Goal: Task Accomplishment & Management: Complete application form

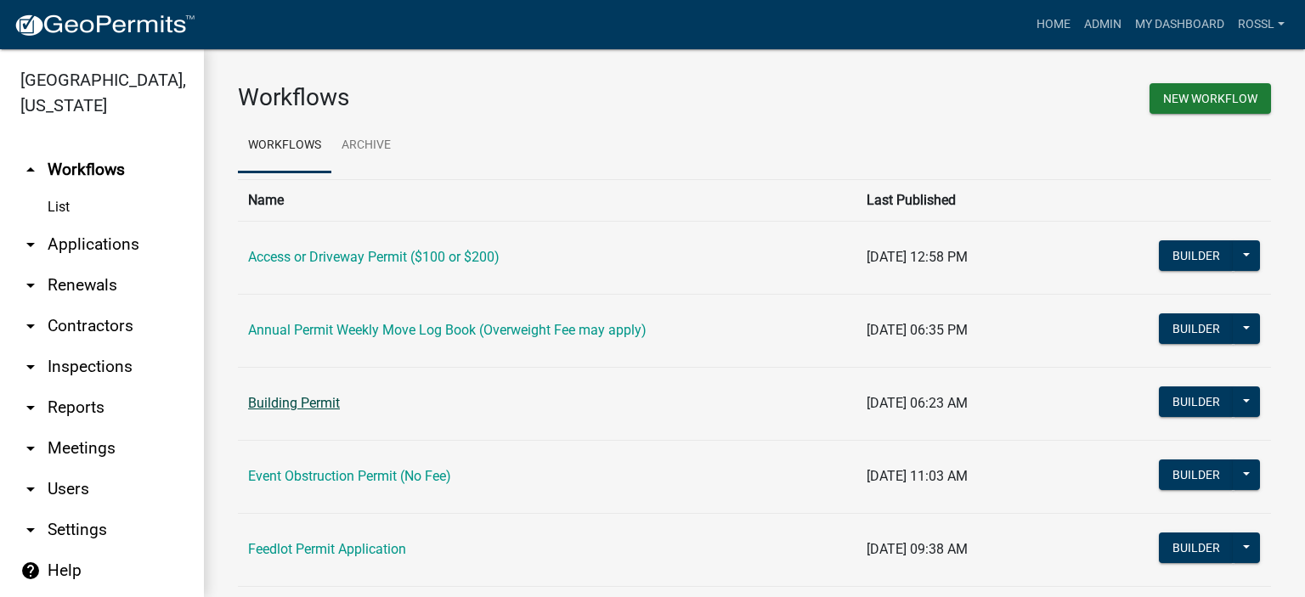
click at [299, 403] on link "Building Permit" at bounding box center [294, 403] width 92 height 16
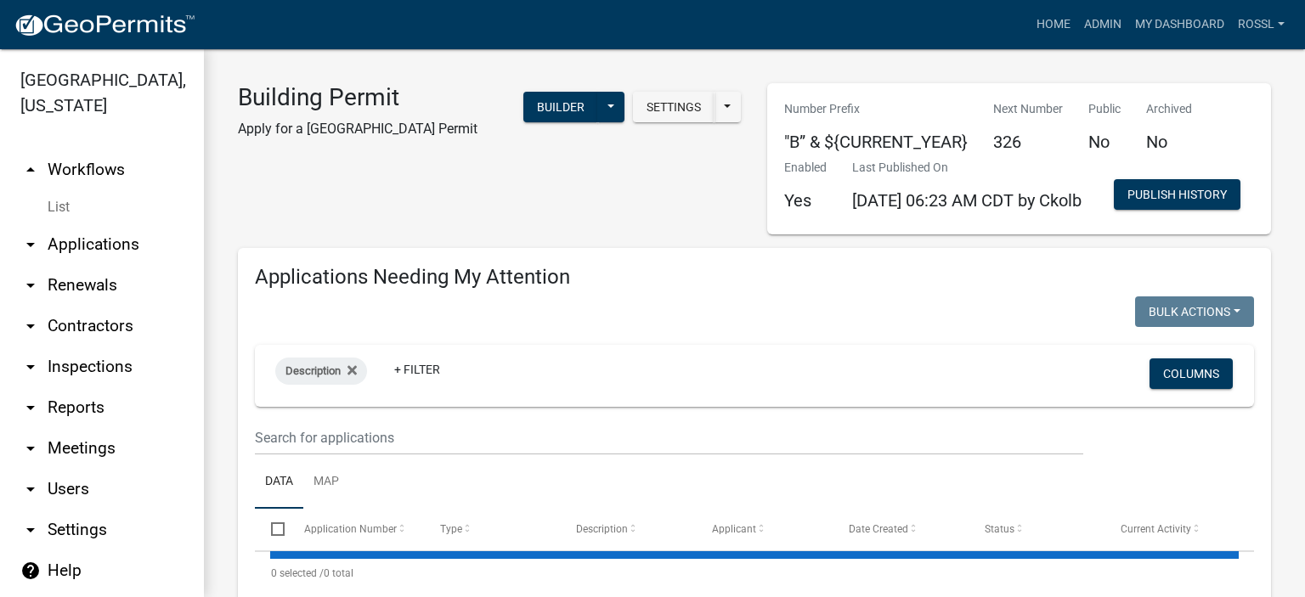
select select "2: 50"
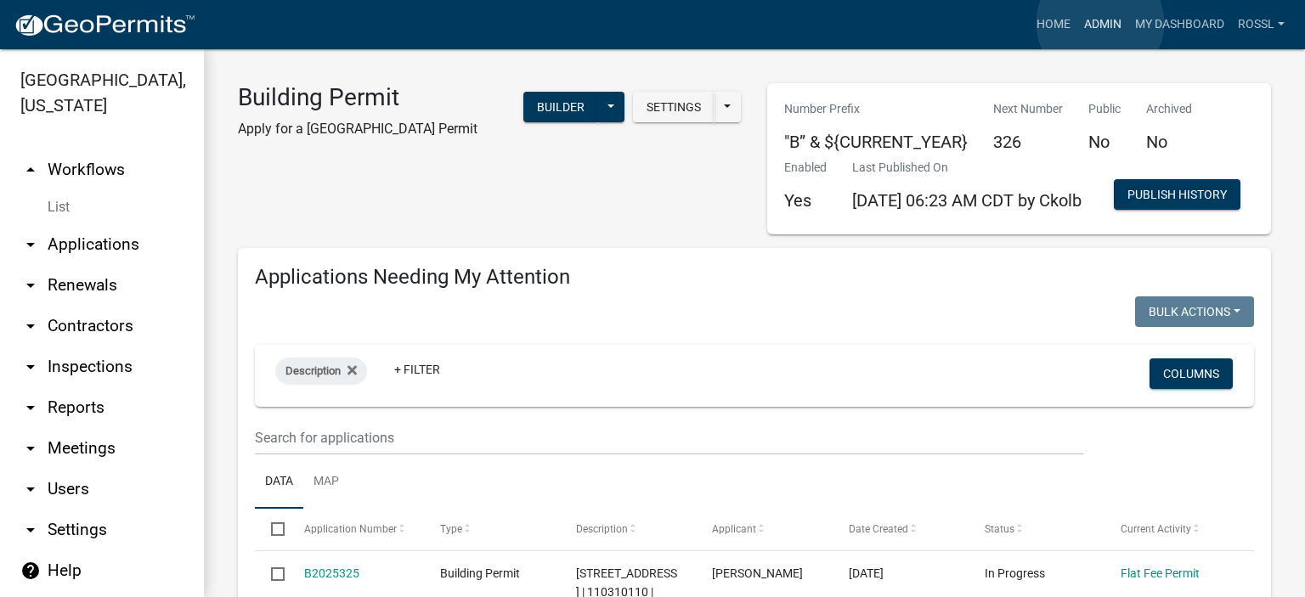
click at [1100, 23] on link "Admin" at bounding box center [1102, 24] width 51 height 32
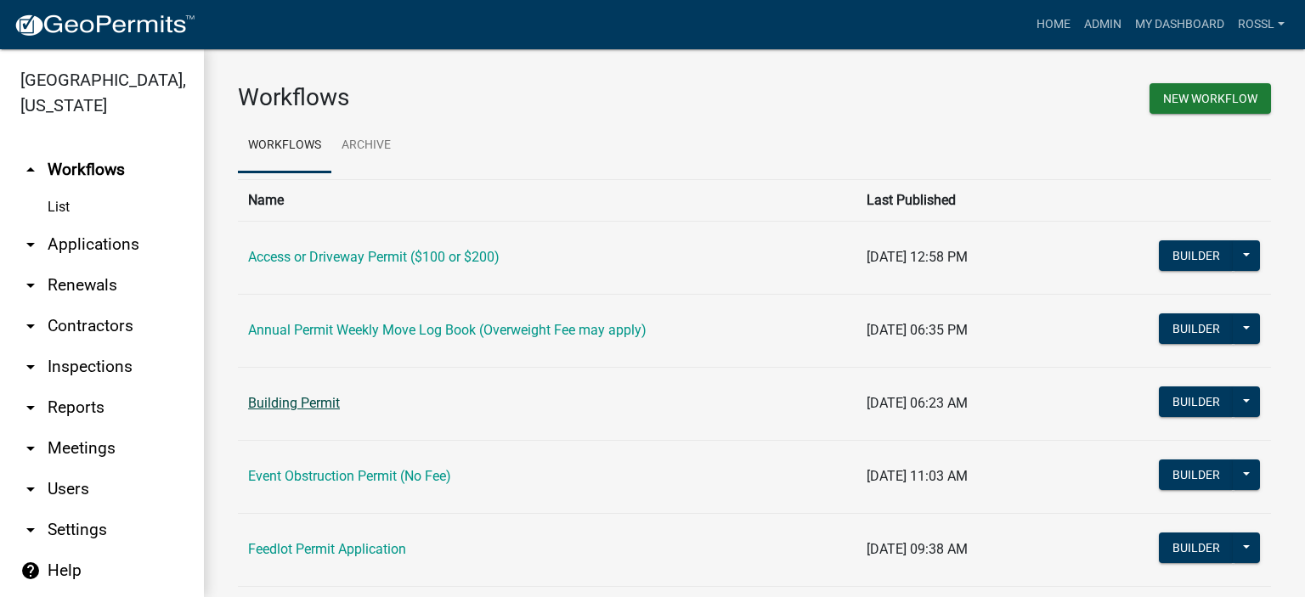
click at [313, 409] on link "Building Permit" at bounding box center [294, 403] width 92 height 16
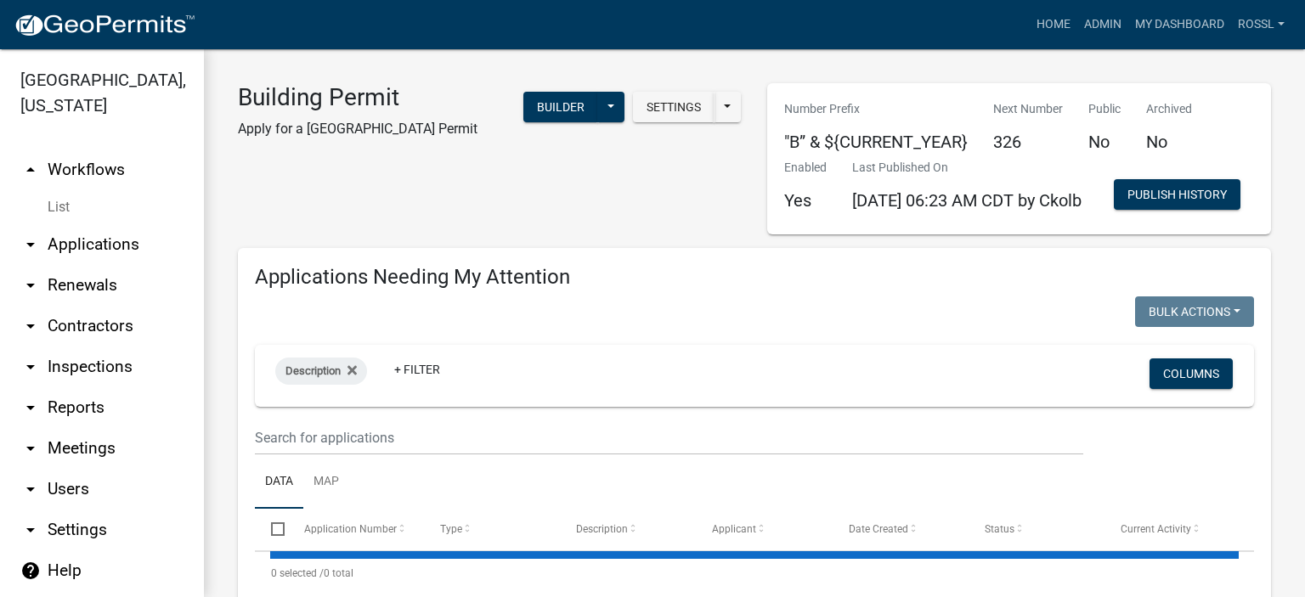
select select "2: 50"
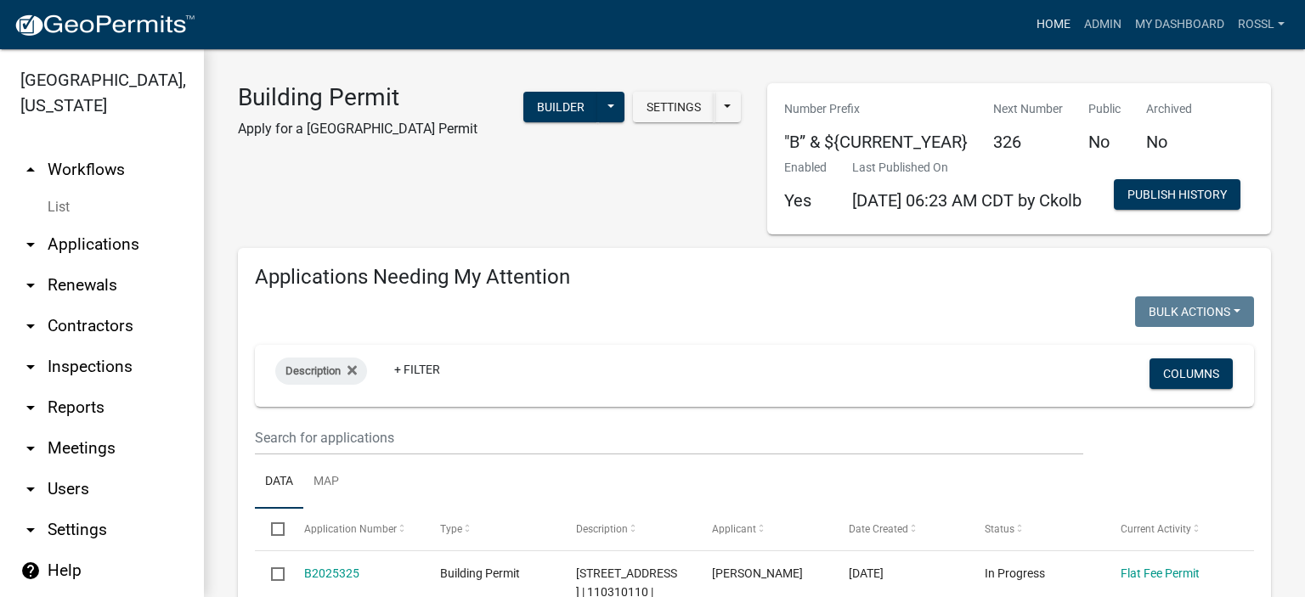
click at [1049, 30] on link "Home" at bounding box center [1053, 24] width 48 height 32
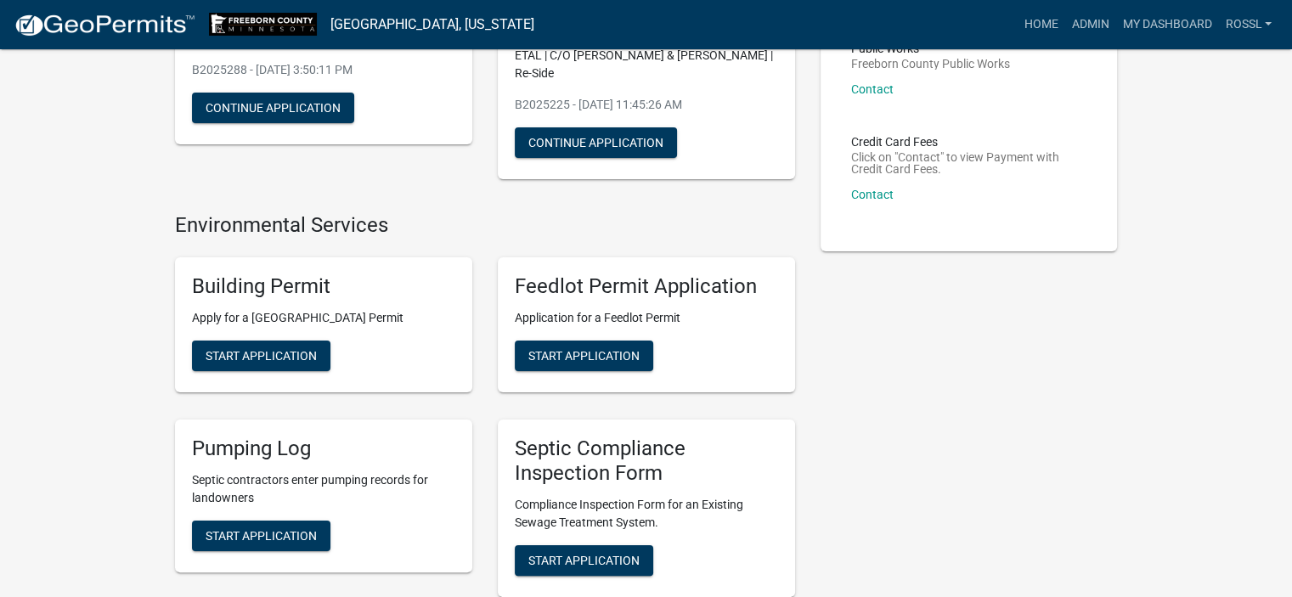
scroll to position [255, 0]
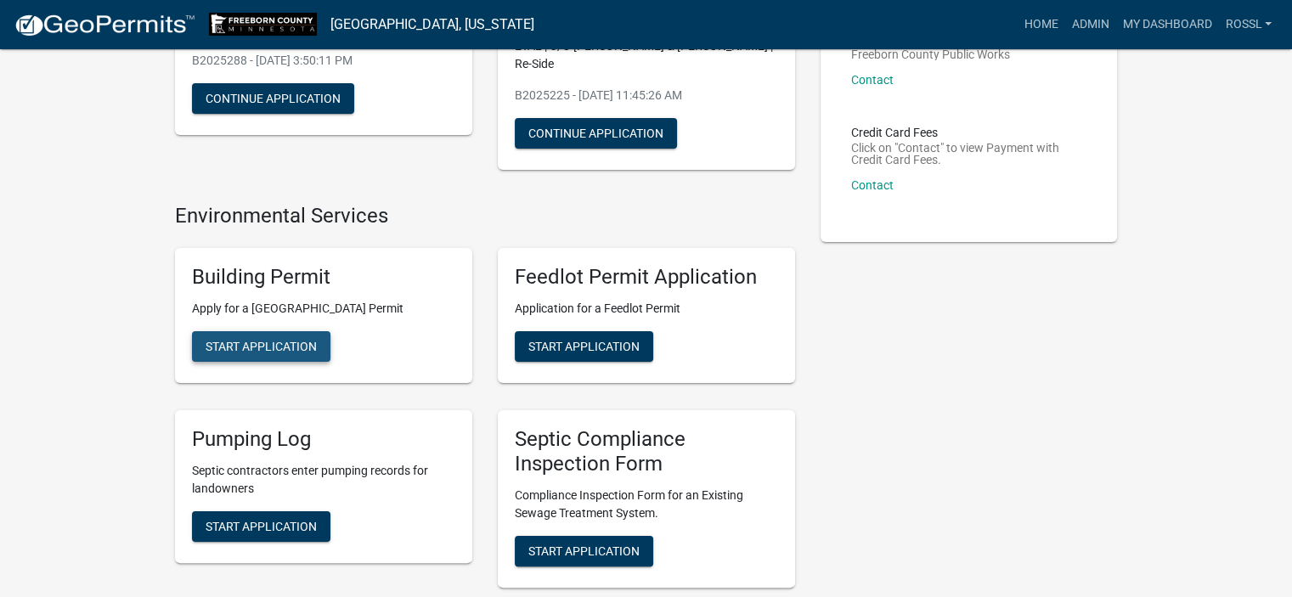
click at [265, 342] on span "Start Application" at bounding box center [261, 347] width 111 height 14
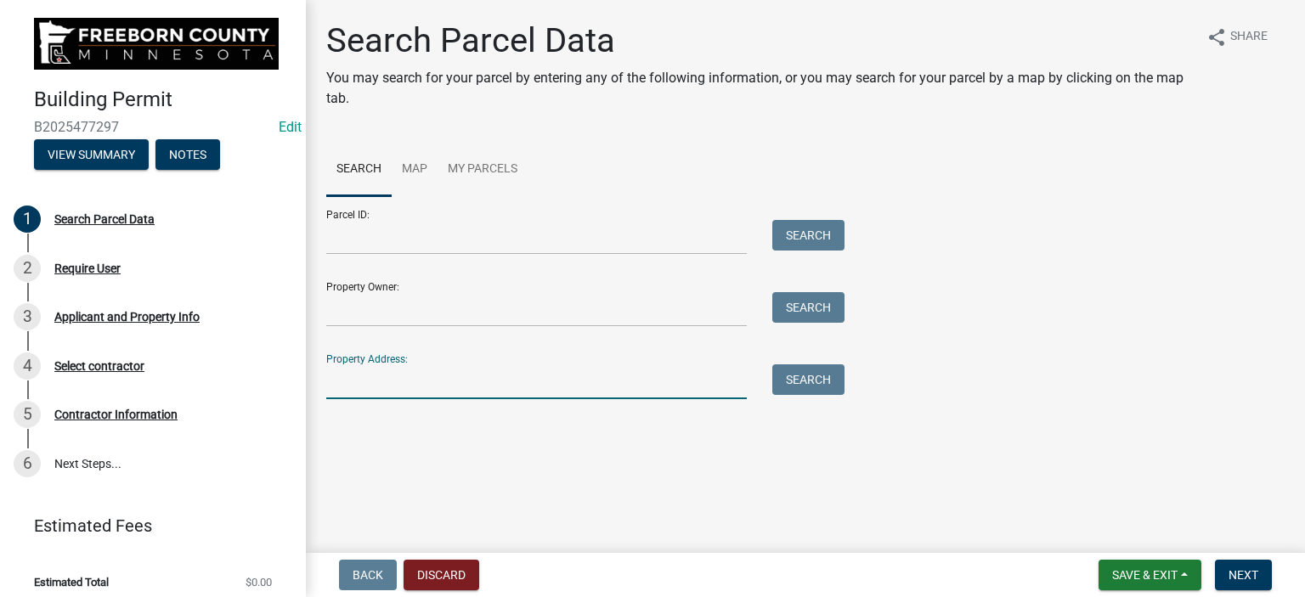
click at [359, 386] on input "Property Address:" at bounding box center [536, 381] width 420 height 35
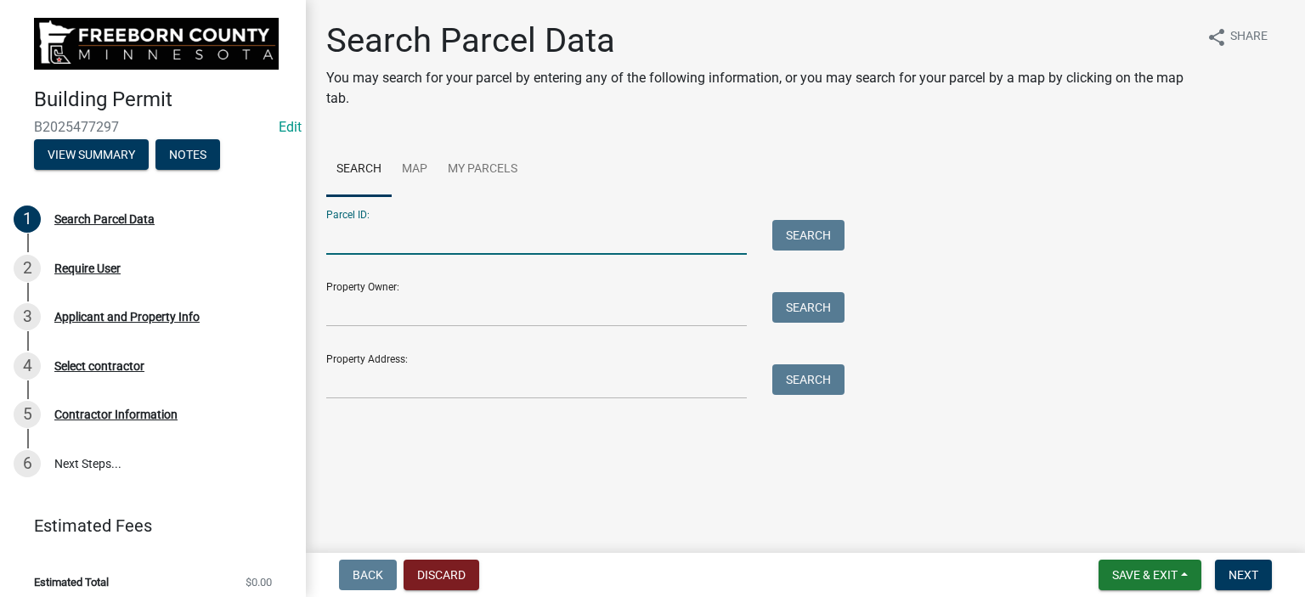
click at [347, 234] on input "Parcel ID:" at bounding box center [536, 237] width 420 height 35
type input "250120050"
click at [786, 240] on button "Search" at bounding box center [808, 235] width 72 height 31
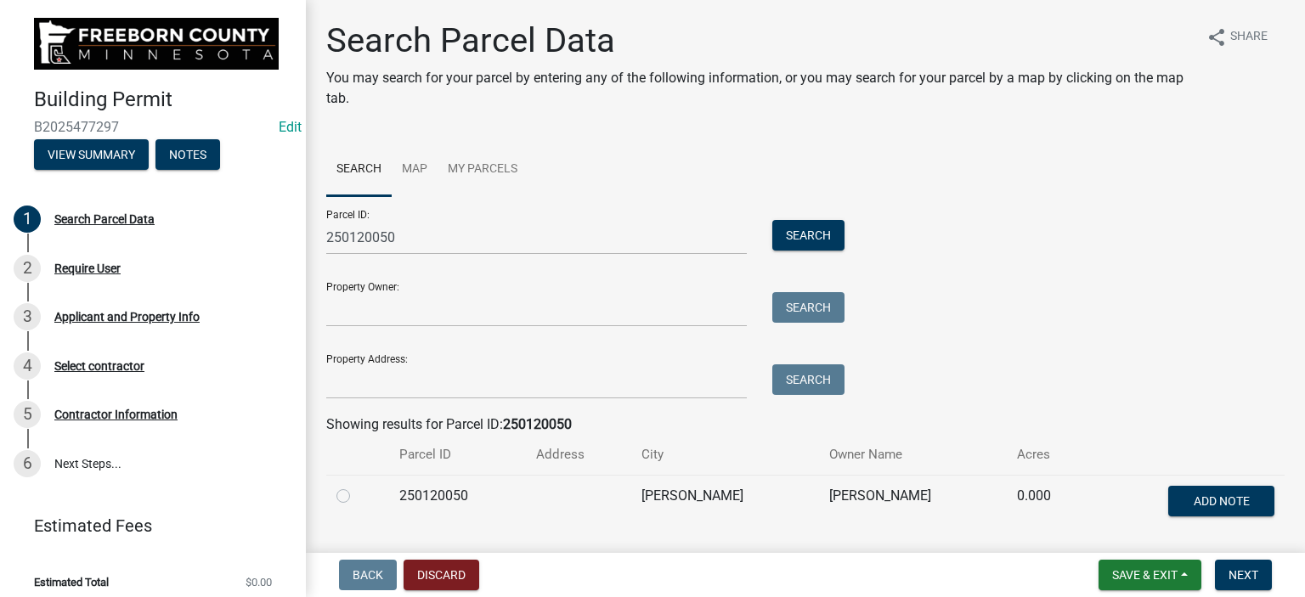
click at [357, 486] on label at bounding box center [357, 486] width 0 height 0
click at [357, 493] on input "radio" at bounding box center [362, 491] width 11 height 11
radio input "true"
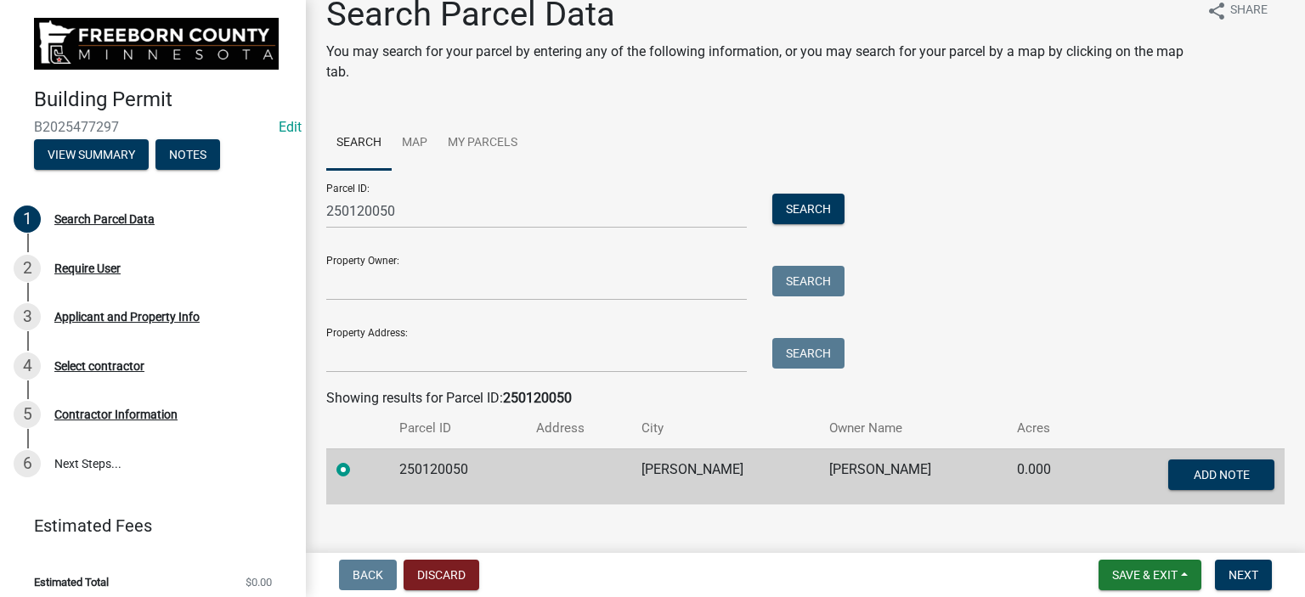
scroll to position [51, 0]
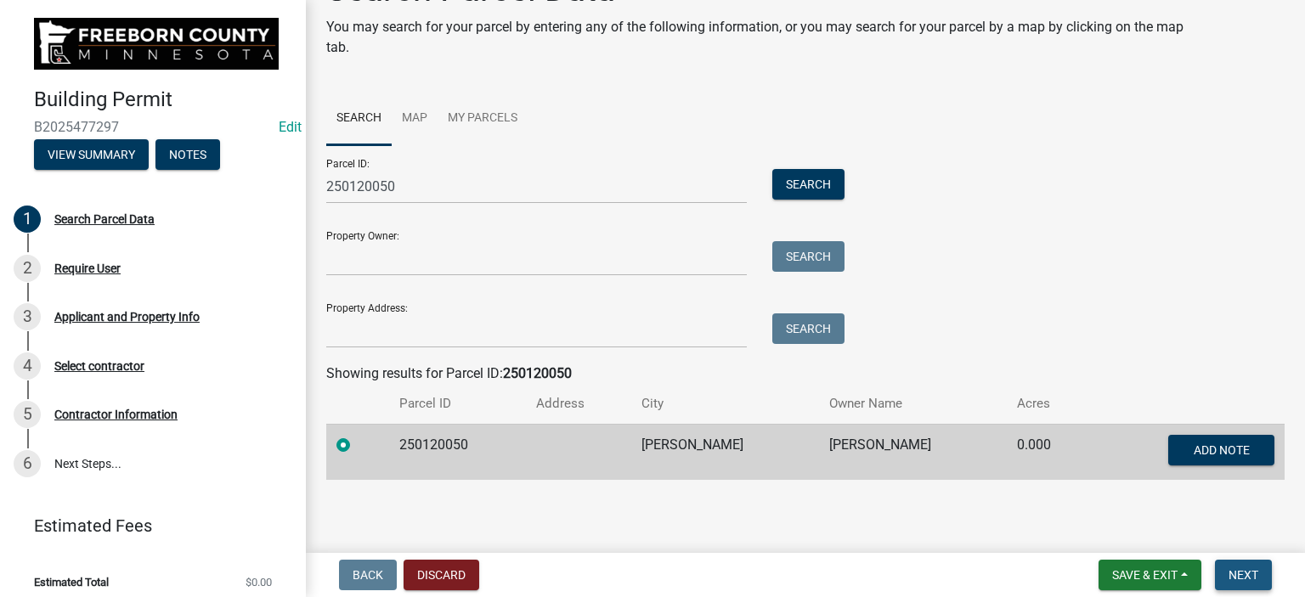
click at [1246, 573] on span "Next" at bounding box center [1243, 575] width 30 height 14
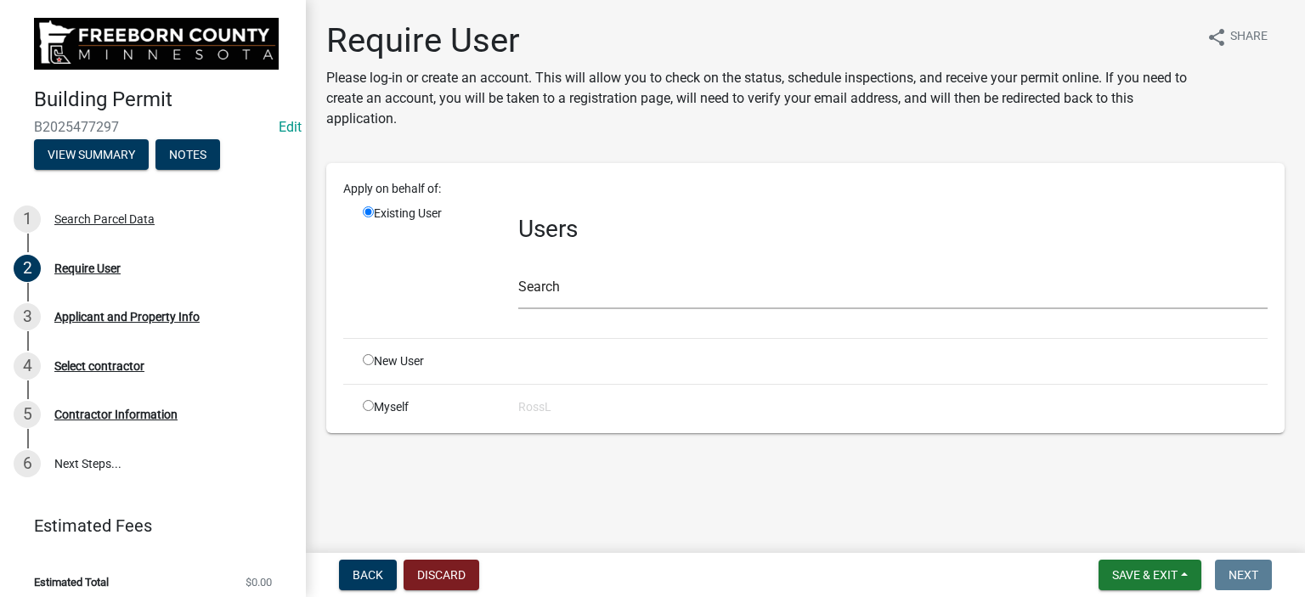
click at [370, 359] on input "radio" at bounding box center [368, 359] width 11 height 11
radio input "true"
radio input "false"
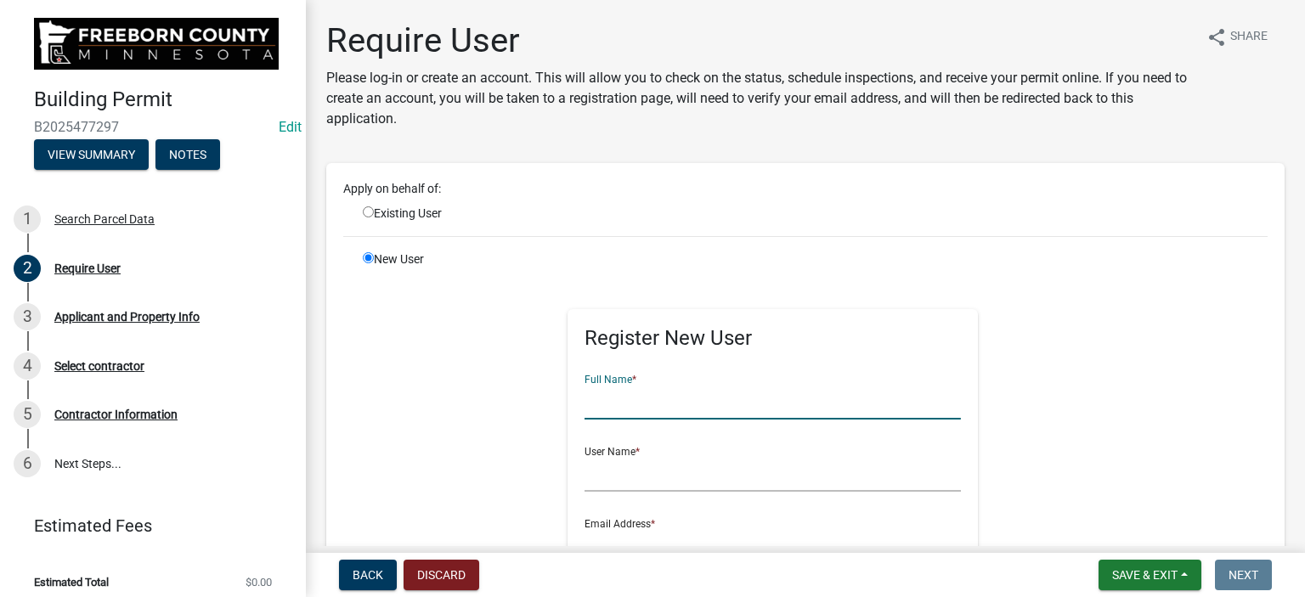
click at [622, 405] on input "text" at bounding box center [772, 402] width 376 height 35
type input "[PERSON_NAME]"
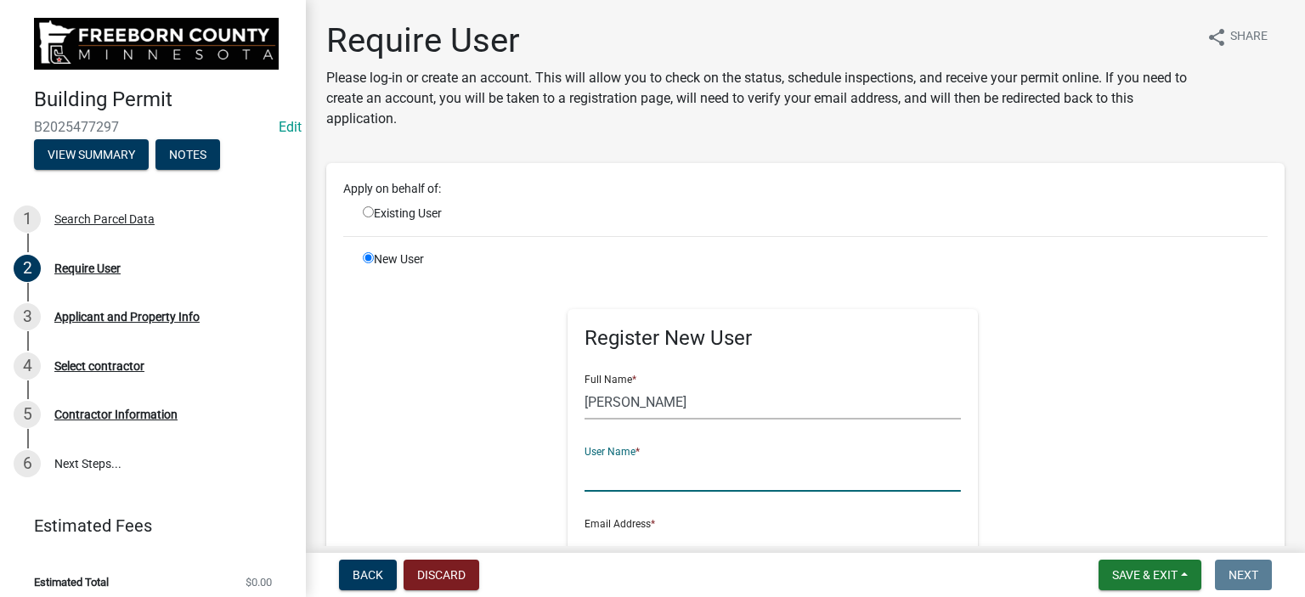
click at [605, 485] on input "text" at bounding box center [772, 474] width 376 height 35
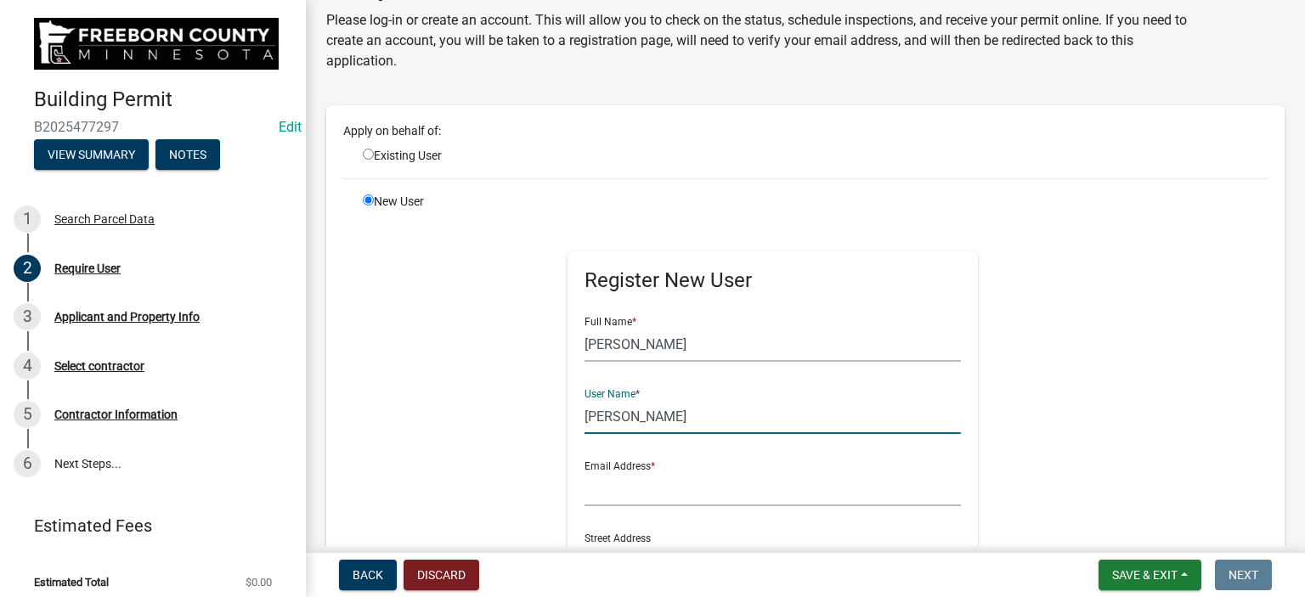
scroll to position [255, 0]
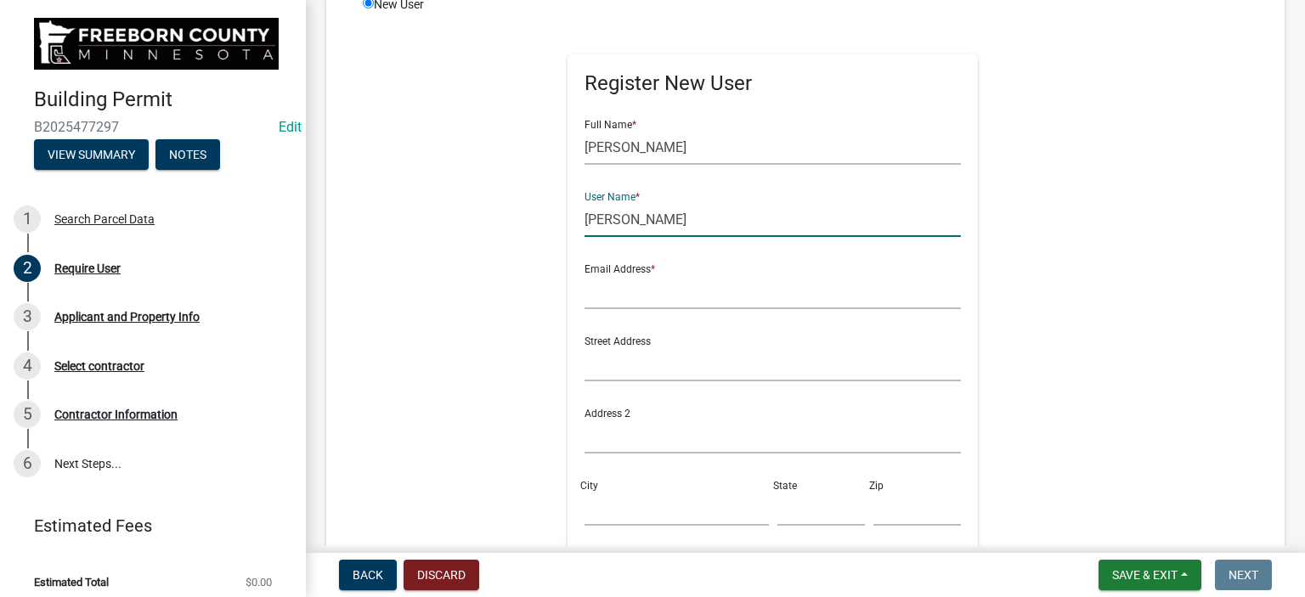
type input "[PERSON_NAME]"
click at [601, 302] on input "text" at bounding box center [772, 291] width 376 height 35
type input "[PERSON_NAME][EMAIL_ADDRESS][PERSON_NAME][DOMAIN_NAME][PERSON_NAME]"
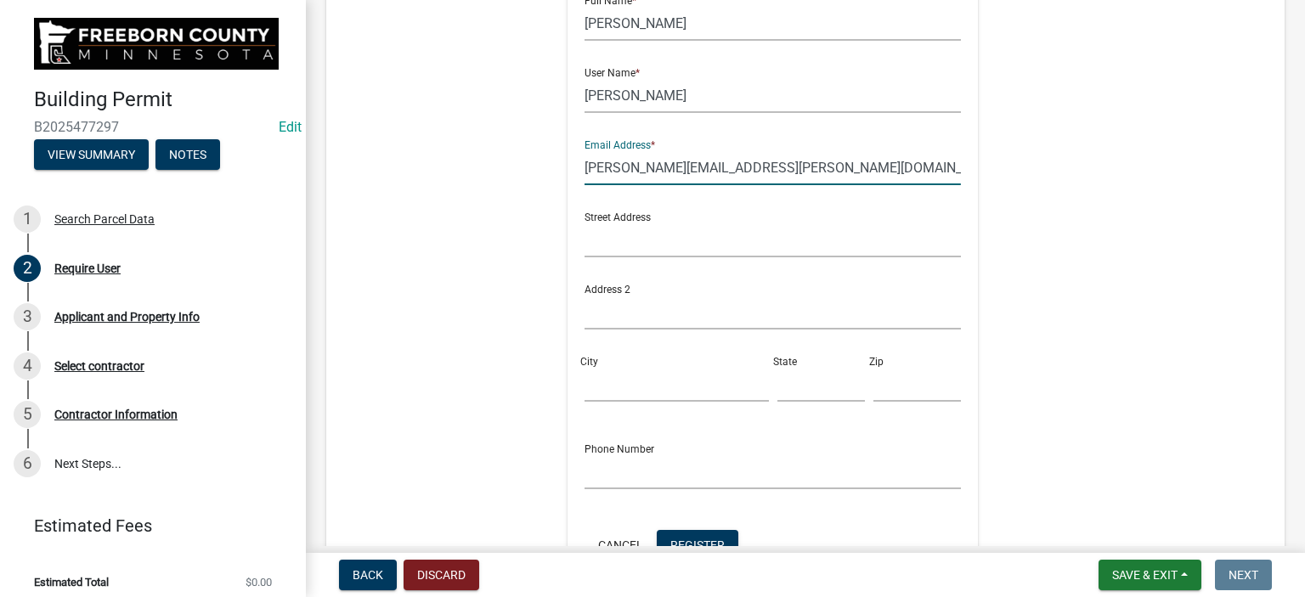
scroll to position [510, 0]
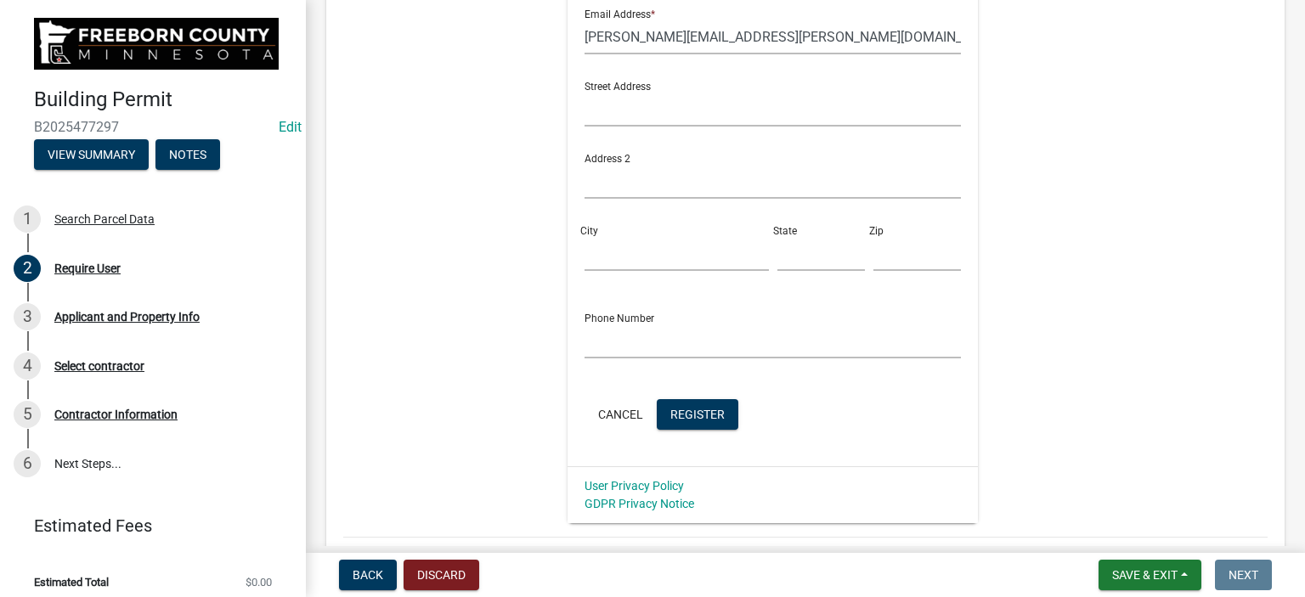
click at [1036, 433] on div "Register New User Full Name * [PERSON_NAME] User Name * [PERSON_NAME] Email Add…" at bounding box center [772, 141] width 871 height 764
click at [695, 426] on button "Register" at bounding box center [698, 414] width 82 height 31
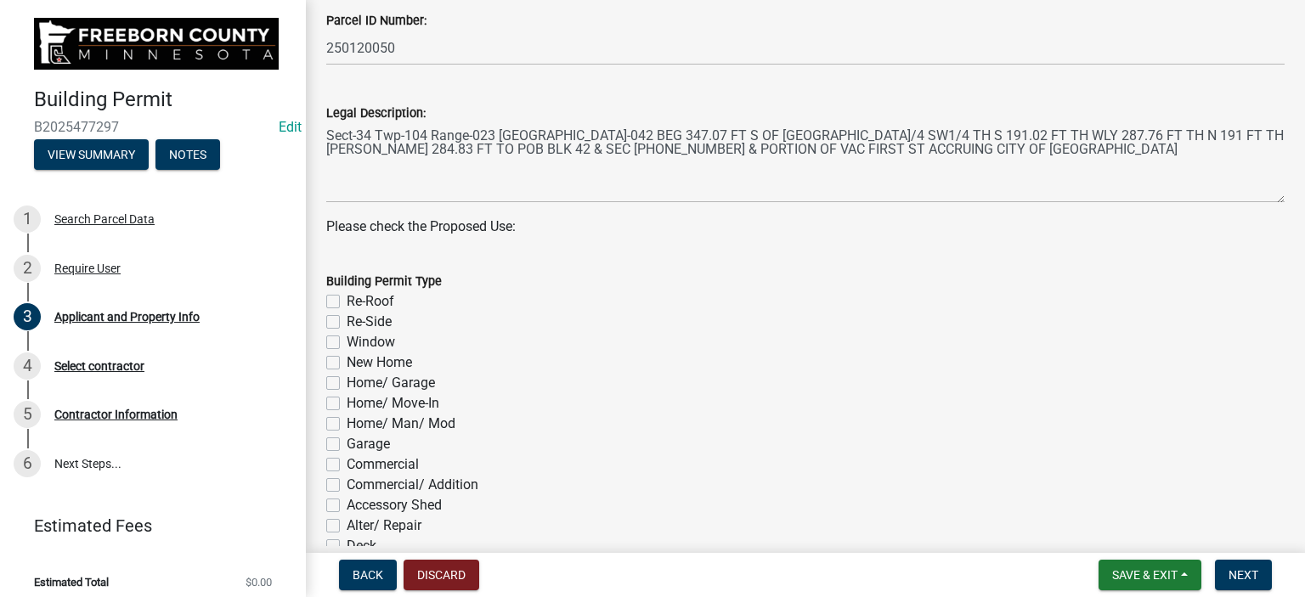
scroll to position [764, 0]
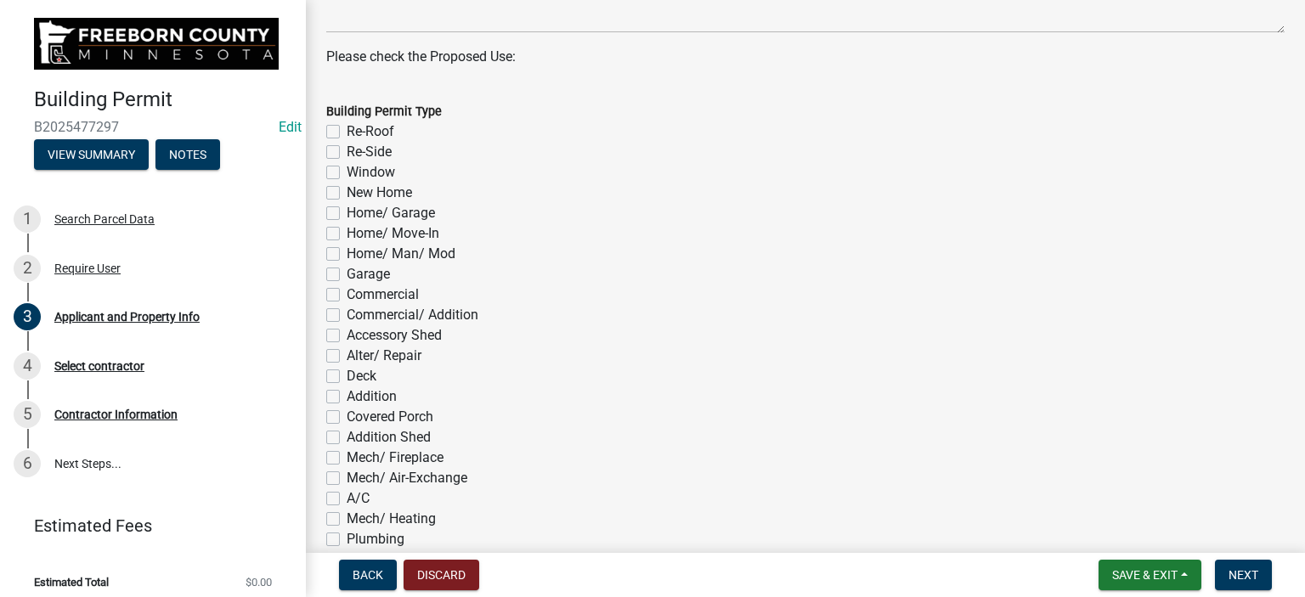
click at [347, 270] on label "Garage" at bounding box center [368, 274] width 43 height 20
click at [347, 270] on input "Garage" at bounding box center [352, 269] width 11 height 11
checkbox input "true"
checkbox input "false"
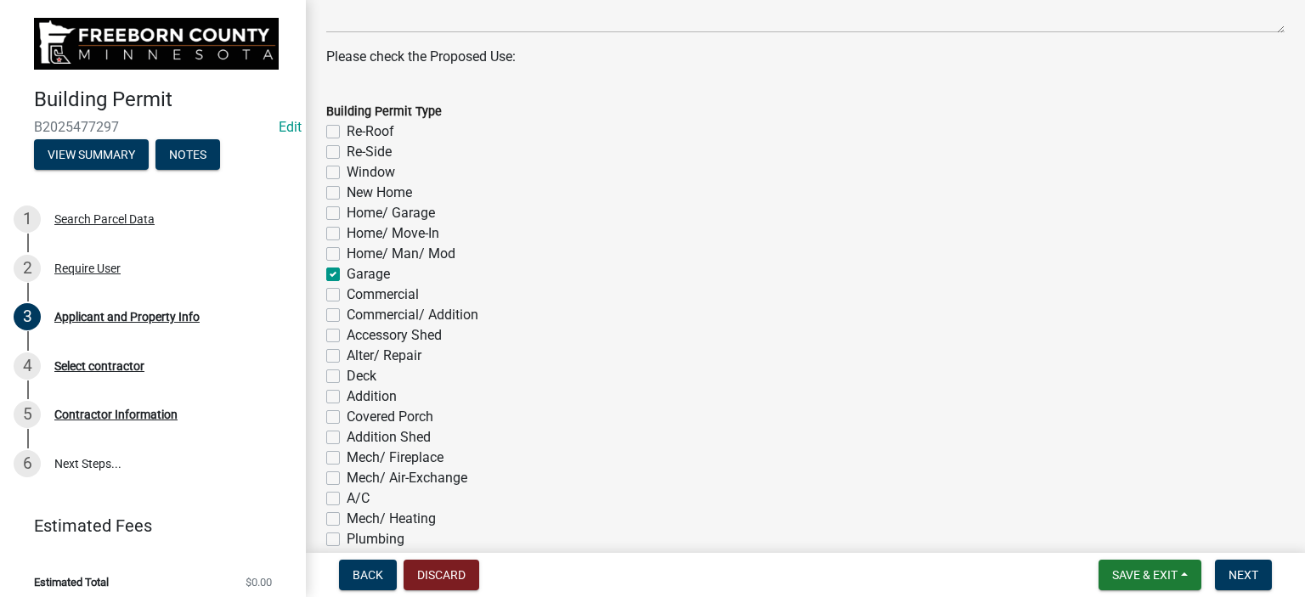
checkbox input "false"
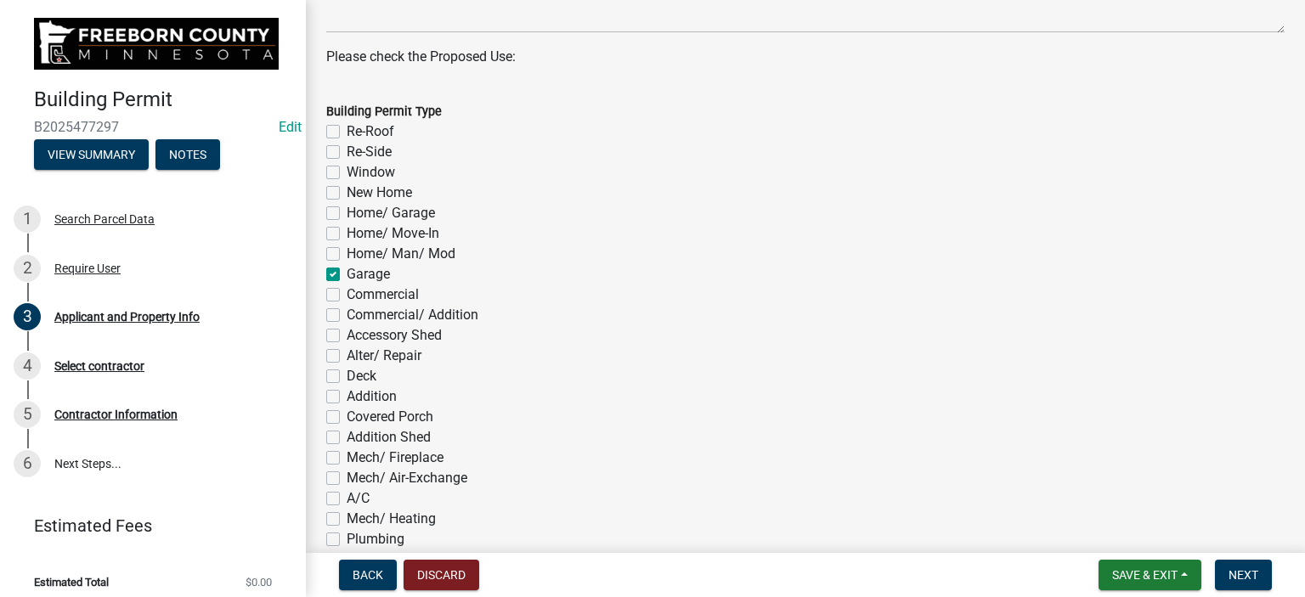
checkbox input "true"
checkbox input "false"
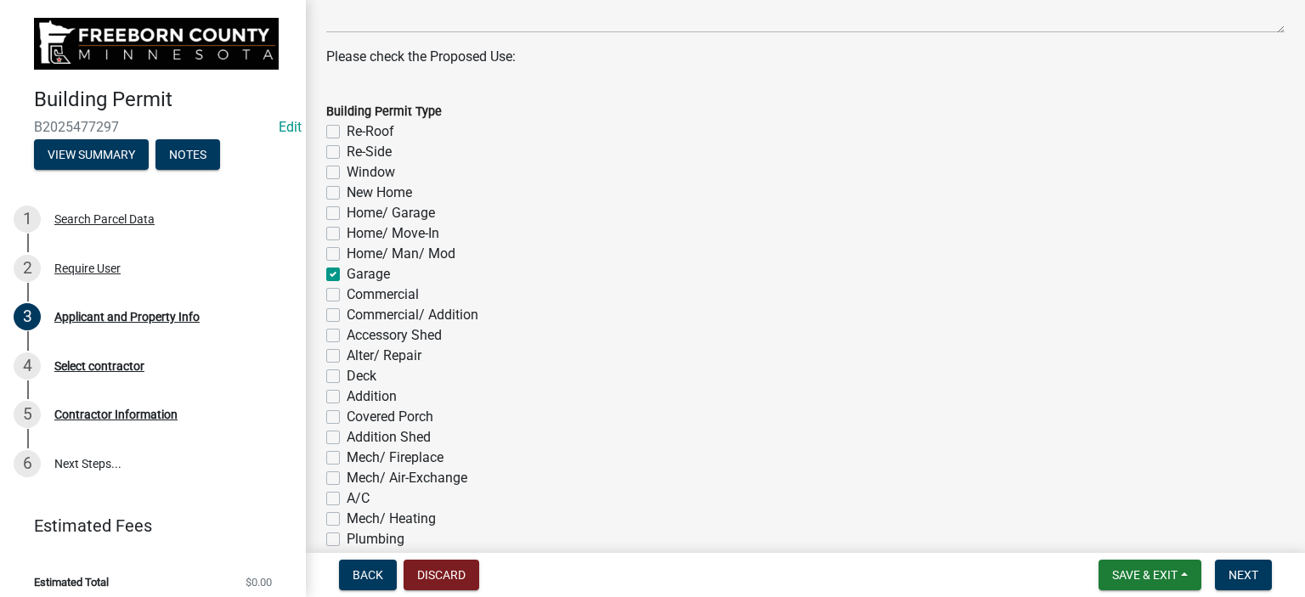
checkbox input "false"
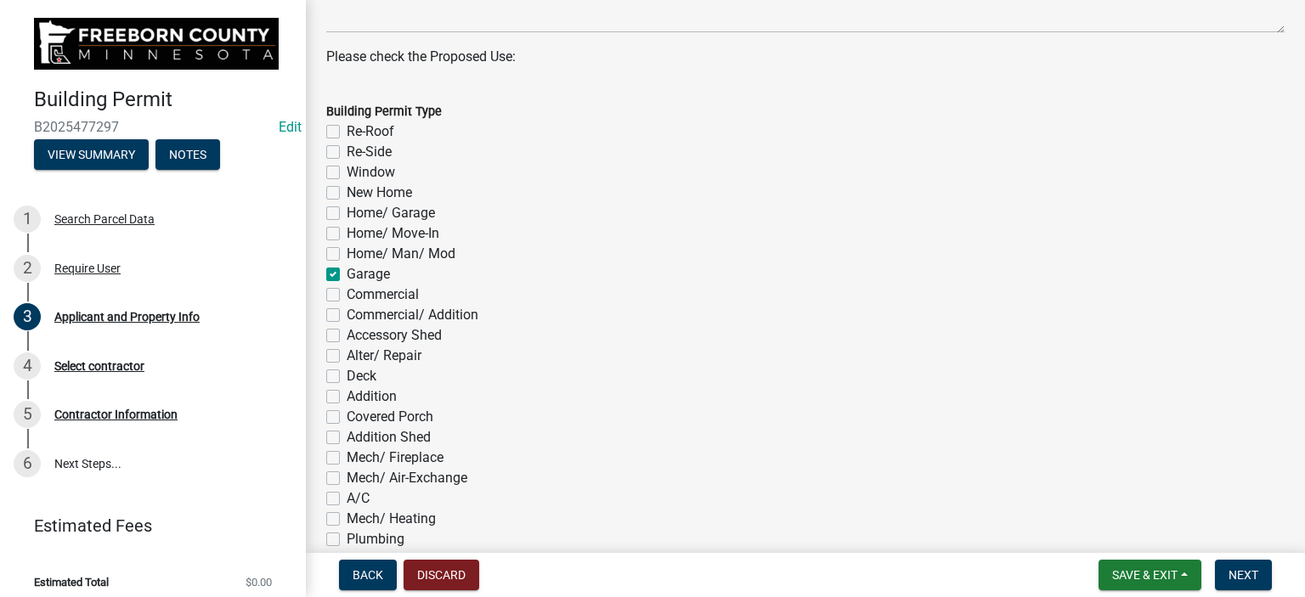
checkbox input "false"
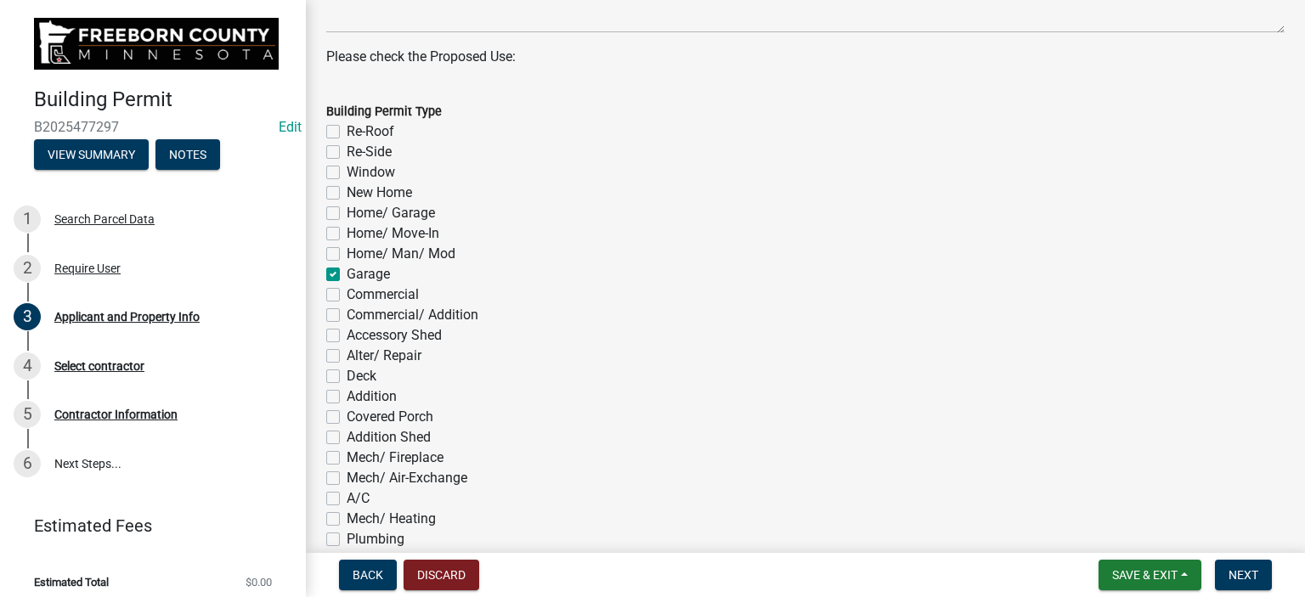
checkbox input "false"
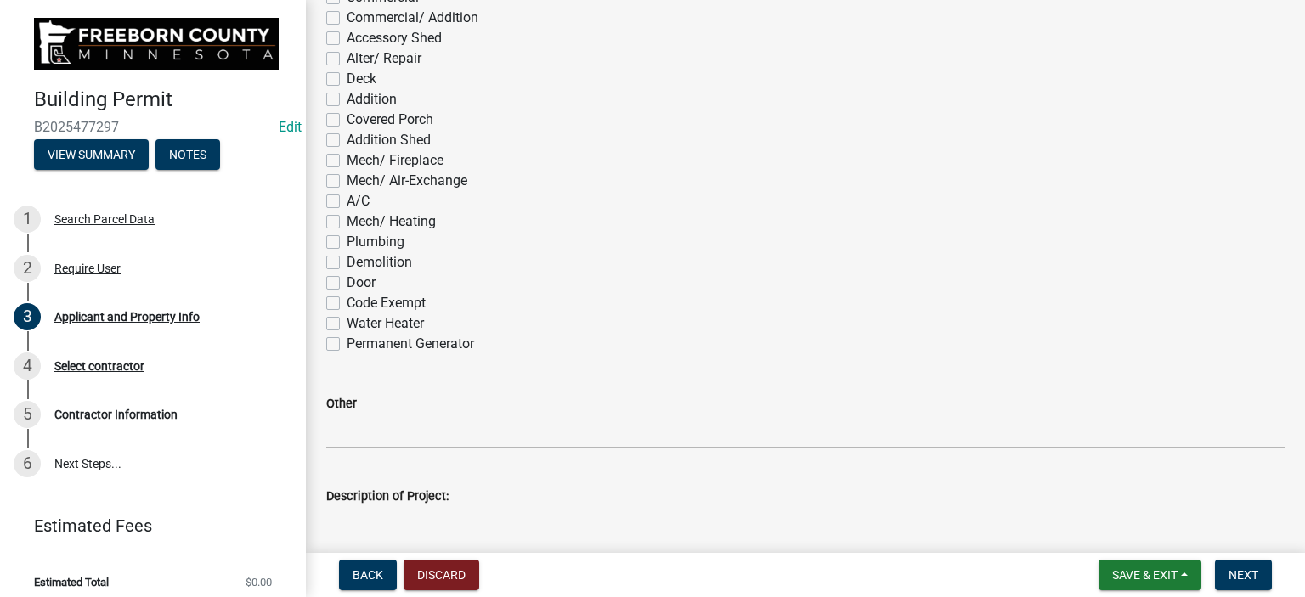
scroll to position [1189, 0]
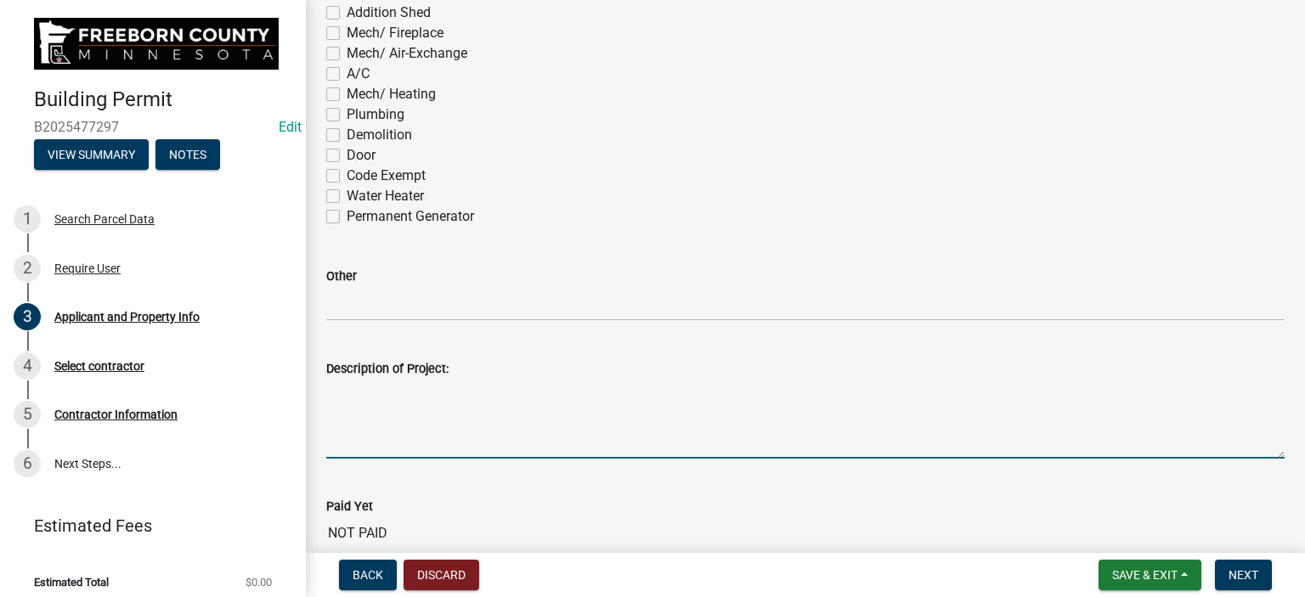
click at [370, 430] on textarea "Description of Project:" at bounding box center [805, 419] width 958 height 80
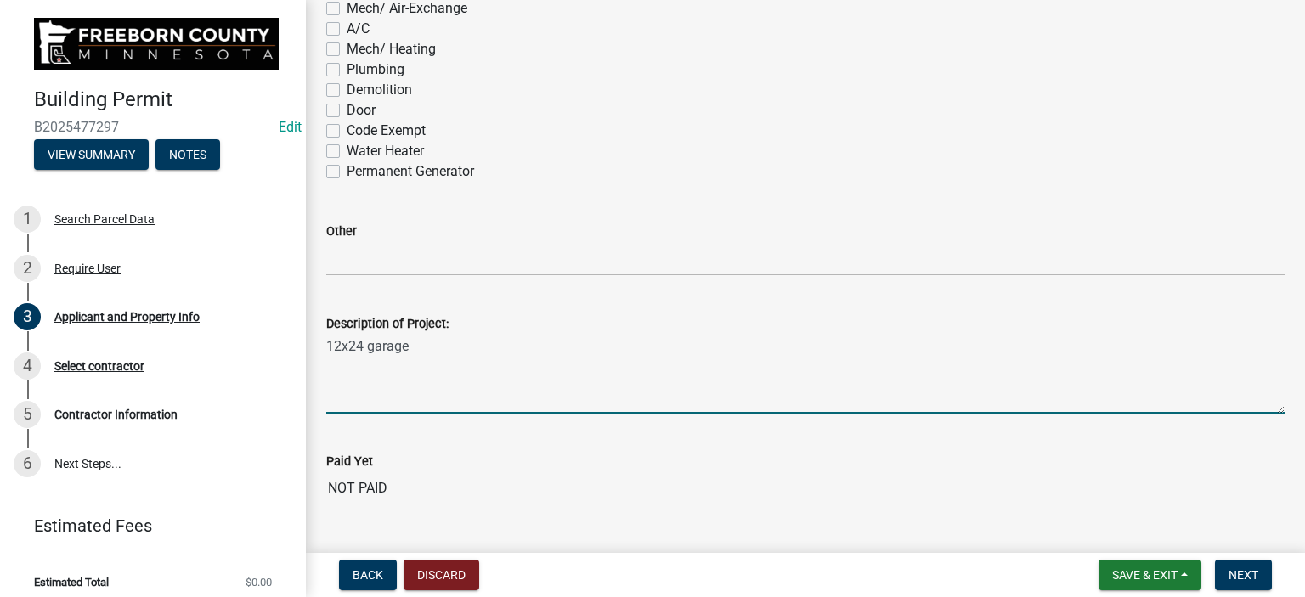
scroll to position [1274, 0]
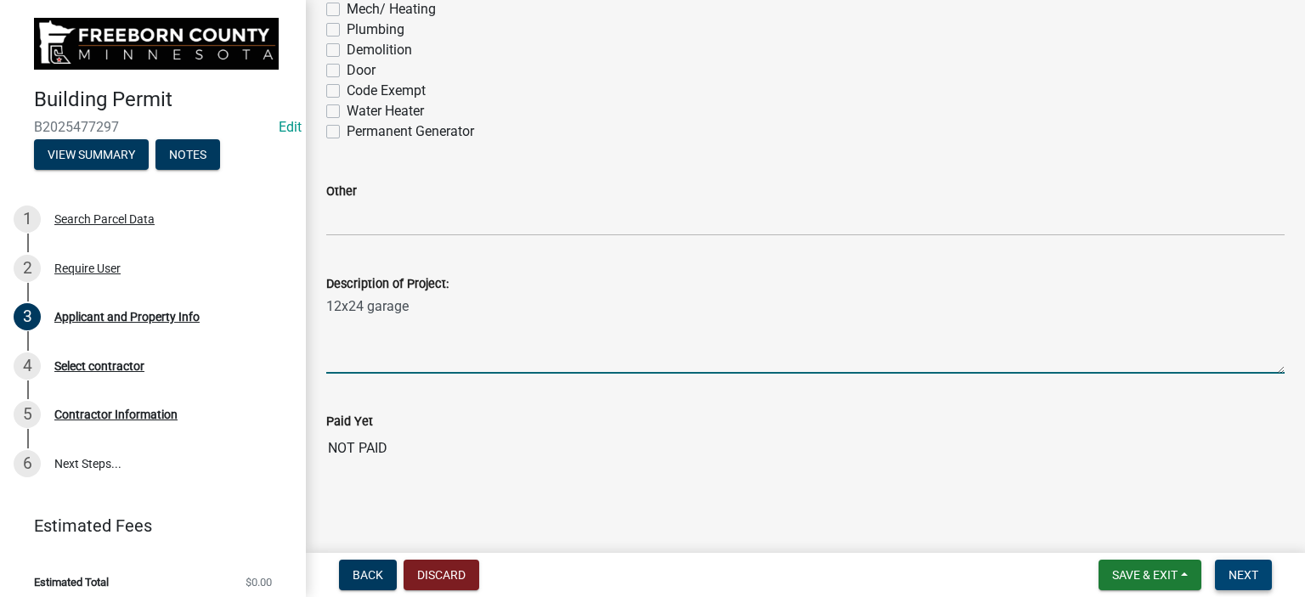
type textarea "12x24 garage"
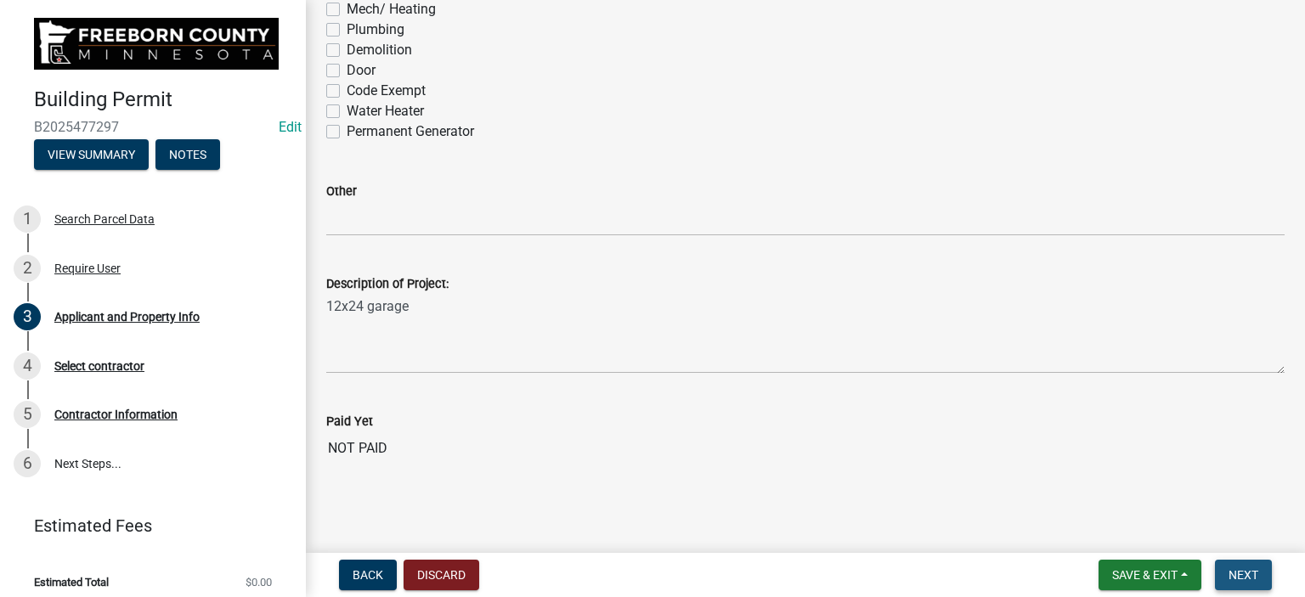
click at [1261, 568] on button "Next" at bounding box center [1243, 575] width 57 height 31
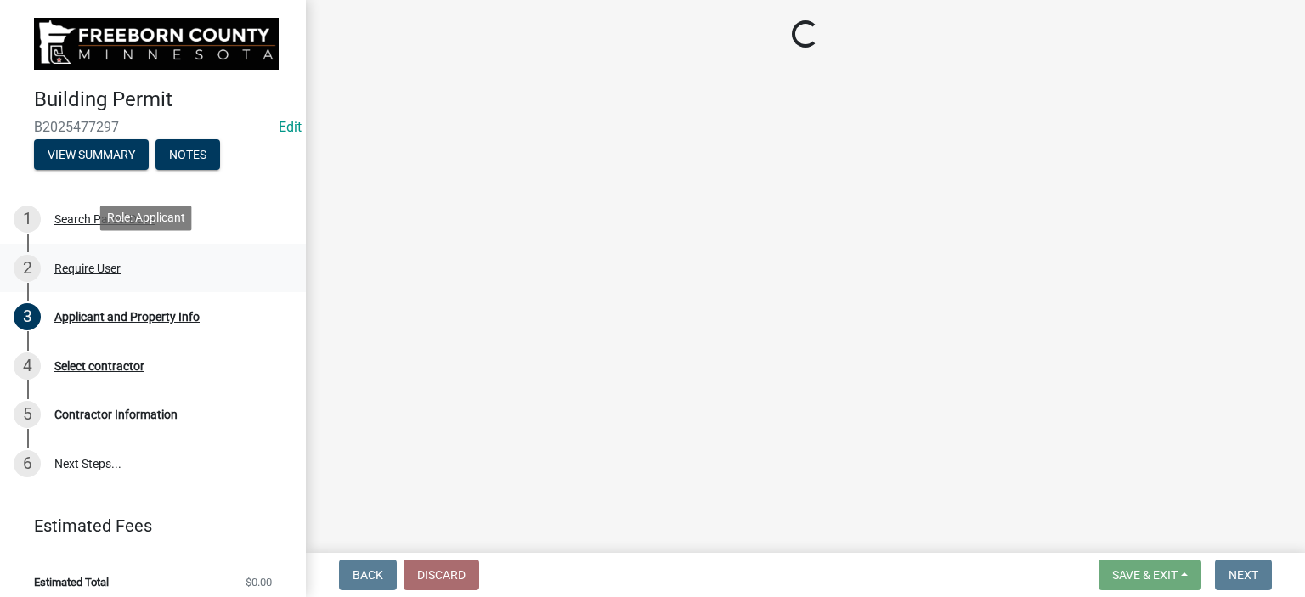
click at [109, 270] on div "Require User" at bounding box center [87, 268] width 66 height 12
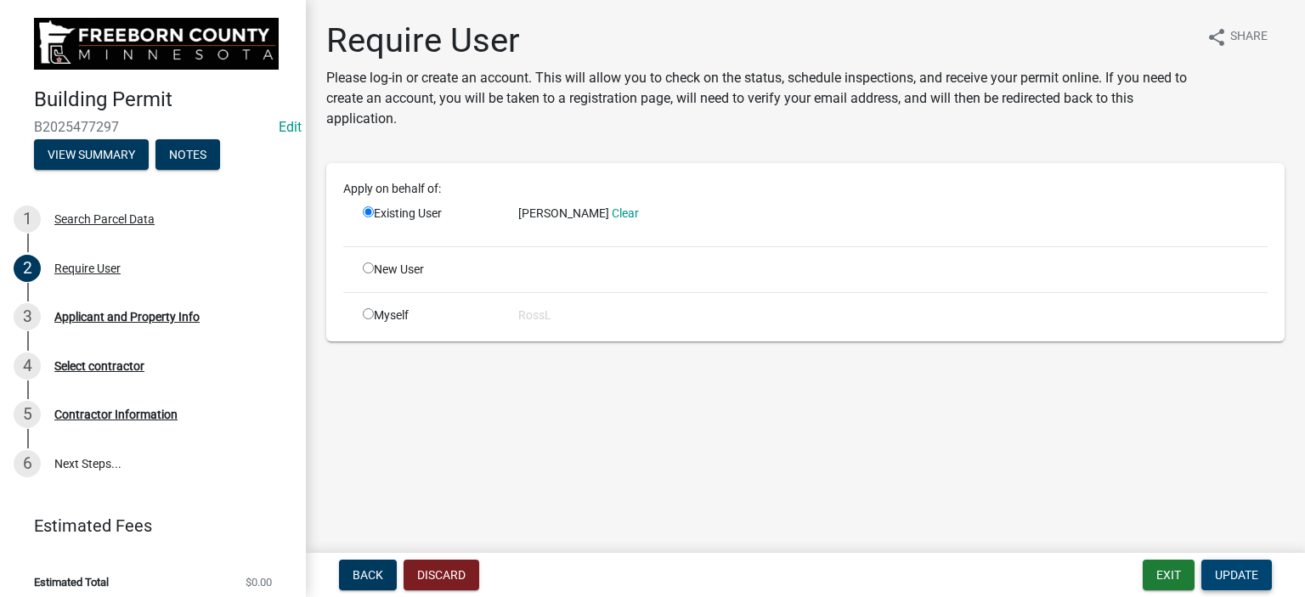
click at [1222, 574] on span "Update" at bounding box center [1236, 575] width 43 height 14
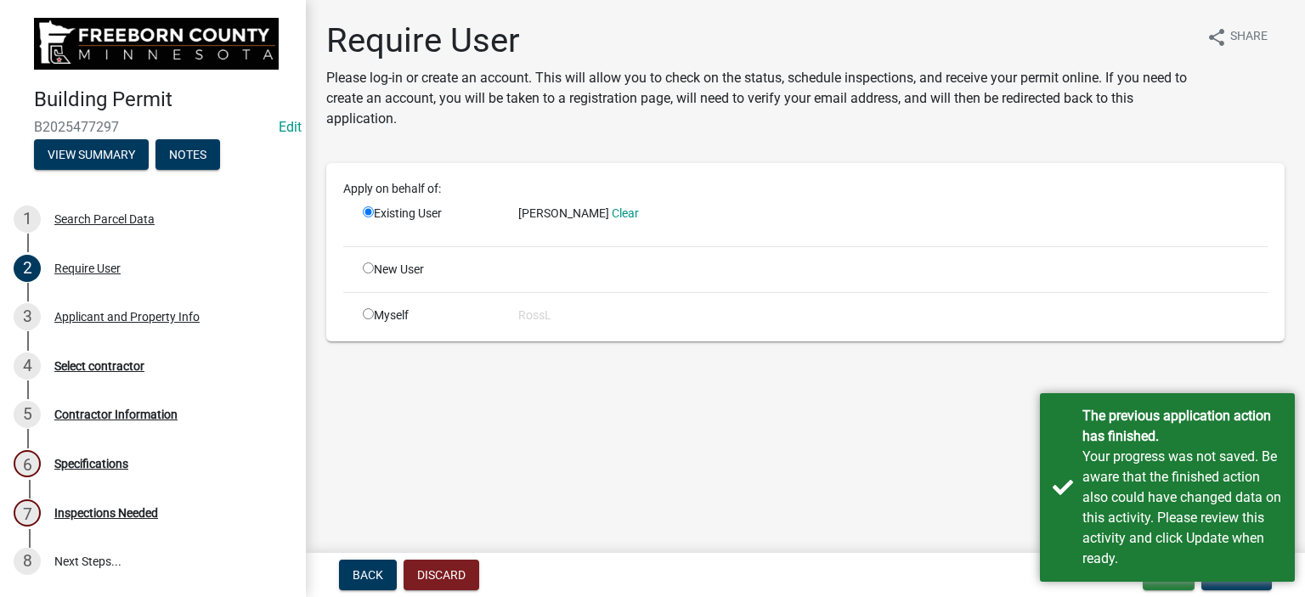
click at [961, 479] on main "Require User Please log-in or create an account. This will allow you to check o…" at bounding box center [805, 273] width 999 height 546
click at [122, 312] on div "Applicant and Property Info" at bounding box center [126, 317] width 145 height 12
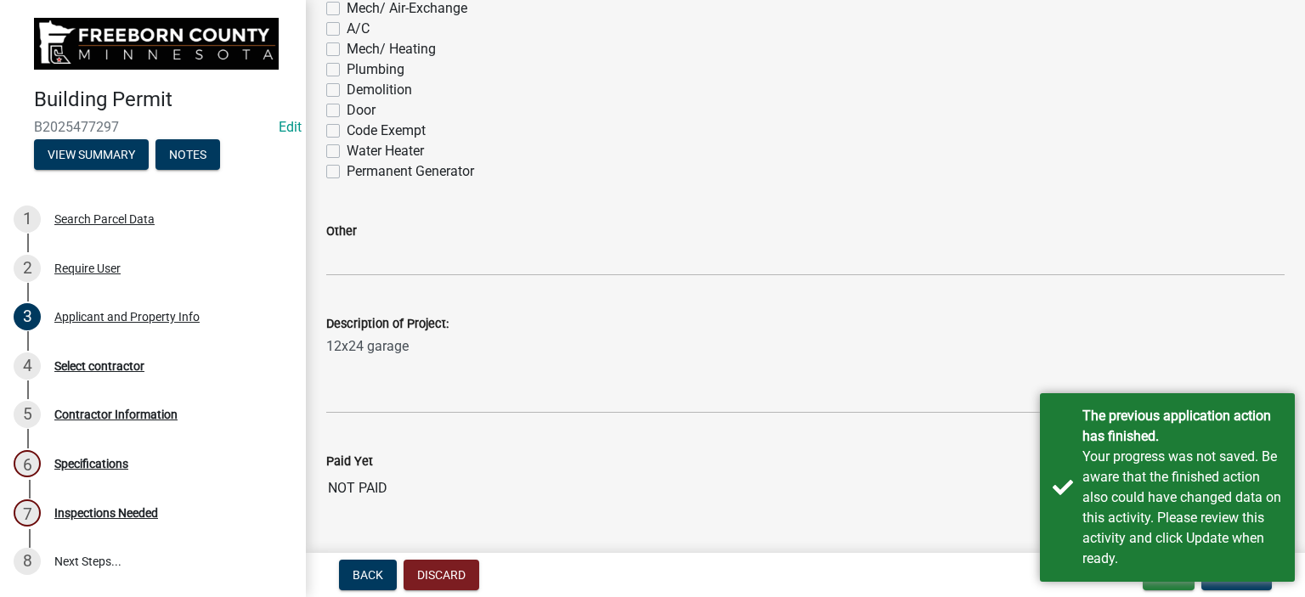
scroll to position [1274, 0]
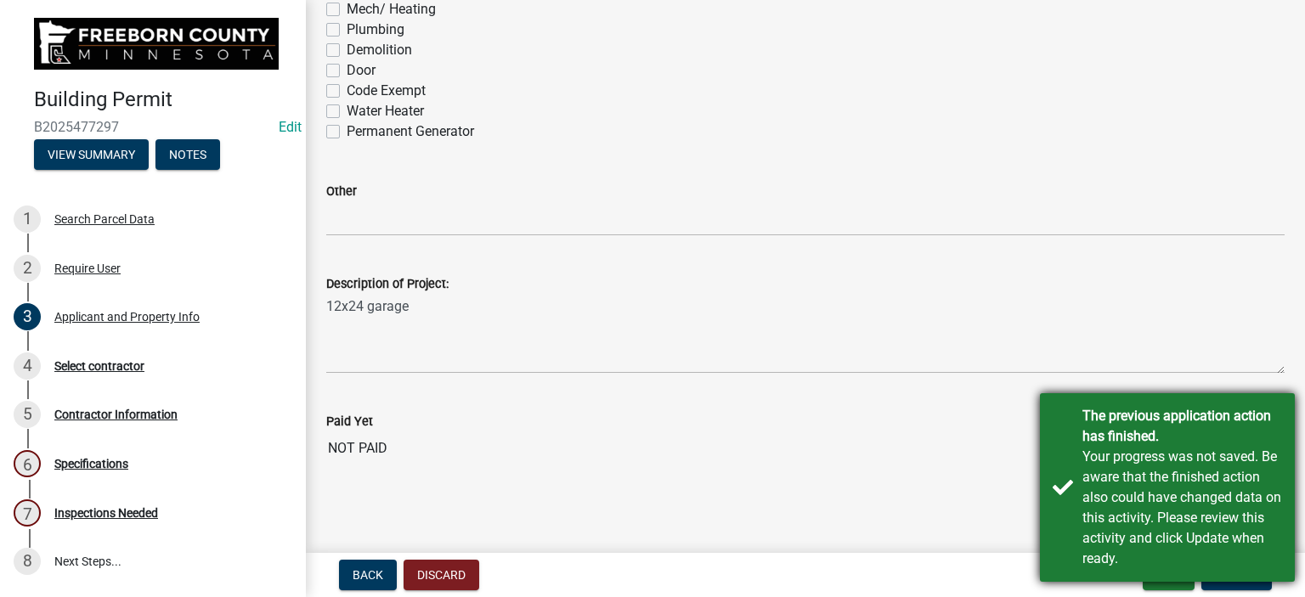
click at [1070, 512] on div "The previous application action has finished. Your progress was not saved. Be a…" at bounding box center [1167, 487] width 255 height 189
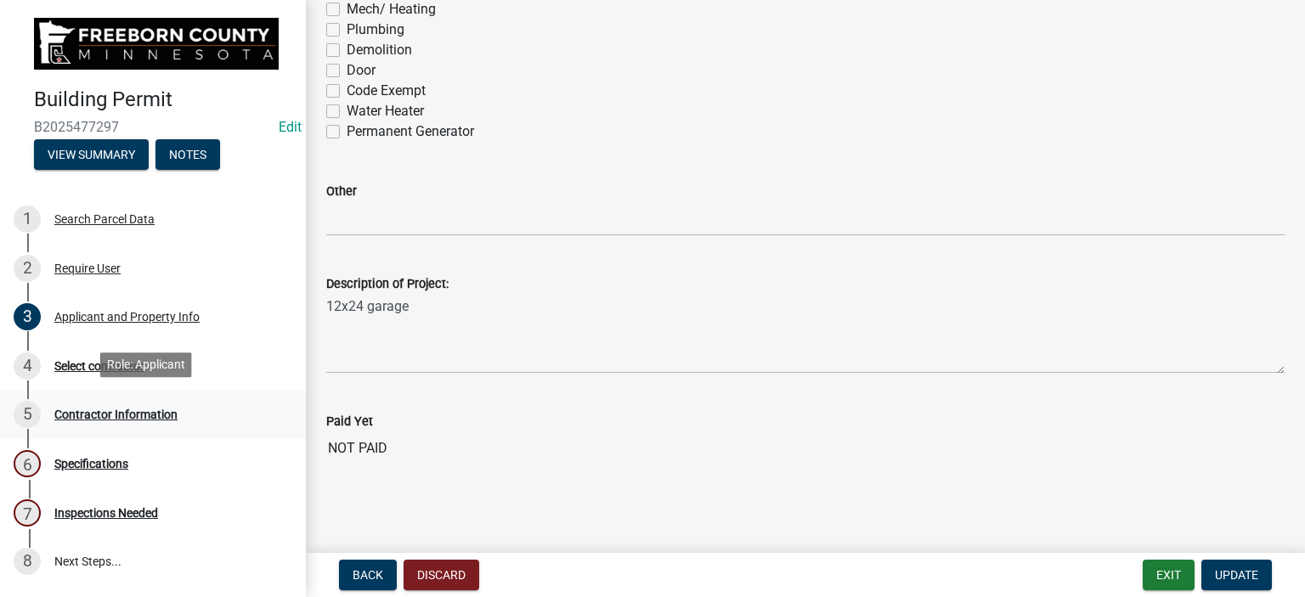
click at [108, 413] on div "Contractor Information" at bounding box center [115, 415] width 123 height 12
click at [109, 366] on div "Select contractor" at bounding box center [99, 366] width 90 height 12
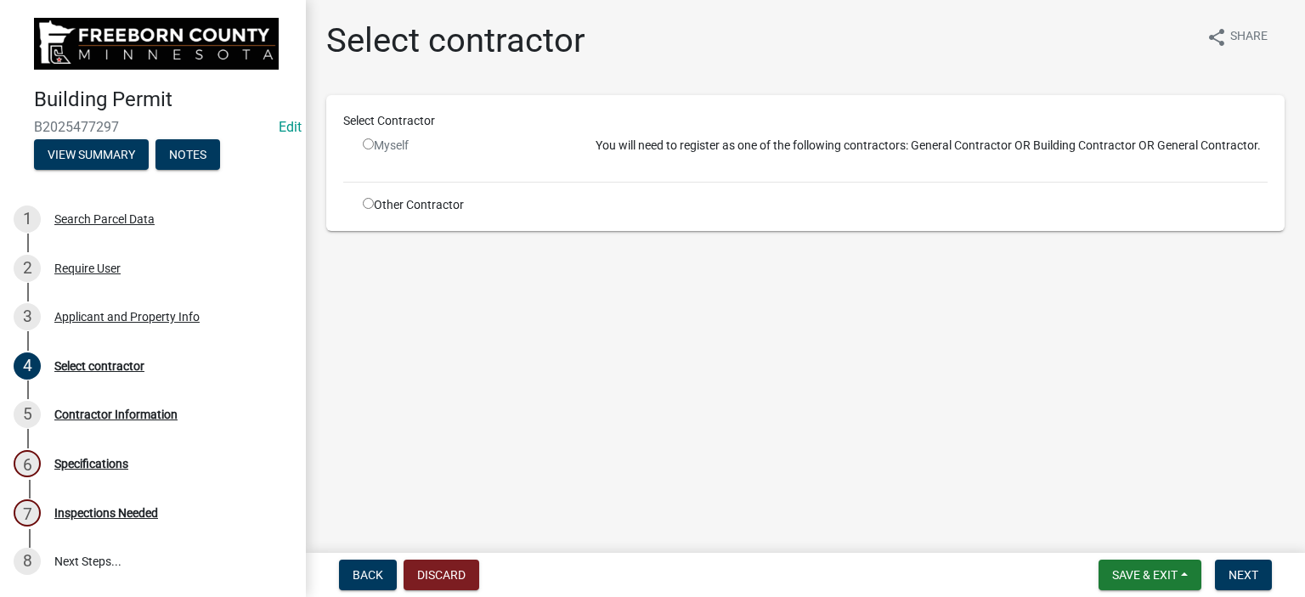
click at [367, 141] on input "radio" at bounding box center [368, 143] width 11 height 11
click at [365, 144] on input "radio" at bounding box center [368, 143] width 11 height 11
radio input "false"
click at [135, 318] on div "Applicant and Property Info" at bounding box center [126, 317] width 145 height 12
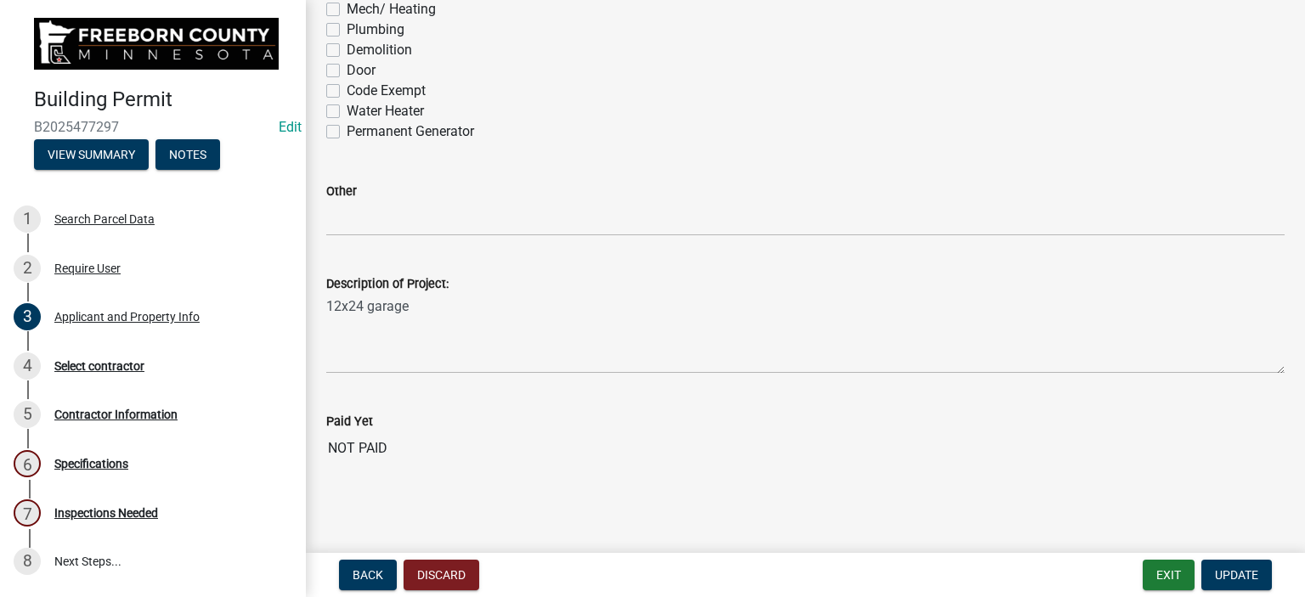
scroll to position [1274, 0]
click at [1237, 566] on button "Update" at bounding box center [1236, 575] width 70 height 31
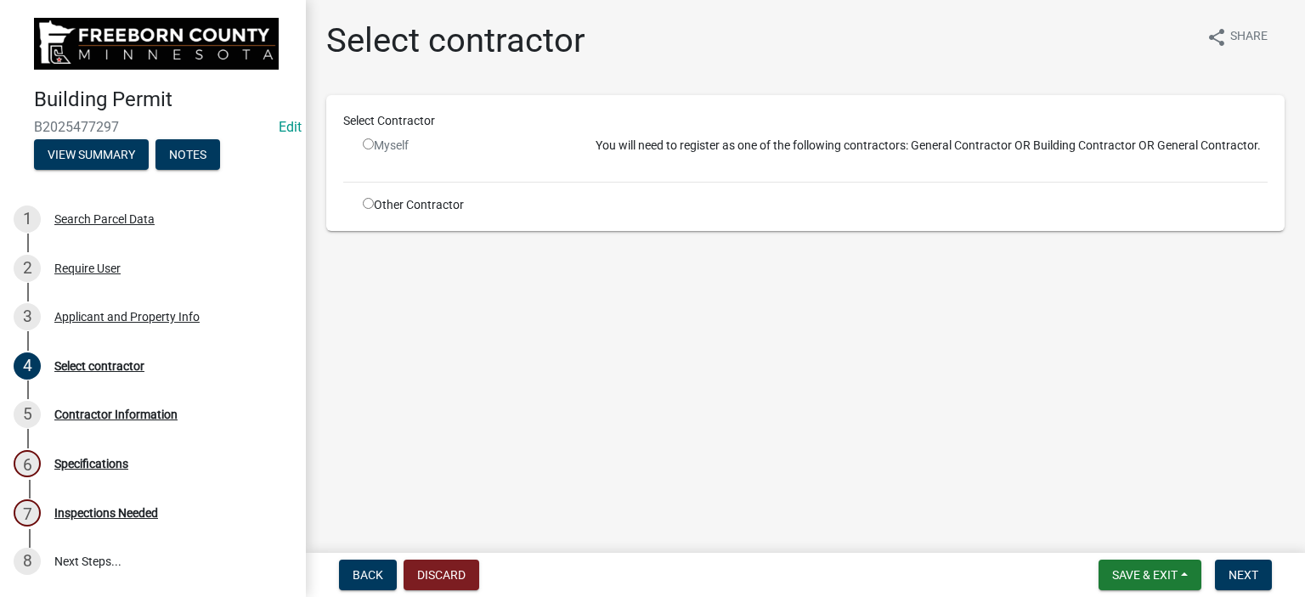
click at [367, 201] on input "radio" at bounding box center [368, 203] width 11 height 11
radio input "true"
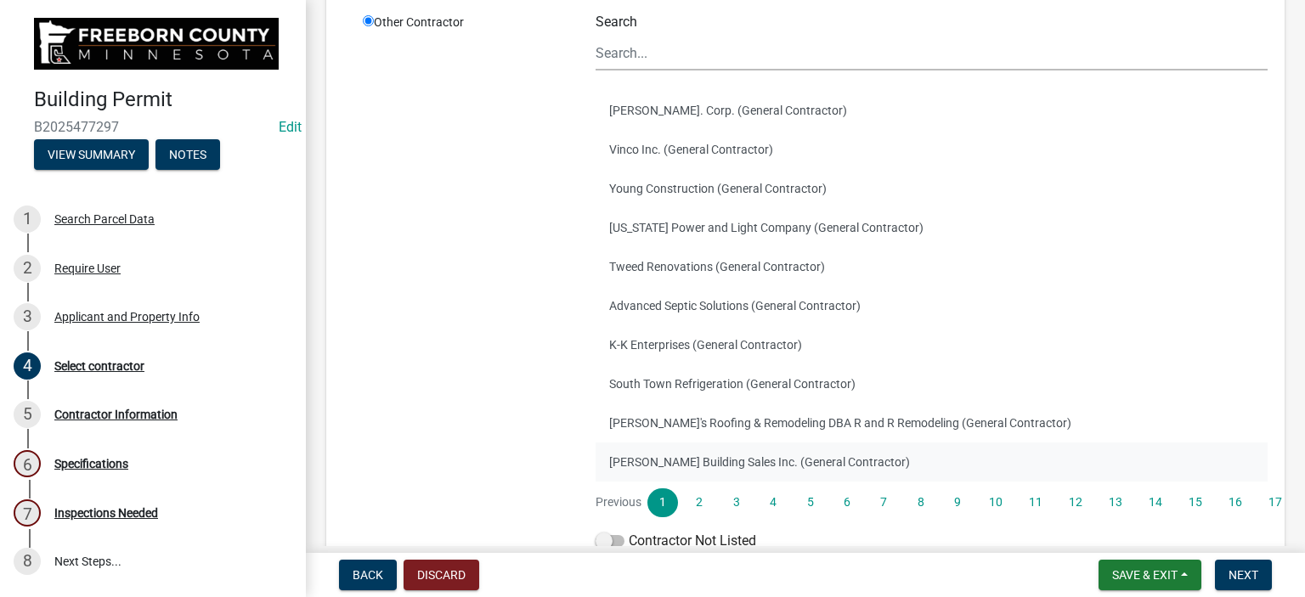
scroll to position [331, 0]
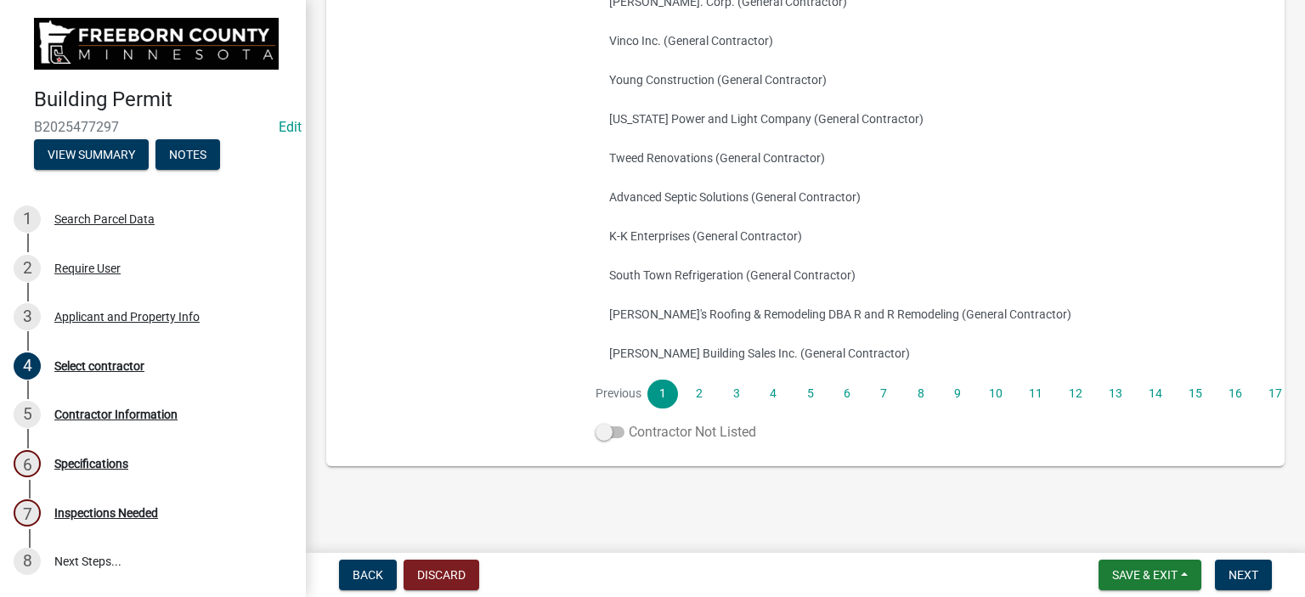
click at [609, 429] on span at bounding box center [609, 432] width 29 height 12
click at [628, 422] on input "Contractor Not Listed" at bounding box center [628, 422] width 0 height 0
click at [1250, 580] on span "Next" at bounding box center [1243, 575] width 30 height 14
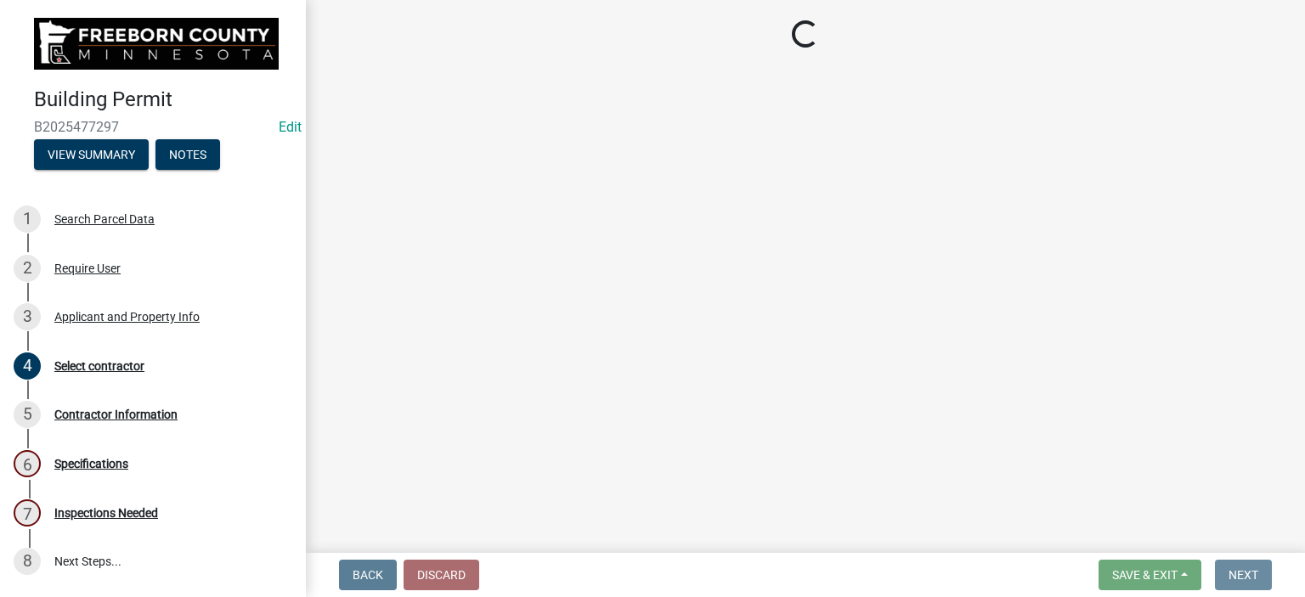
scroll to position [0, 0]
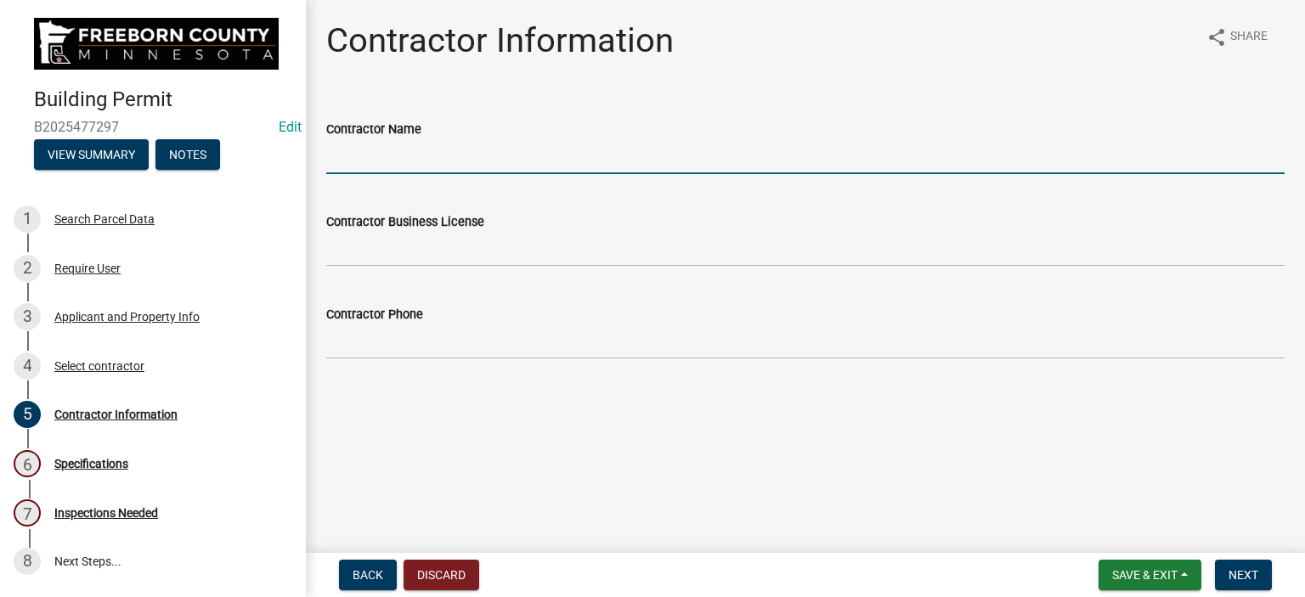
drag, startPoint x: 395, startPoint y: 152, endPoint x: 396, endPoint y: 161, distance: 8.5
click at [396, 160] on input "Contractor Name" at bounding box center [805, 156] width 958 height 35
type input "Owner"
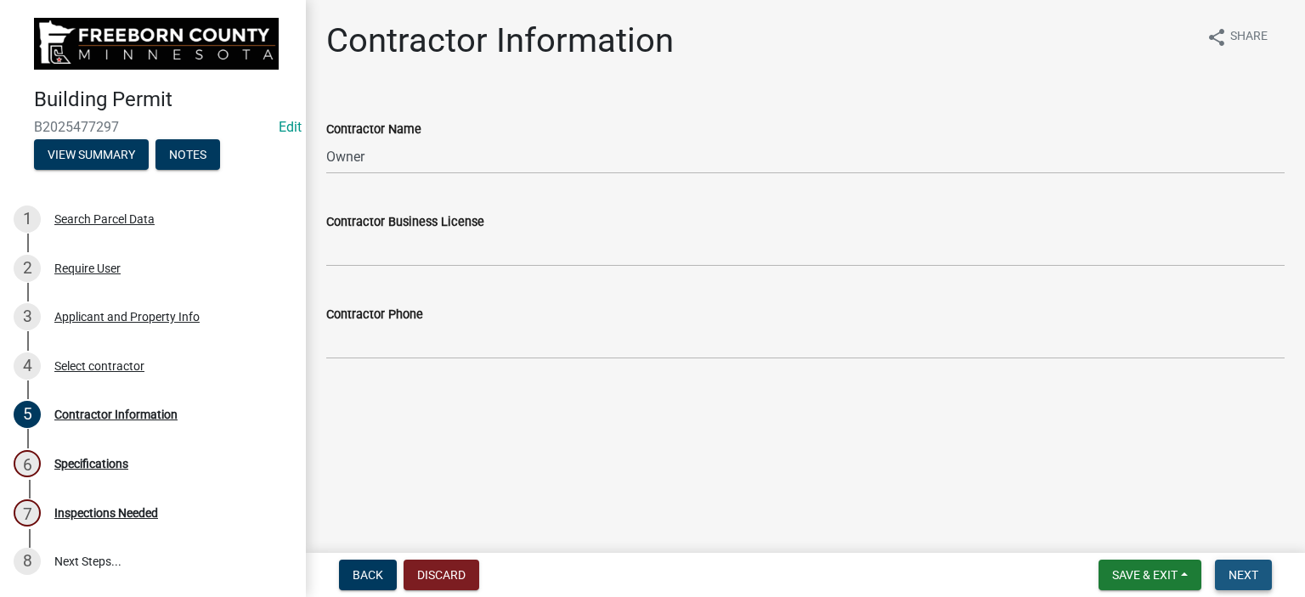
click at [1250, 577] on span "Next" at bounding box center [1243, 575] width 30 height 14
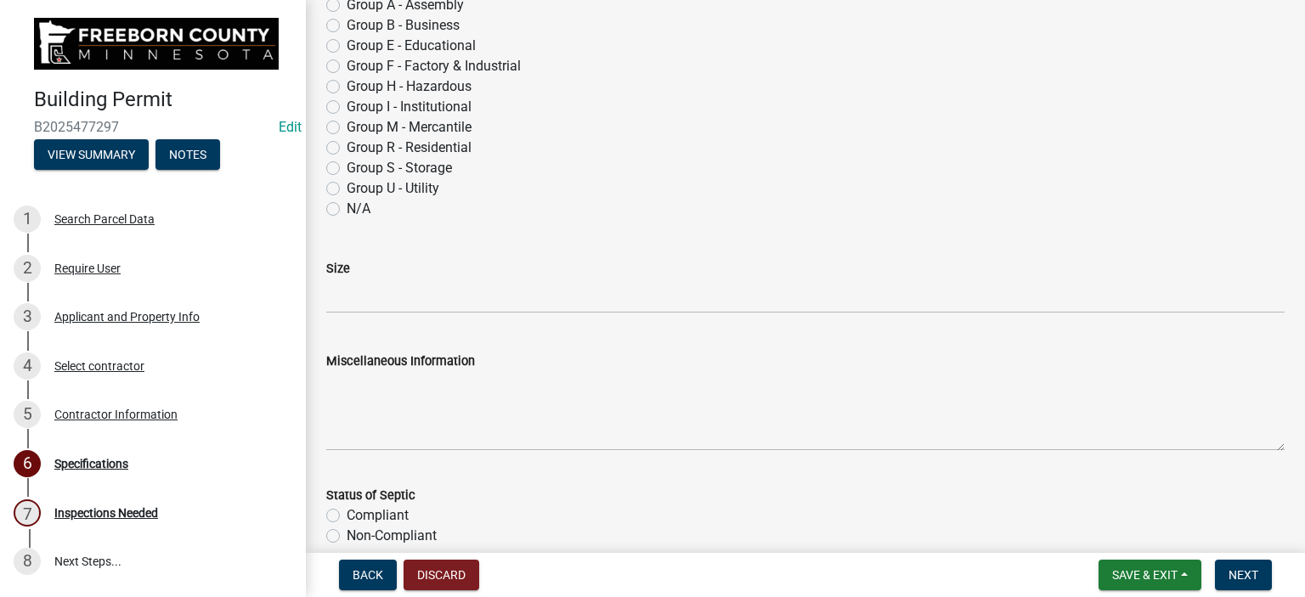
scroll to position [170, 0]
click at [347, 166] on label "Group S - Storage" at bounding box center [399, 166] width 105 height 20
click at [347, 166] on input "Group S - Storage" at bounding box center [352, 161] width 11 height 11
radio input "true"
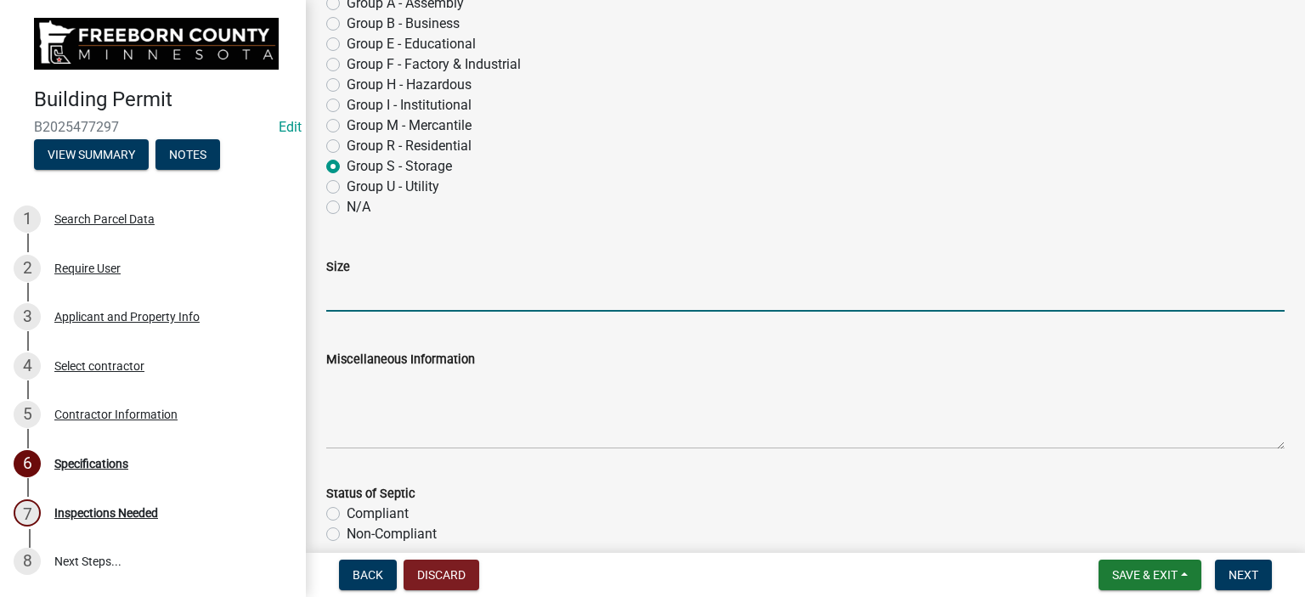
click at [353, 296] on input "Size" at bounding box center [805, 294] width 958 height 35
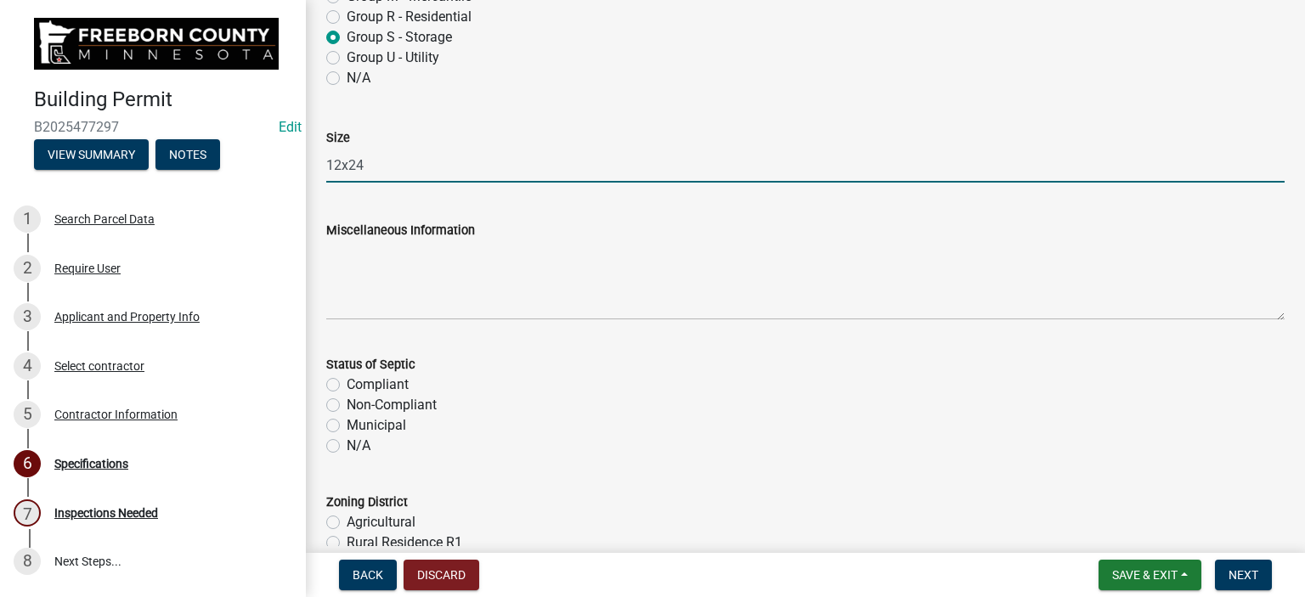
scroll to position [425, 0]
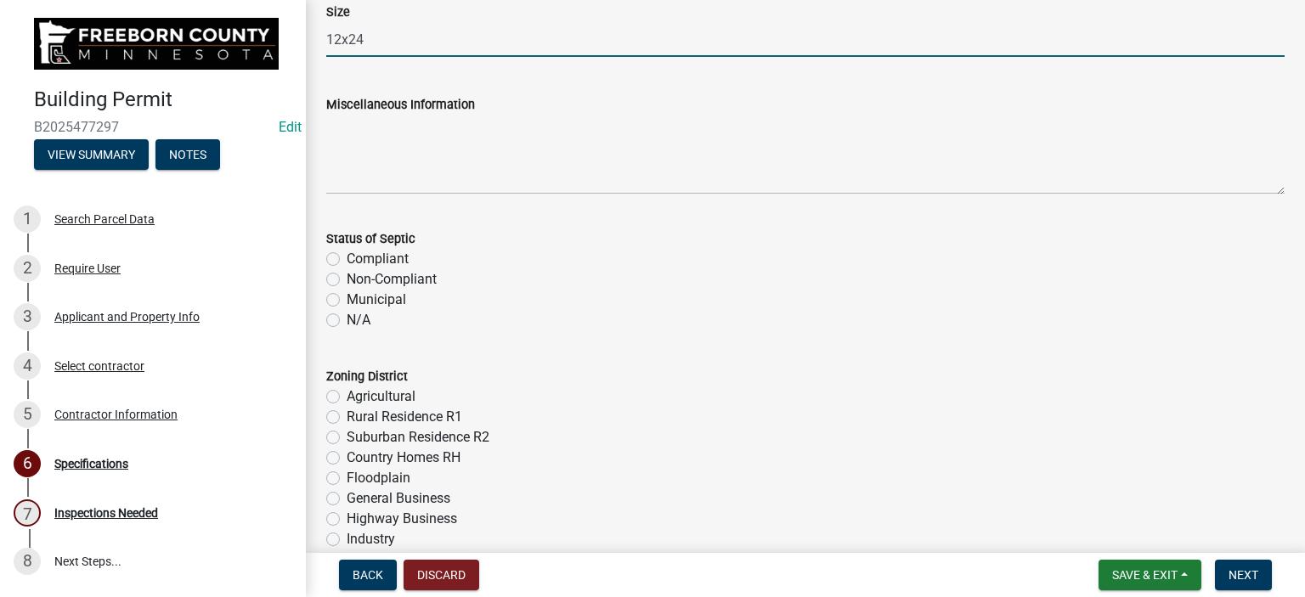
type input "12x24"
click at [347, 302] on label "Municipal" at bounding box center [376, 300] width 59 height 20
click at [347, 301] on input "Municipal" at bounding box center [352, 295] width 11 height 11
radio input "true"
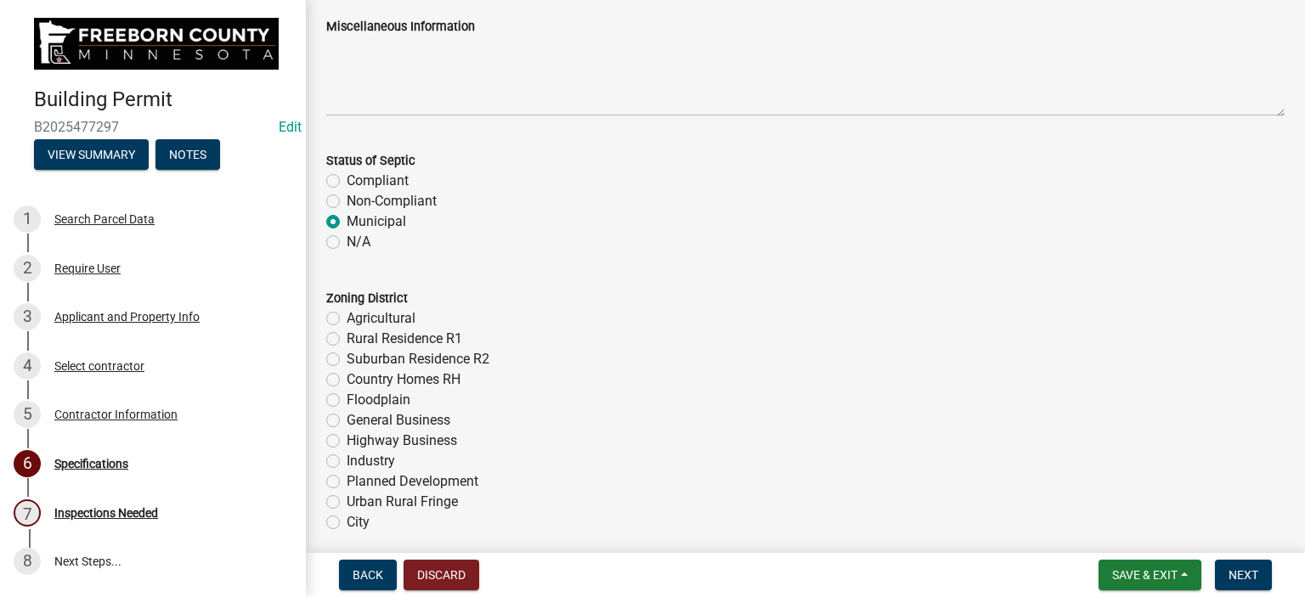
scroll to position [595, 0]
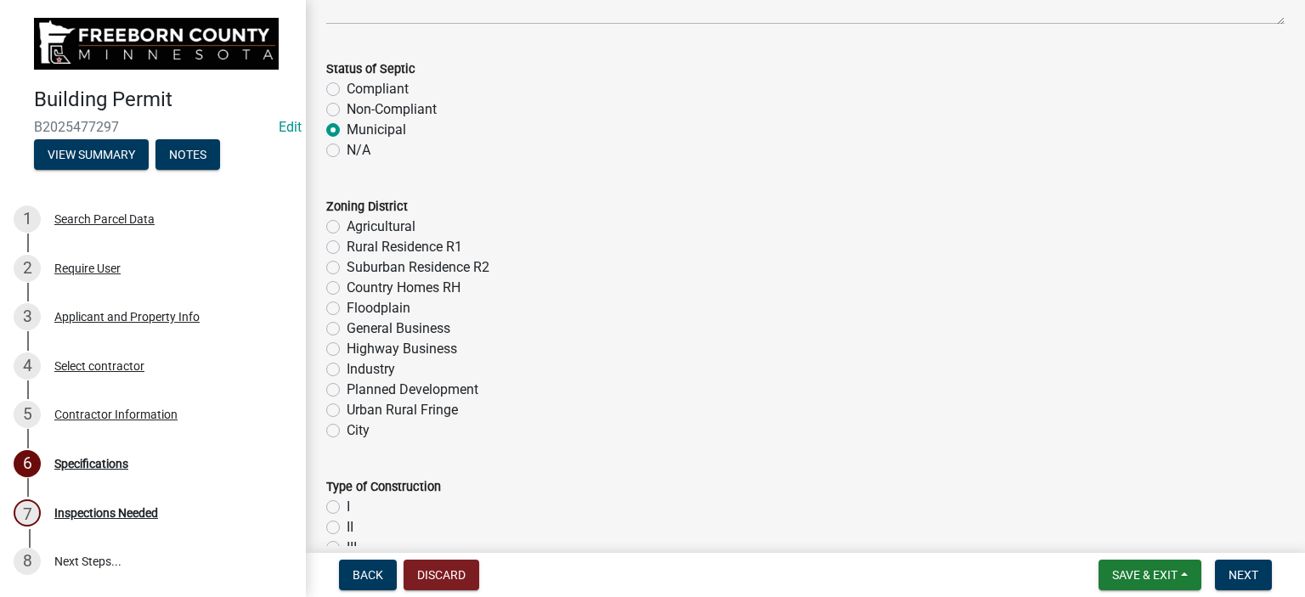
click at [347, 433] on label "City" at bounding box center [358, 430] width 23 height 20
click at [347, 431] on input "City" at bounding box center [352, 425] width 11 height 11
radio input "true"
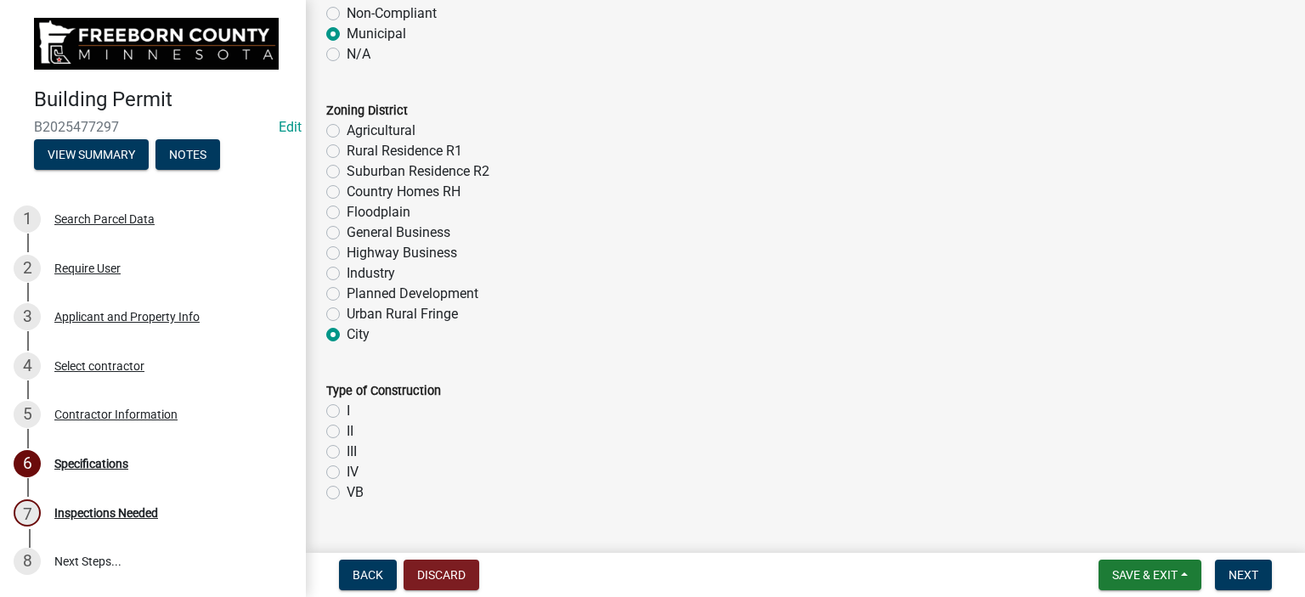
scroll to position [849, 0]
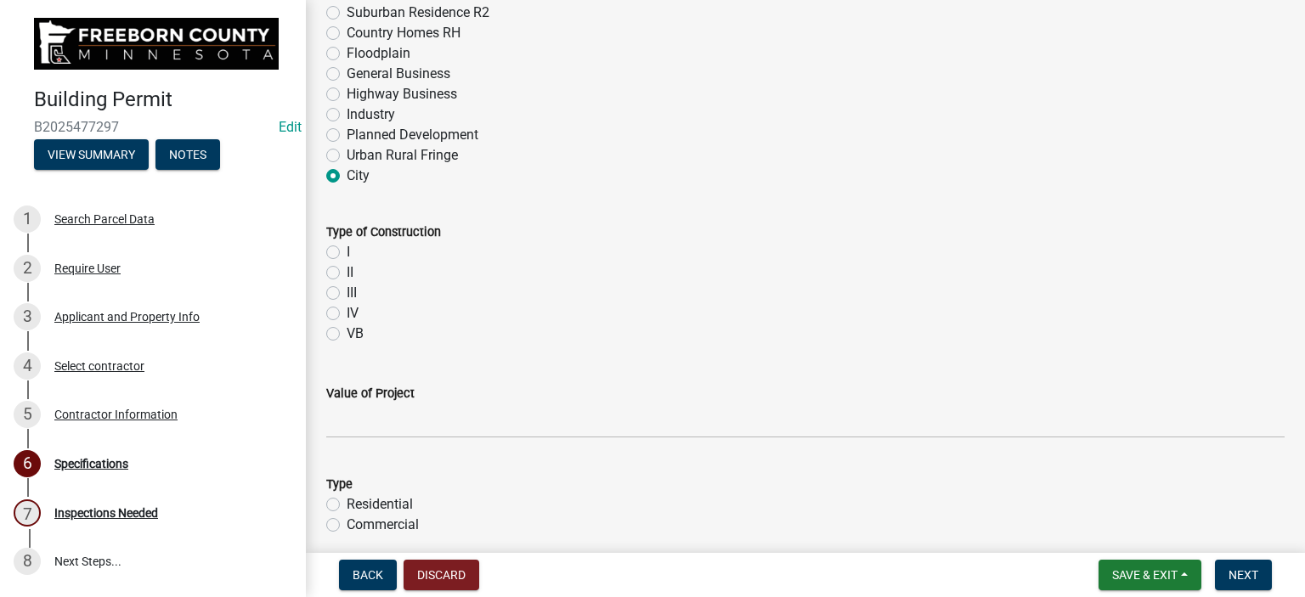
click at [347, 335] on label "VB" at bounding box center [355, 334] width 17 height 20
click at [347, 335] on input "VB" at bounding box center [352, 329] width 11 height 11
radio input "true"
drag, startPoint x: 346, startPoint y: 439, endPoint x: 351, endPoint y: 424, distance: 16.1
click at [346, 433] on wm-data-entity-input "Value of Project" at bounding box center [805, 406] width 958 height 94
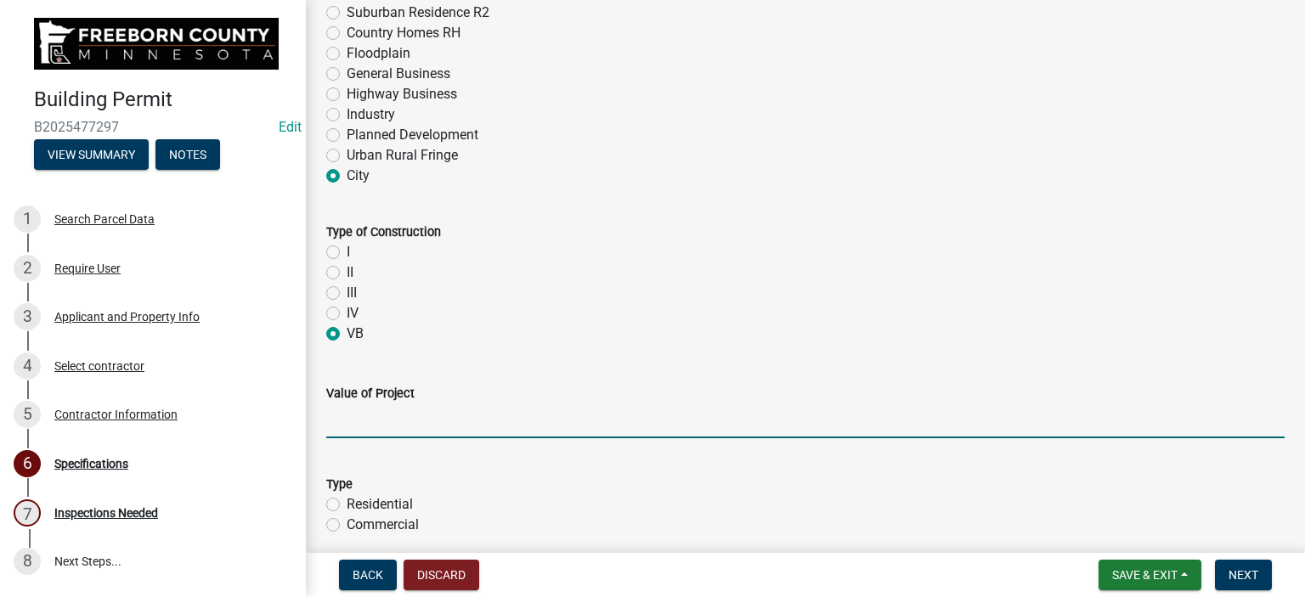
click at [353, 422] on input "text" at bounding box center [805, 420] width 958 height 35
type input "7500"
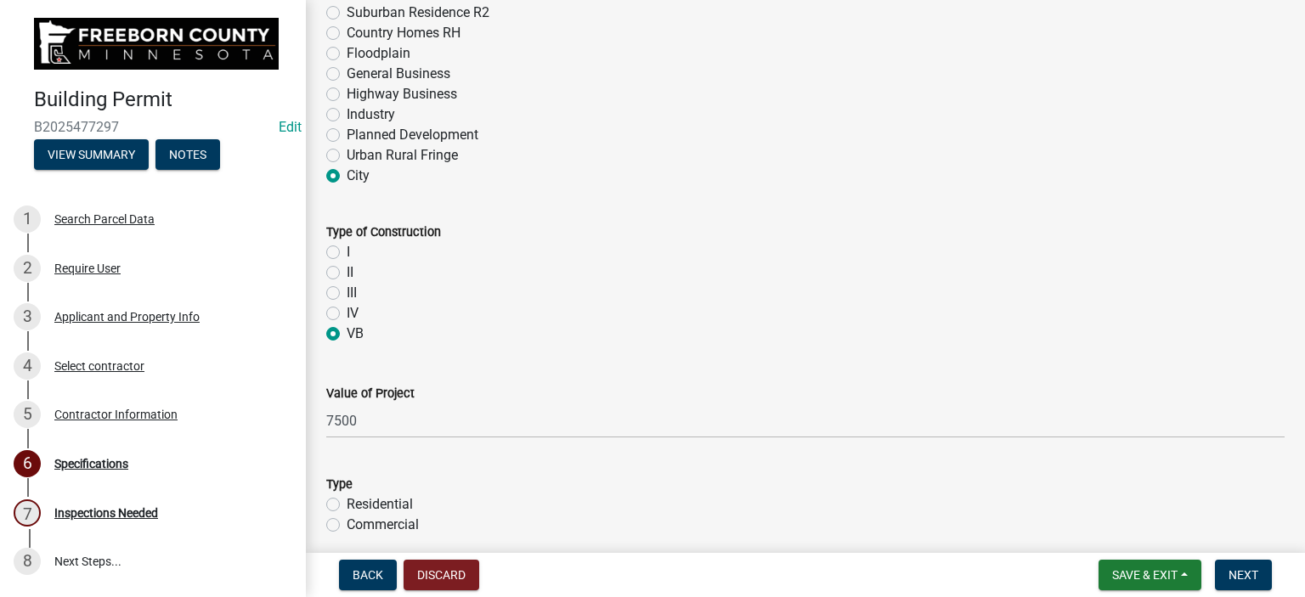
click at [347, 503] on label "Residential" at bounding box center [380, 504] width 66 height 20
click at [347, 503] on input "Residential" at bounding box center [352, 499] width 11 height 11
radio input "true"
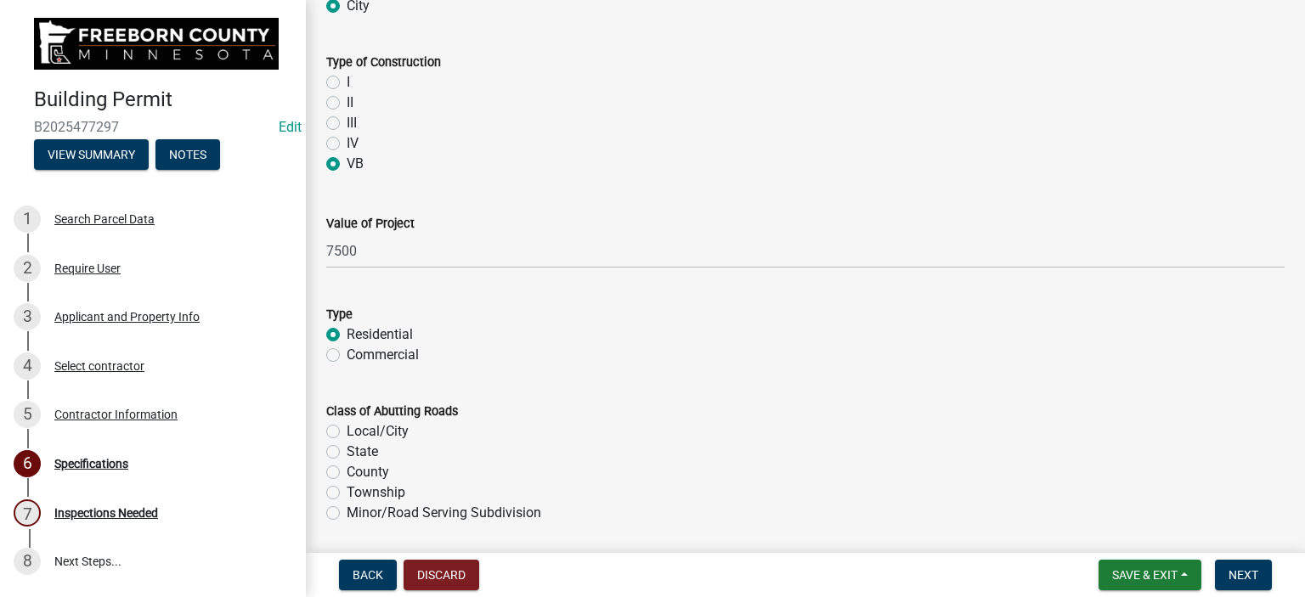
scroll to position [1189, 0]
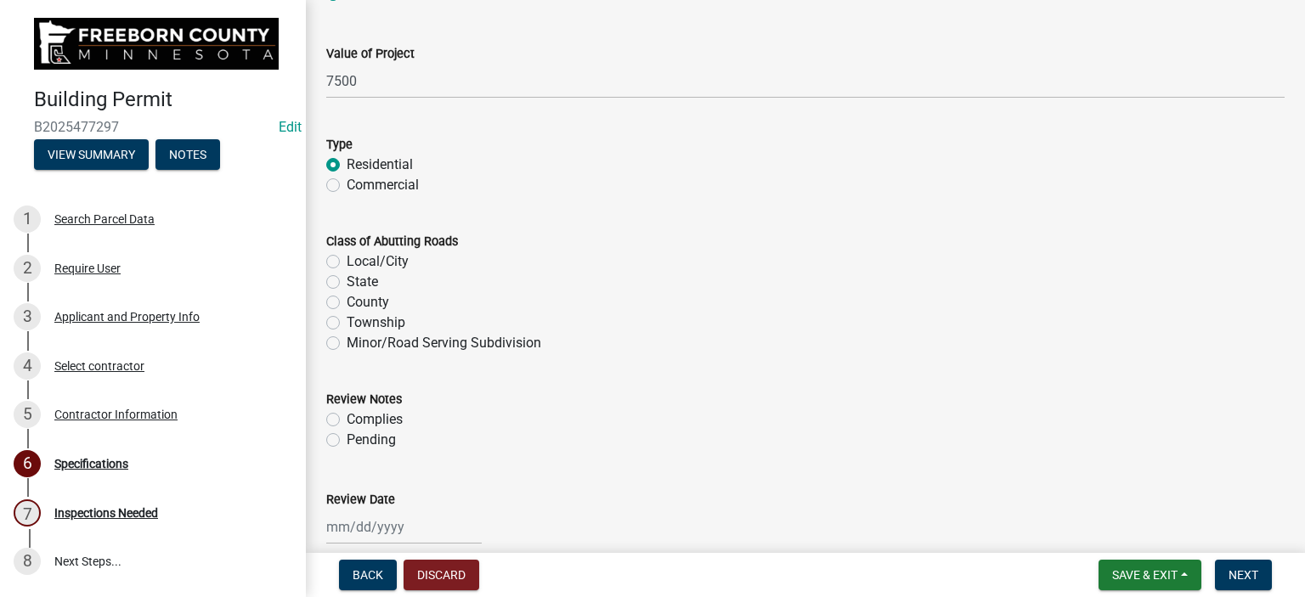
click at [347, 262] on label "Local/City" at bounding box center [378, 261] width 62 height 20
click at [347, 262] on input "Local/City" at bounding box center [352, 256] width 11 height 11
radio input "true"
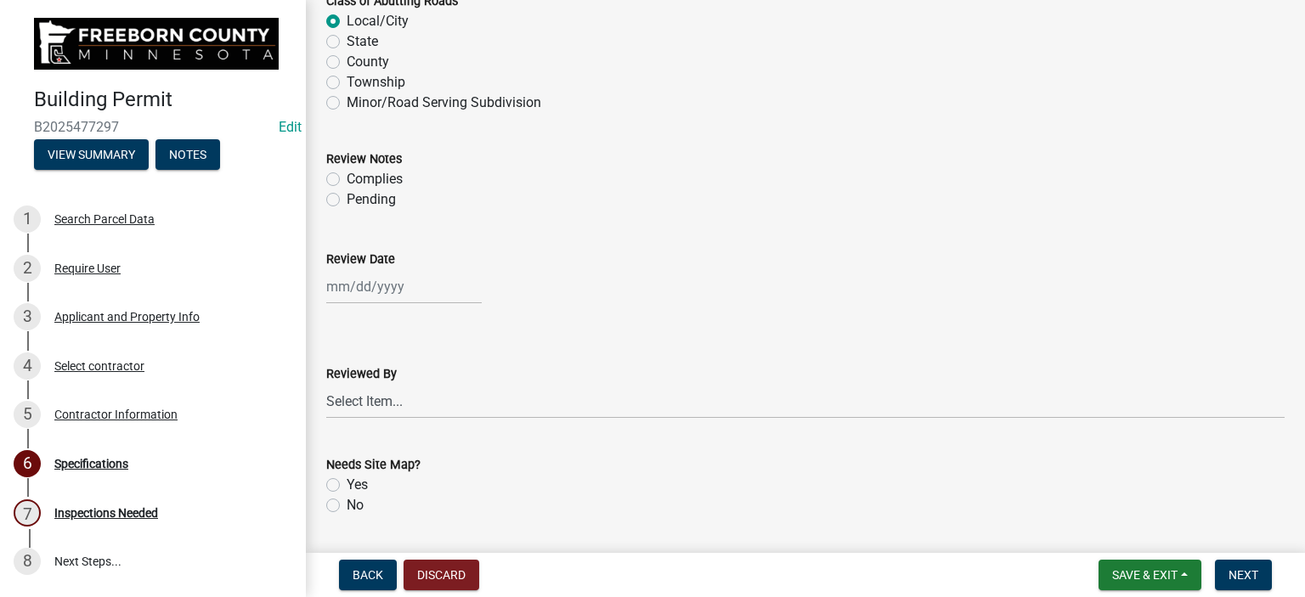
scroll to position [1529, 0]
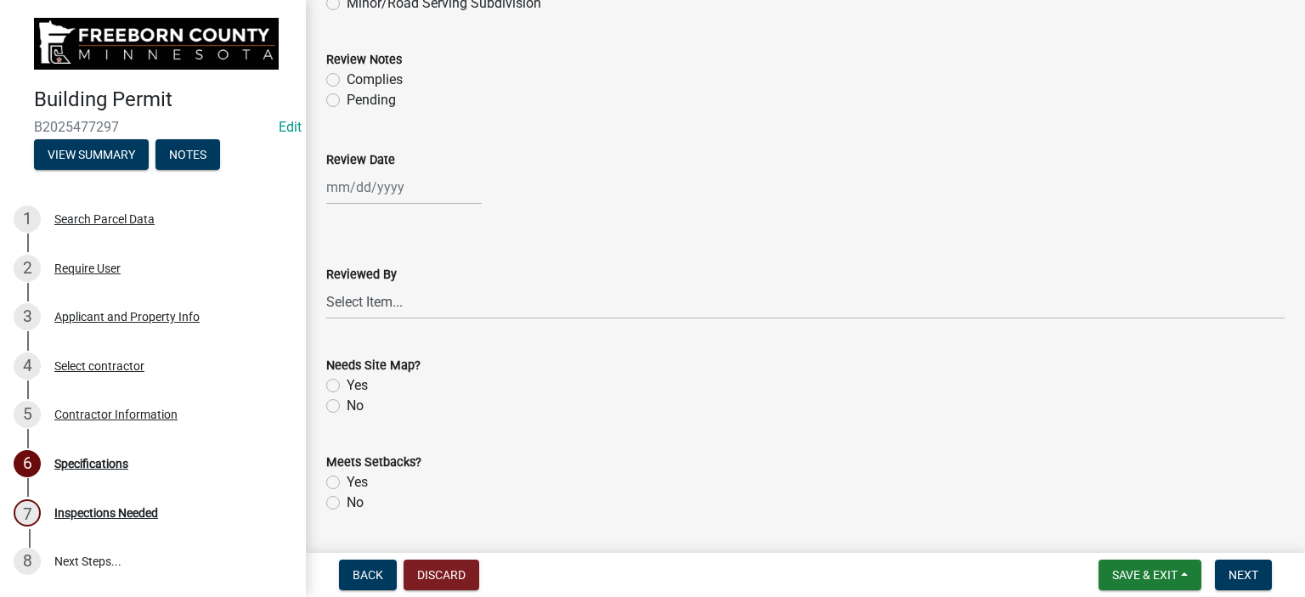
drag, startPoint x: 335, startPoint y: 96, endPoint x: 352, endPoint y: 174, distance: 80.1
click at [347, 96] on label "Pending" at bounding box center [371, 100] width 49 height 20
click at [347, 96] on input "Pending" at bounding box center [352, 95] width 11 height 11
radio input "true"
click at [363, 193] on div at bounding box center [403, 187] width 155 height 35
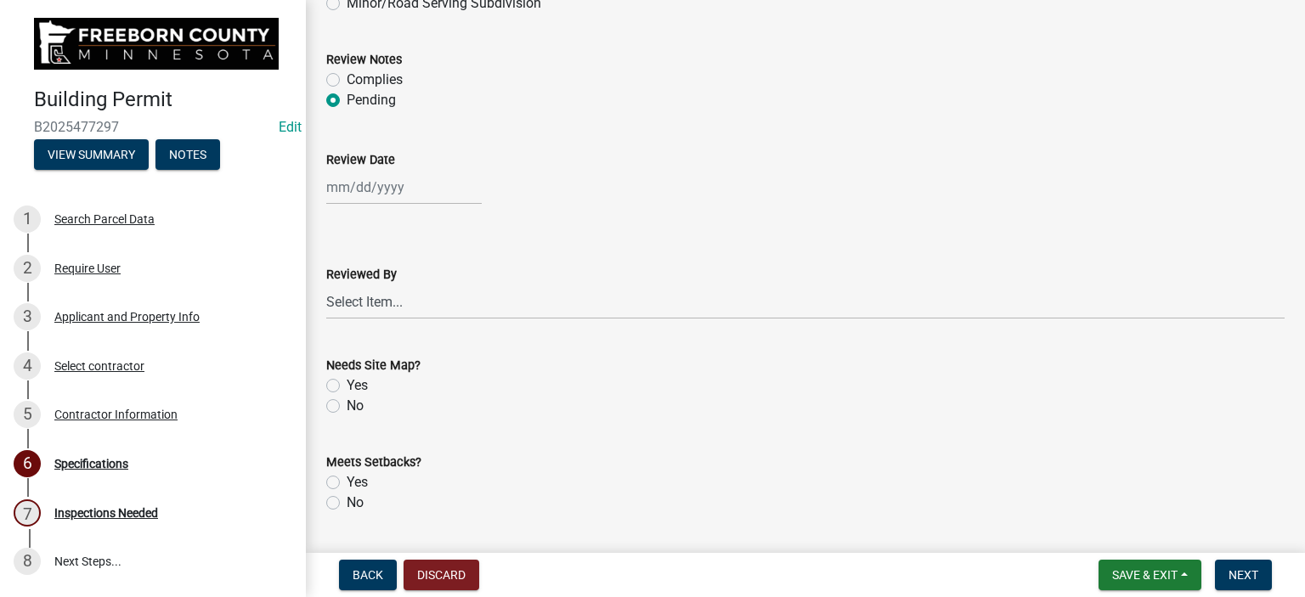
select select "9"
select select "2025"
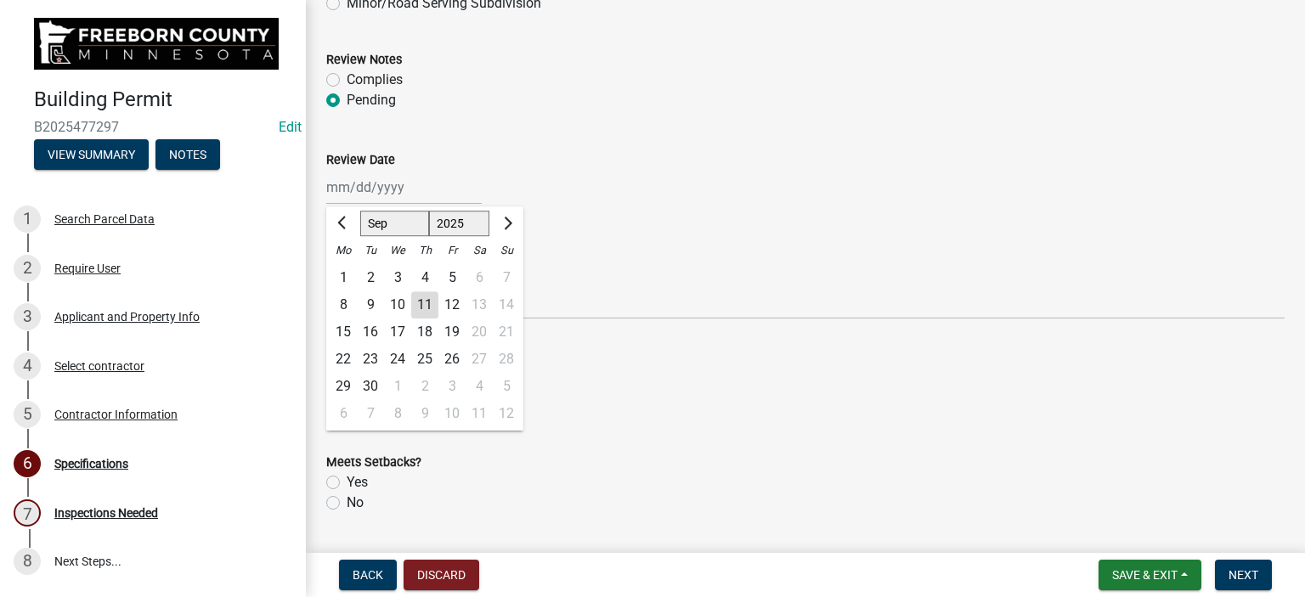
click at [417, 305] on div "11" at bounding box center [424, 304] width 27 height 27
type input "[DATE]"
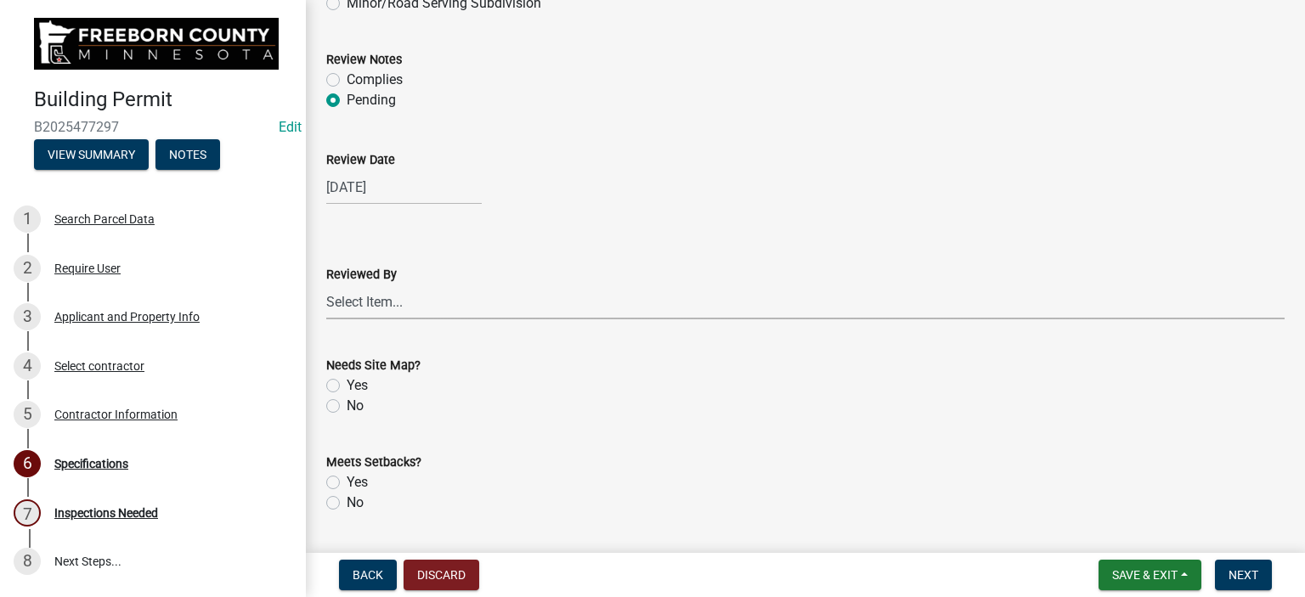
click at [360, 302] on select "Select Item... [PERSON_NAME] [PERSON_NAME] [PERSON_NAME] [PERSON_NAME] [PERSON_…" at bounding box center [805, 302] width 958 height 35
click at [326, 285] on select "Select Item... [PERSON_NAME] [PERSON_NAME] [PERSON_NAME] [PERSON_NAME] [PERSON_…" at bounding box center [805, 302] width 958 height 35
select select "cf5e982a-8fde-449d-bcd8-be8cdfb99374"
click at [347, 406] on label "No" at bounding box center [355, 406] width 17 height 20
click at [347, 406] on input "No" at bounding box center [352, 401] width 11 height 11
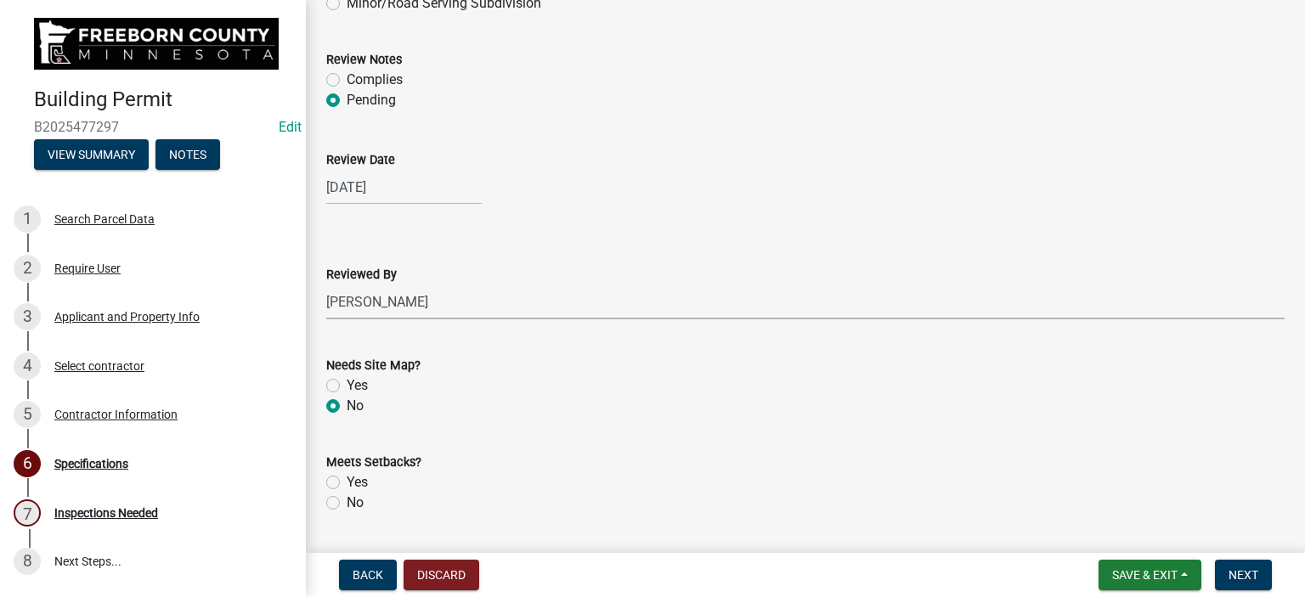
radio input "true"
click at [347, 486] on label "Yes" at bounding box center [357, 482] width 21 height 20
click at [347, 483] on input "Yes" at bounding box center [352, 477] width 11 height 11
radio input "true"
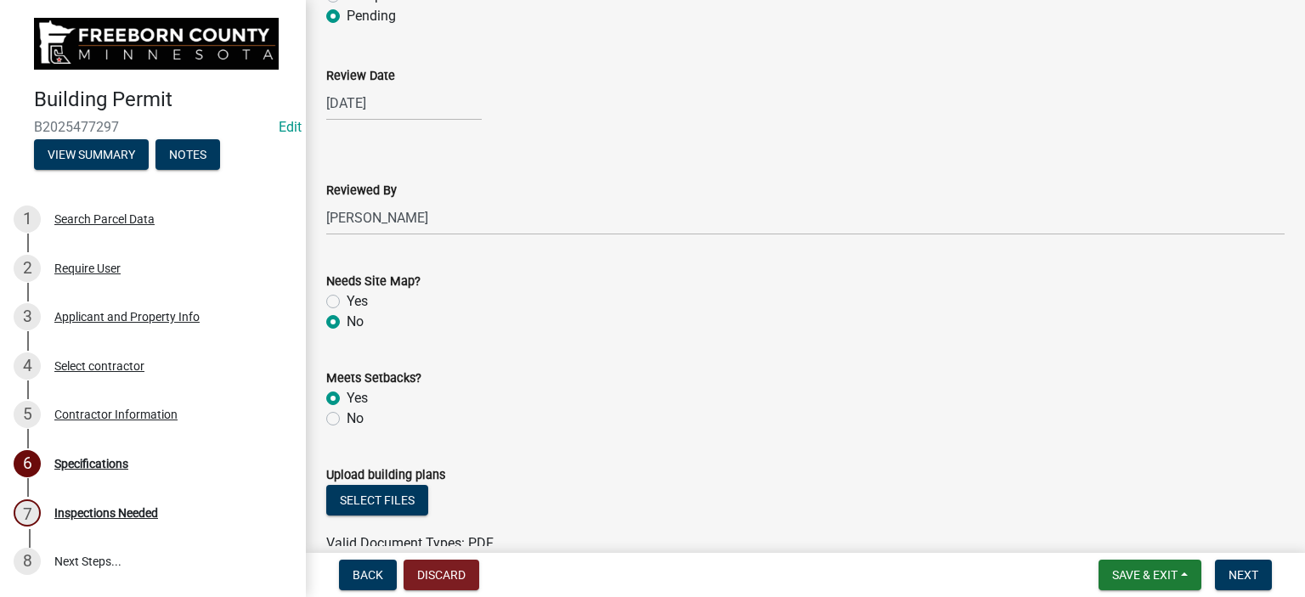
scroll to position [1784, 0]
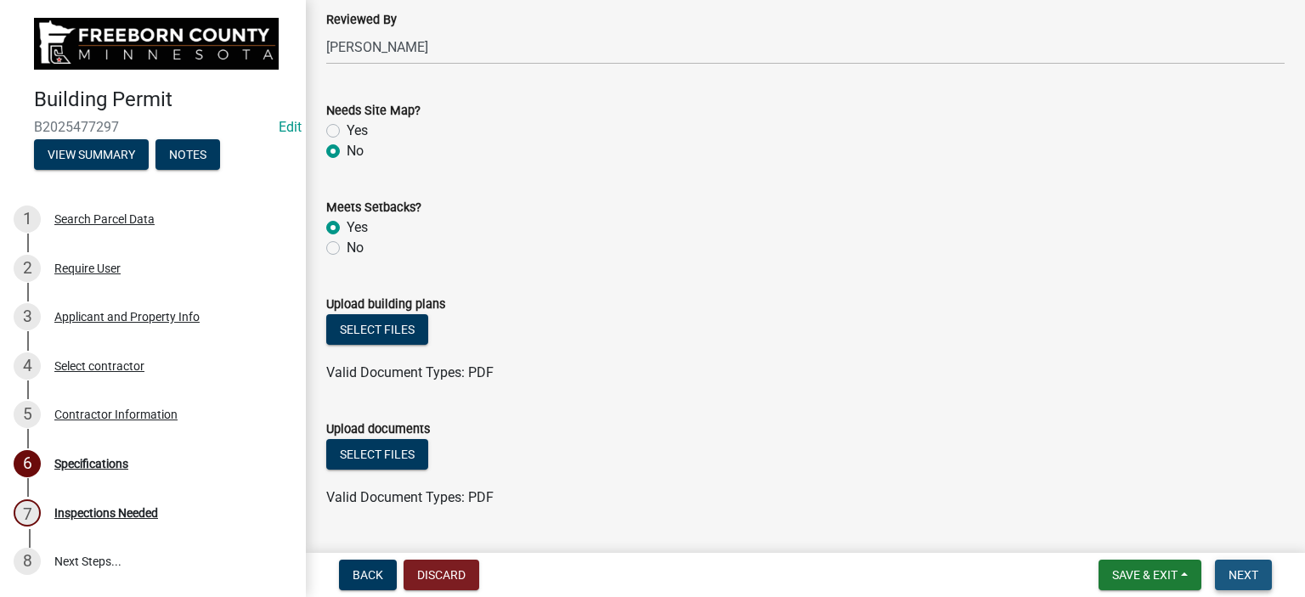
click at [1237, 569] on span "Next" at bounding box center [1243, 575] width 30 height 14
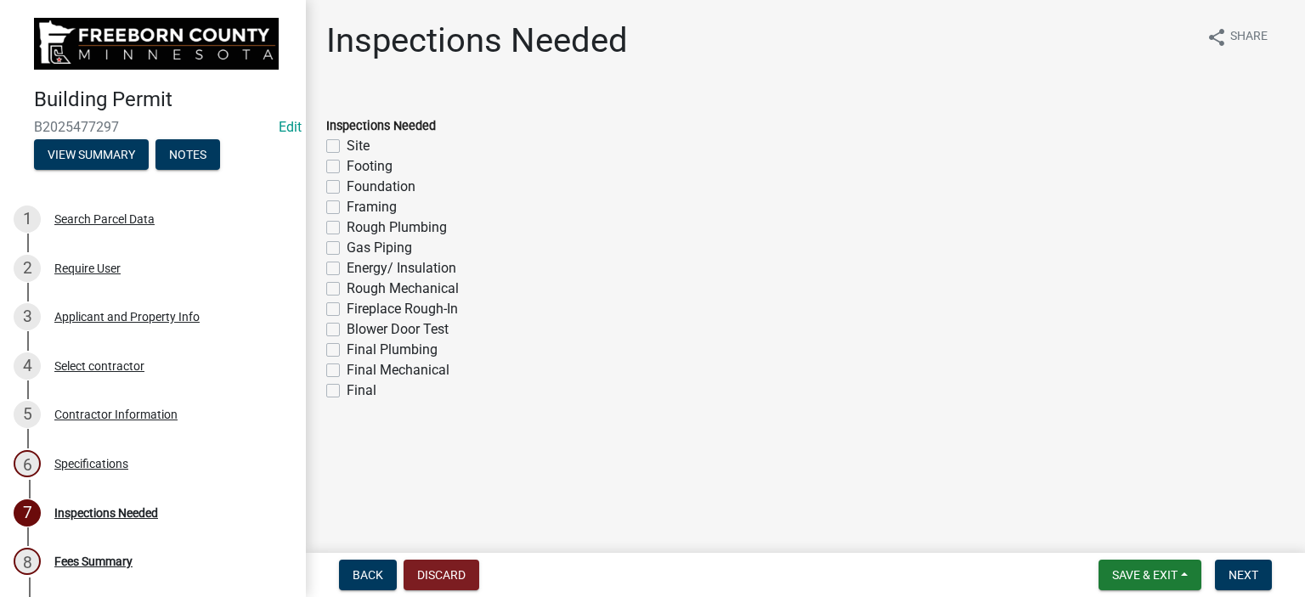
click at [347, 206] on label "Framing" at bounding box center [372, 207] width 50 height 20
click at [347, 206] on input "Framing" at bounding box center [352, 202] width 11 height 11
checkbox input "true"
checkbox input "false"
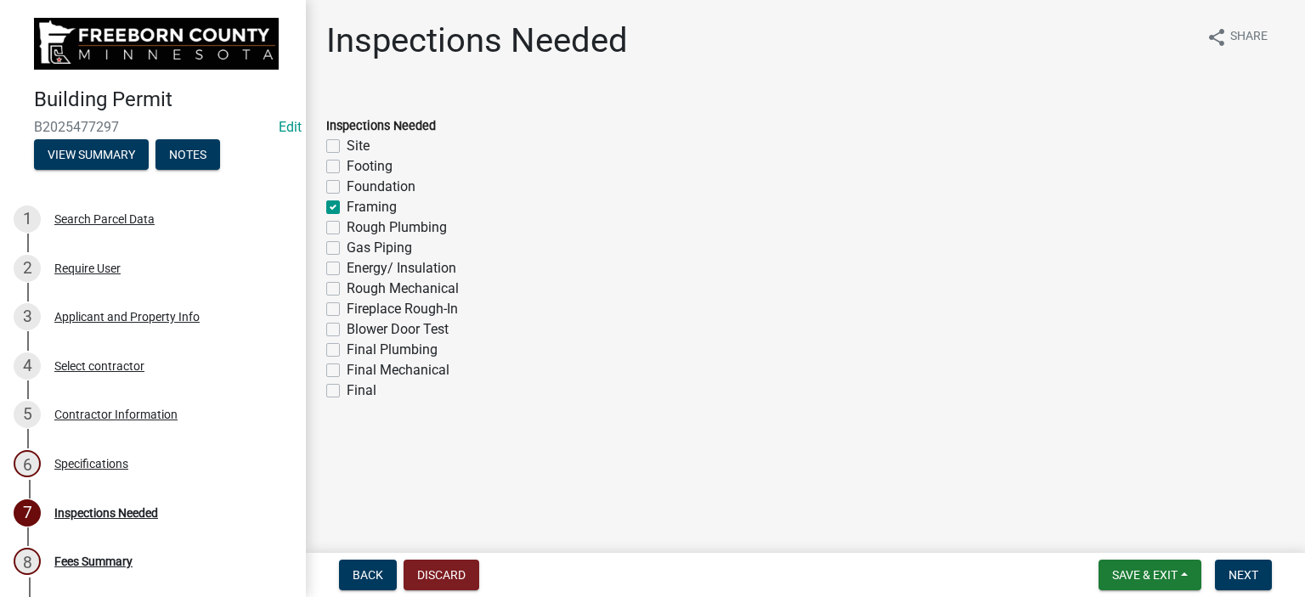
checkbox input "false"
checkbox input "true"
checkbox input "false"
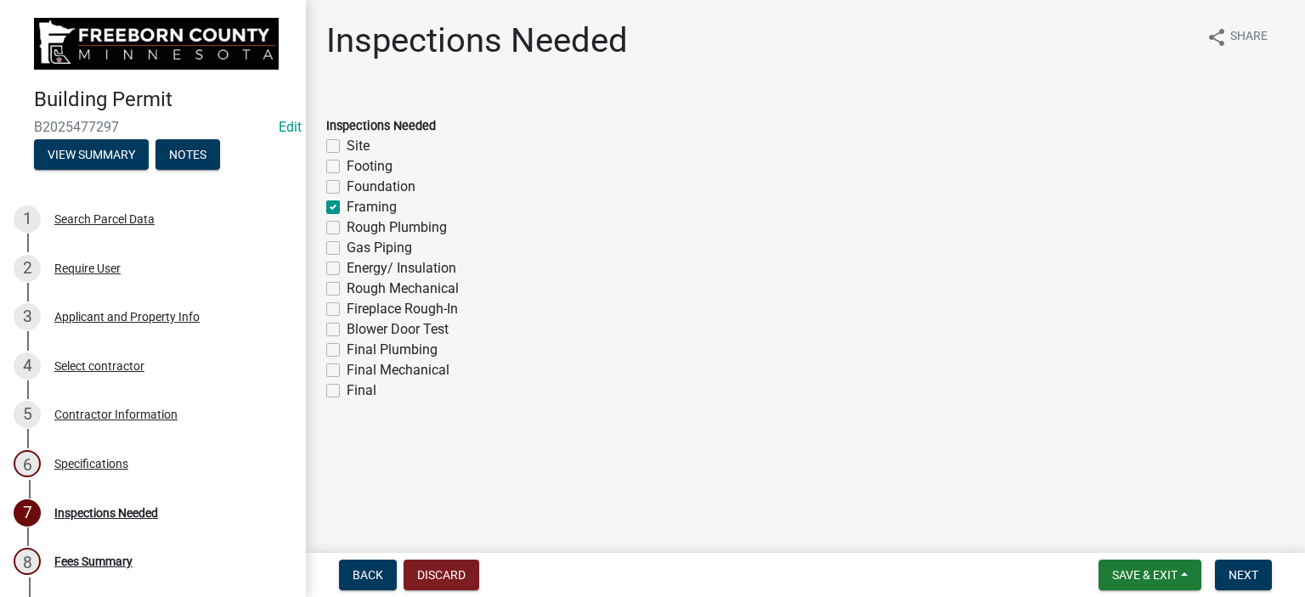
checkbox input "false"
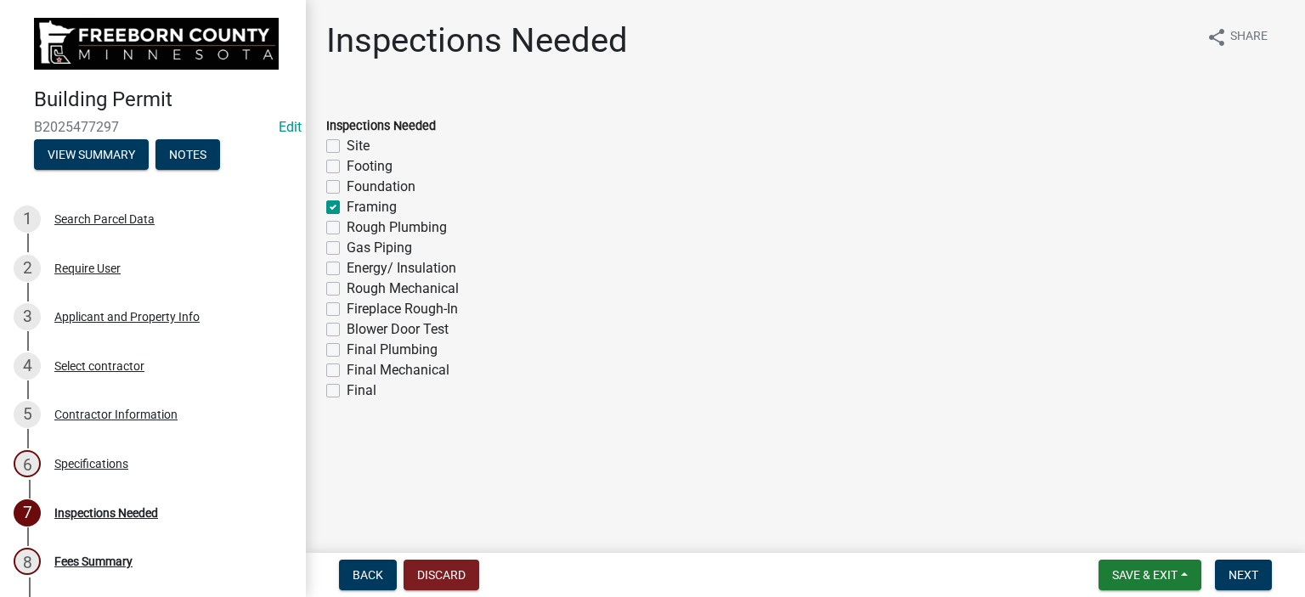
click at [347, 390] on label "Final" at bounding box center [362, 390] width 30 height 20
click at [347, 390] on input "Final" at bounding box center [352, 385] width 11 height 11
checkbox input "true"
checkbox input "false"
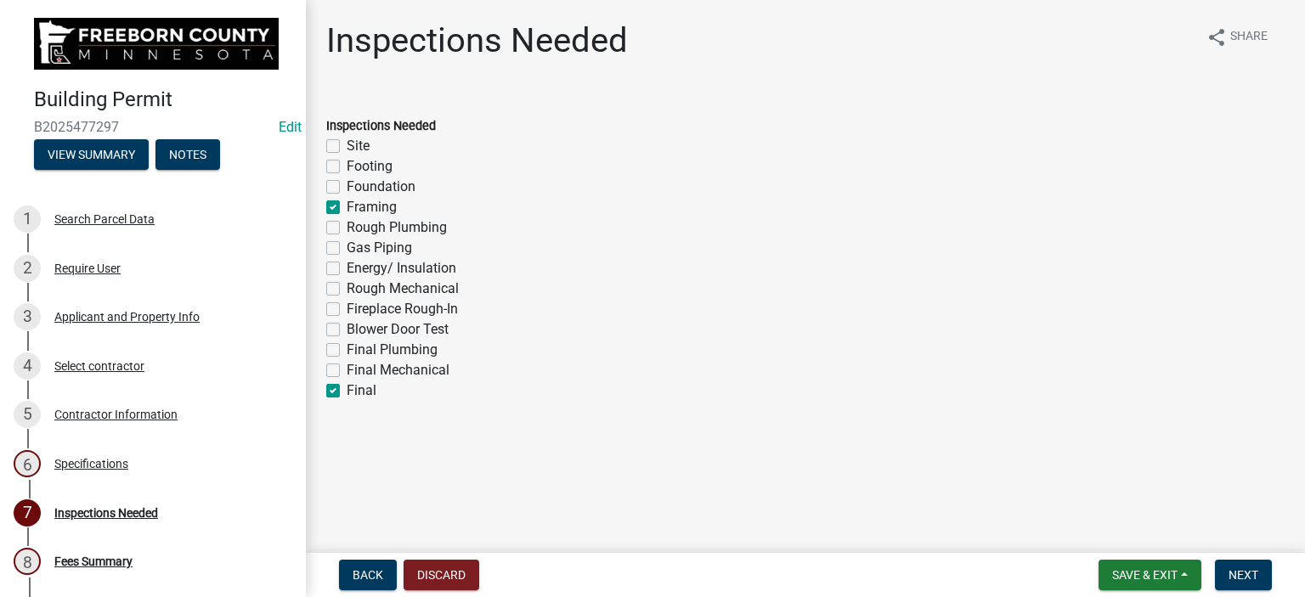
checkbox input "false"
checkbox input "true"
checkbox input "false"
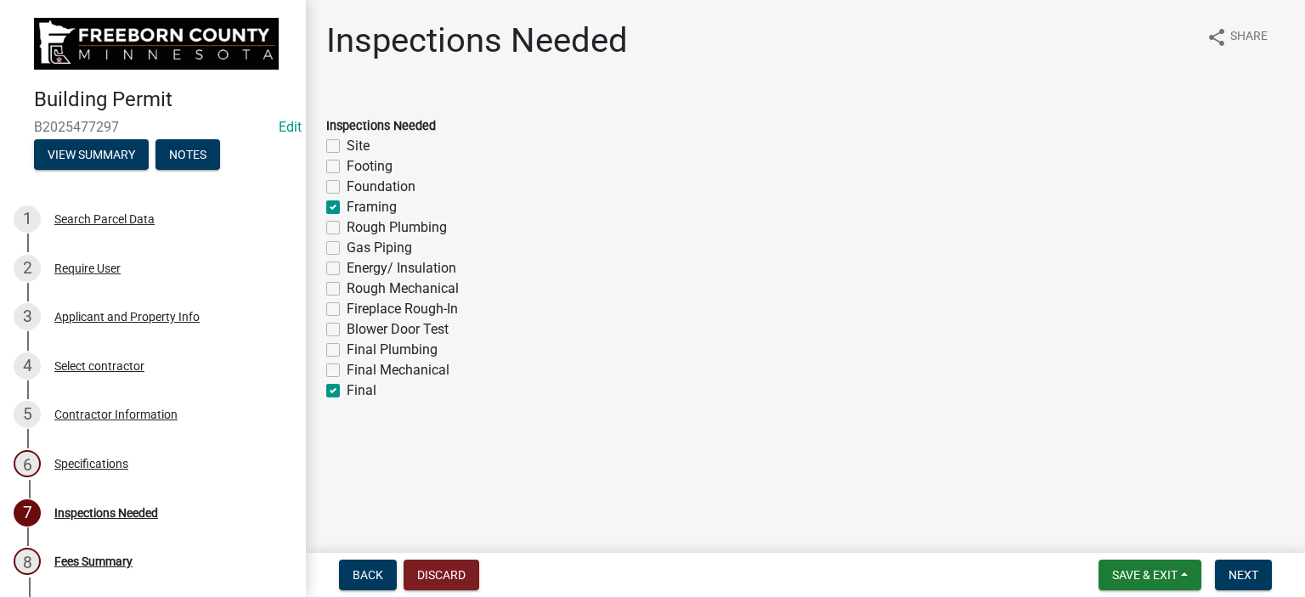
checkbox input "false"
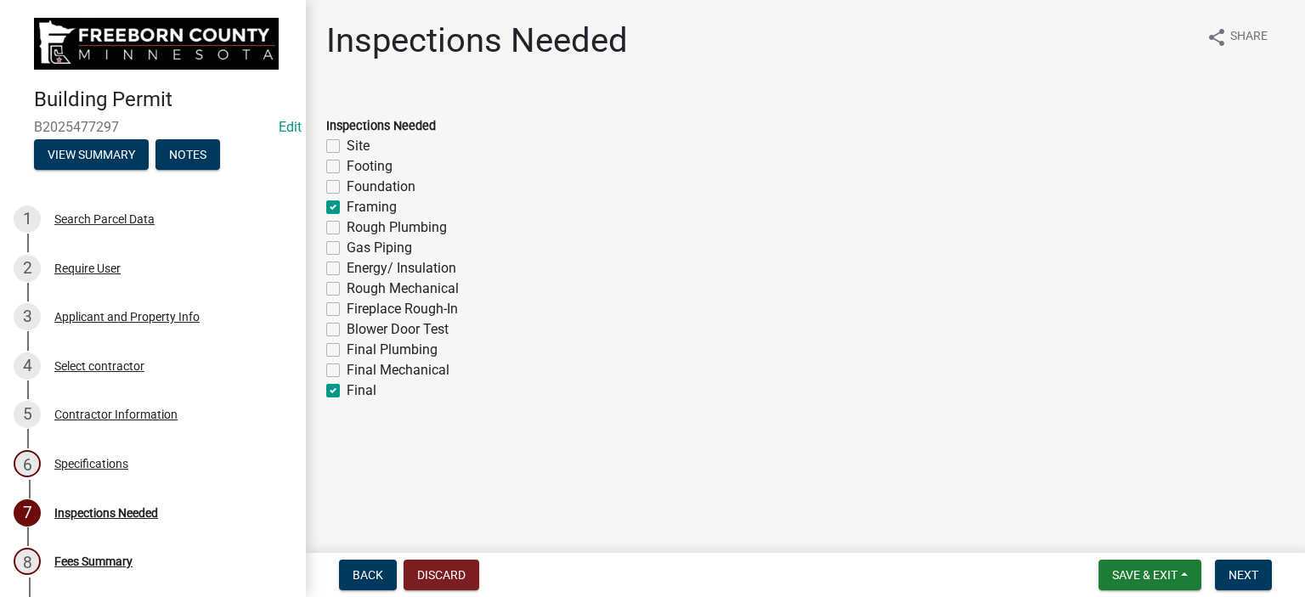
checkbox input "true"
click at [1251, 570] on span "Next" at bounding box center [1243, 575] width 30 height 14
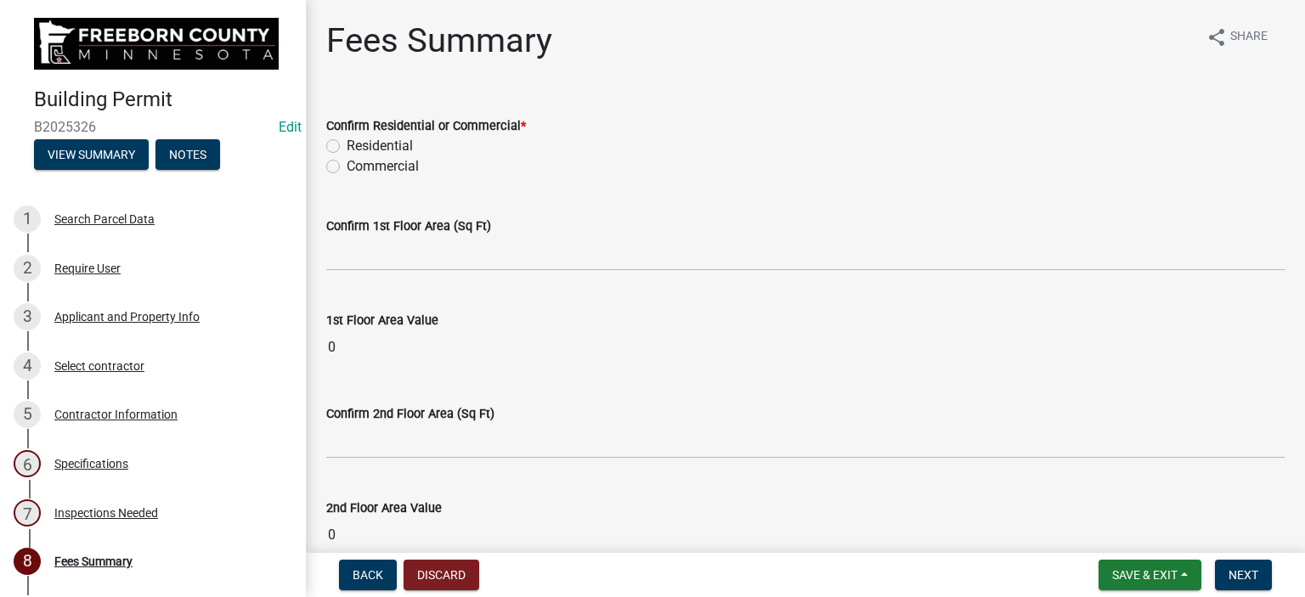
click at [347, 145] on label "Residential" at bounding box center [380, 146] width 66 height 20
click at [347, 145] on input "Residential" at bounding box center [352, 141] width 11 height 11
radio input "true"
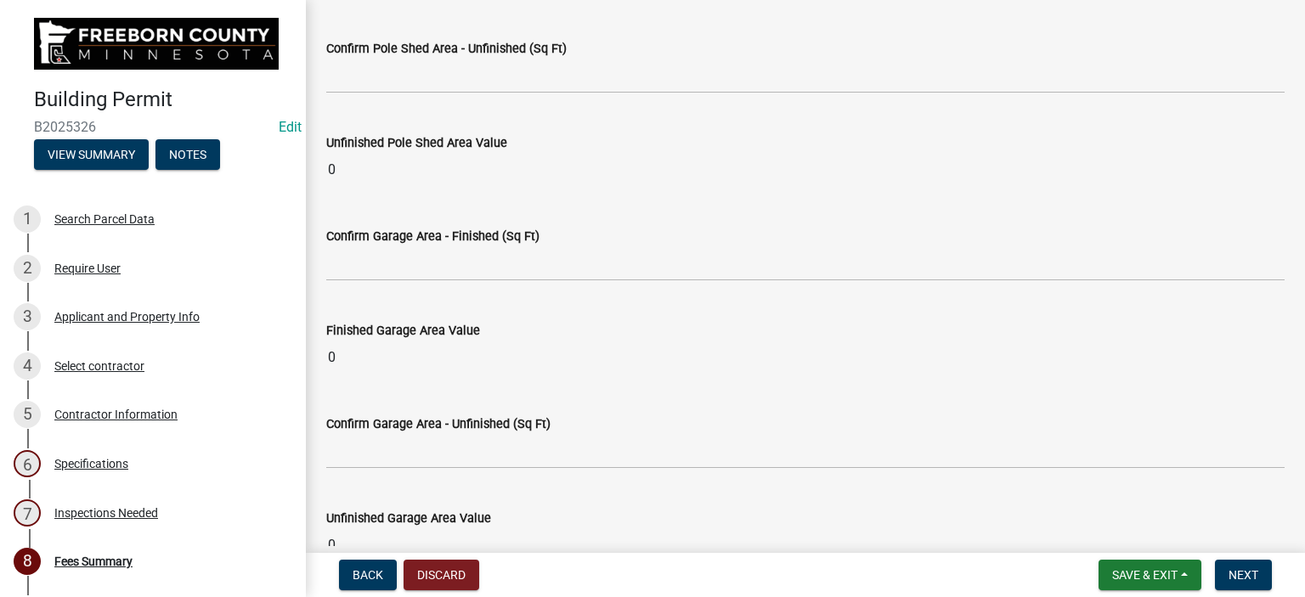
scroll to position [1529, 0]
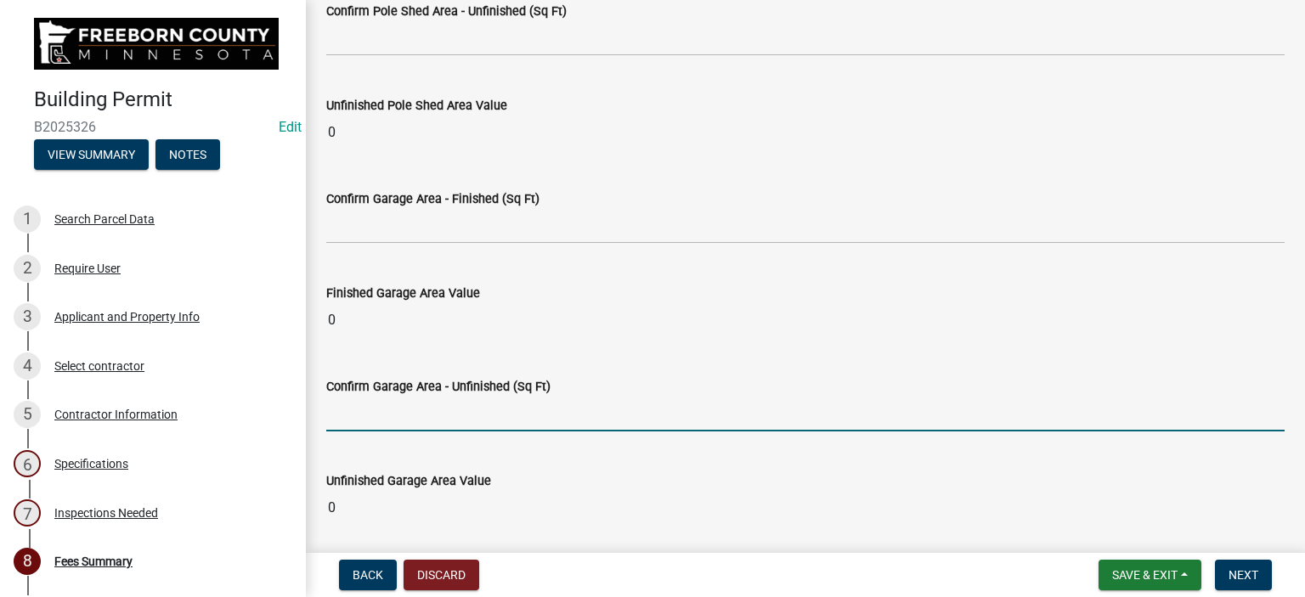
click at [378, 410] on input "text" at bounding box center [805, 414] width 958 height 35
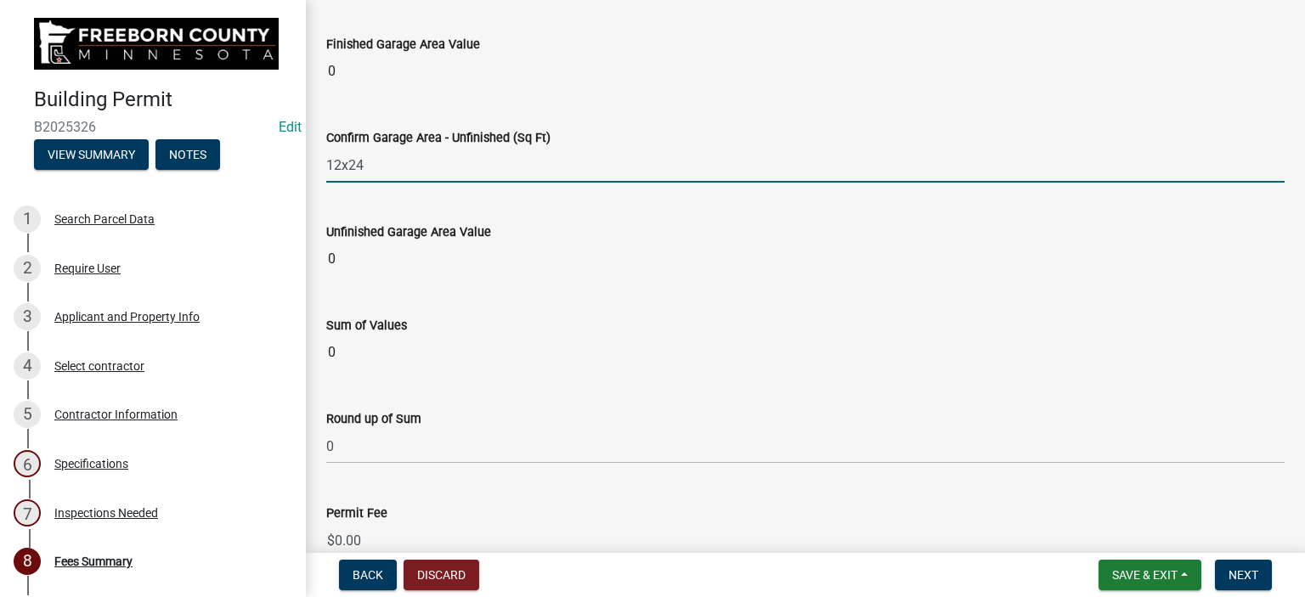
scroll to position [1784, 0]
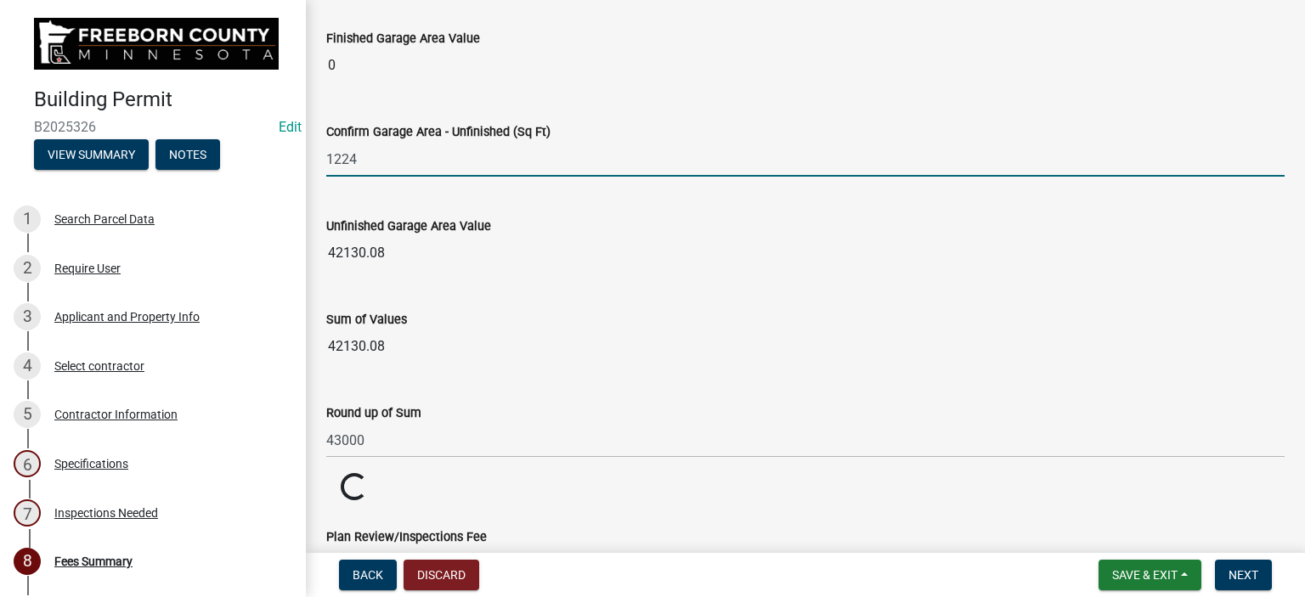
click at [368, 155] on input "1224" at bounding box center [805, 159] width 958 height 35
click at [429, 202] on wm-data-entity-input "Unfinished Garage Area Value 42130.08" at bounding box center [805, 238] width 958 height 93
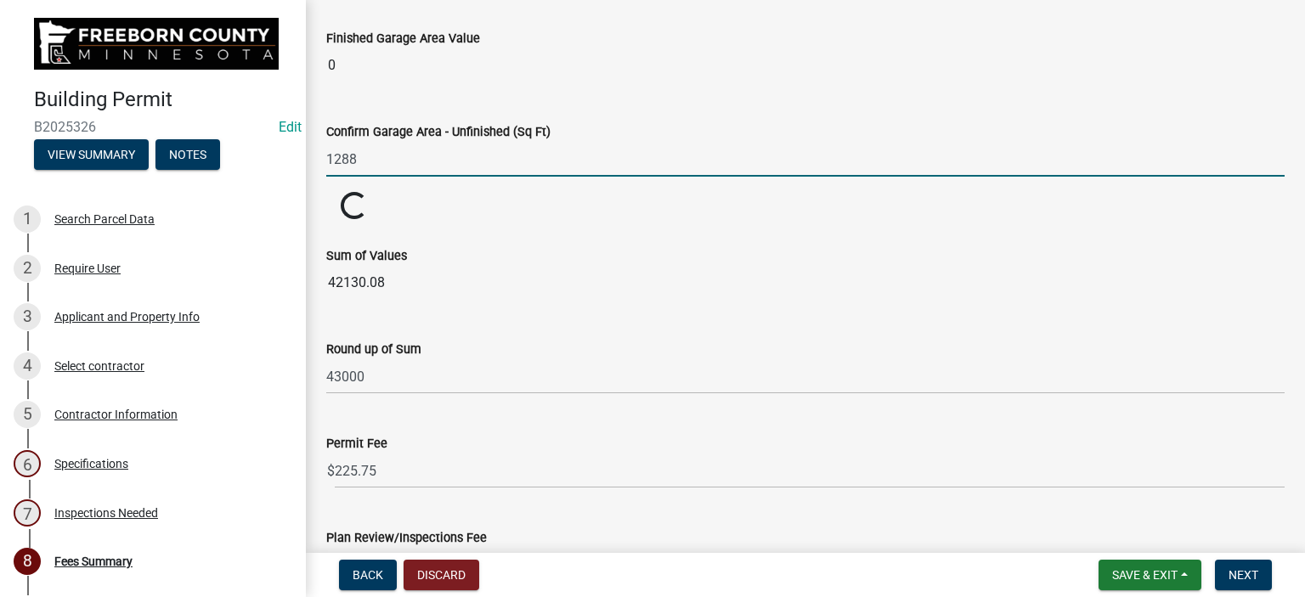
click at [333, 150] on input "1288" at bounding box center [805, 159] width 958 height 35
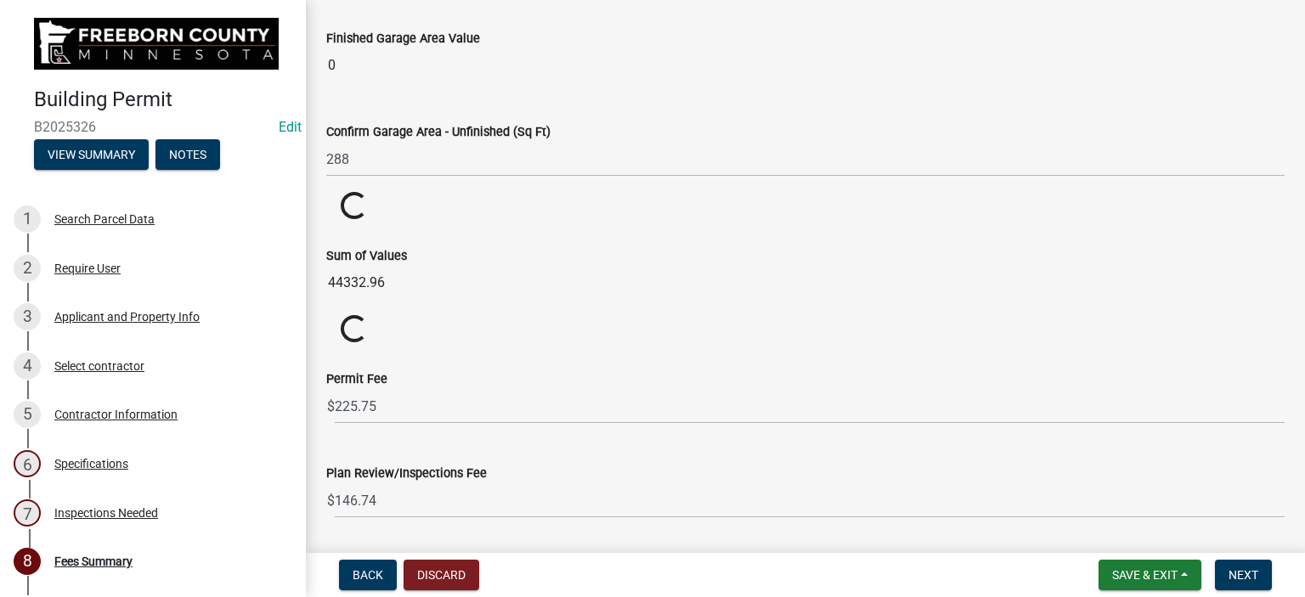
click at [391, 186] on wm-data-entity-input "Confirm Garage Area - Unfinished (Sq Ft) 288" at bounding box center [805, 145] width 958 height 94
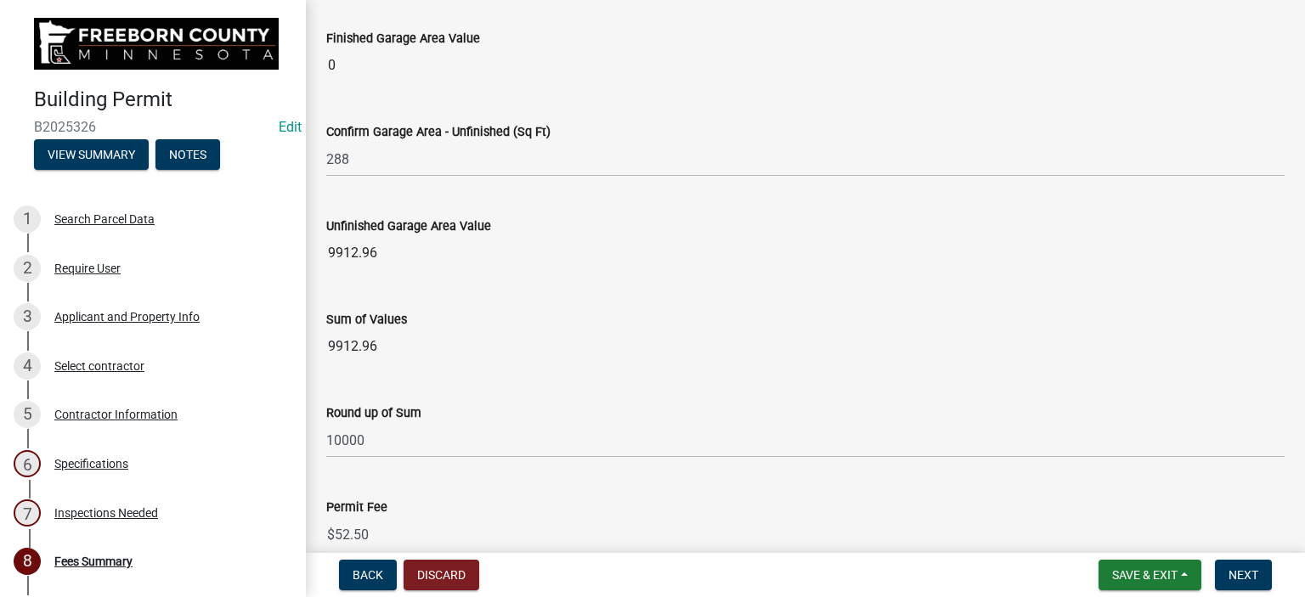
click at [347, 249] on input "9912.96" at bounding box center [805, 253] width 958 height 34
drag, startPoint x: 429, startPoint y: 277, endPoint x: 400, endPoint y: 254, distance: 36.9
click at [408, 262] on wm-data-entity-input "Unfinished Garage Area Value 9912.96" at bounding box center [805, 238] width 958 height 93
click at [394, 251] on input "9912.96" at bounding box center [805, 253] width 958 height 34
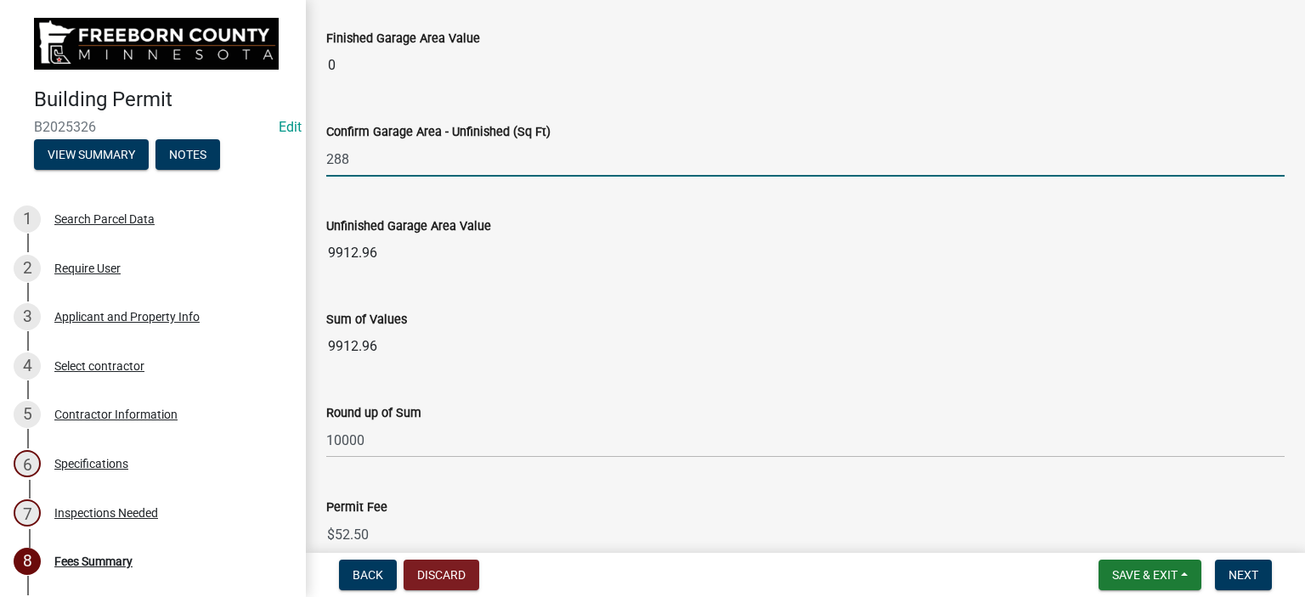
click at [360, 159] on input "288" at bounding box center [805, 159] width 958 height 35
type input "2"
click at [426, 186] on wm-data-entity-input "Confirm Garage Area - Unfinished (Sq Ft)" at bounding box center [805, 145] width 958 height 94
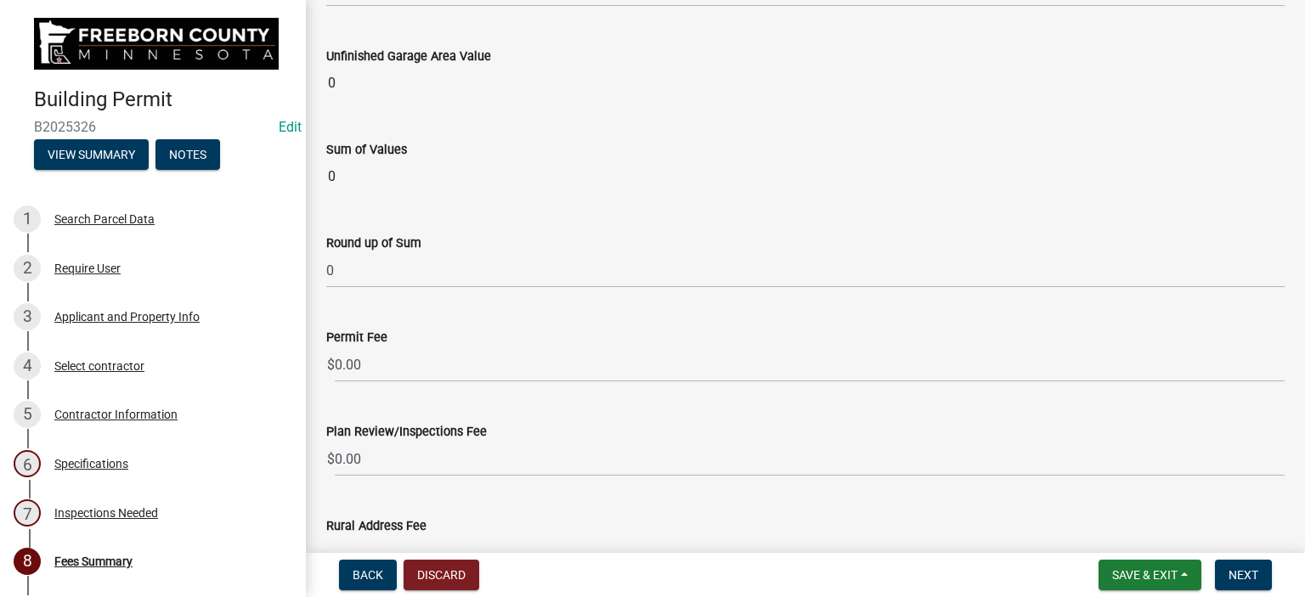
scroll to position [2038, 0]
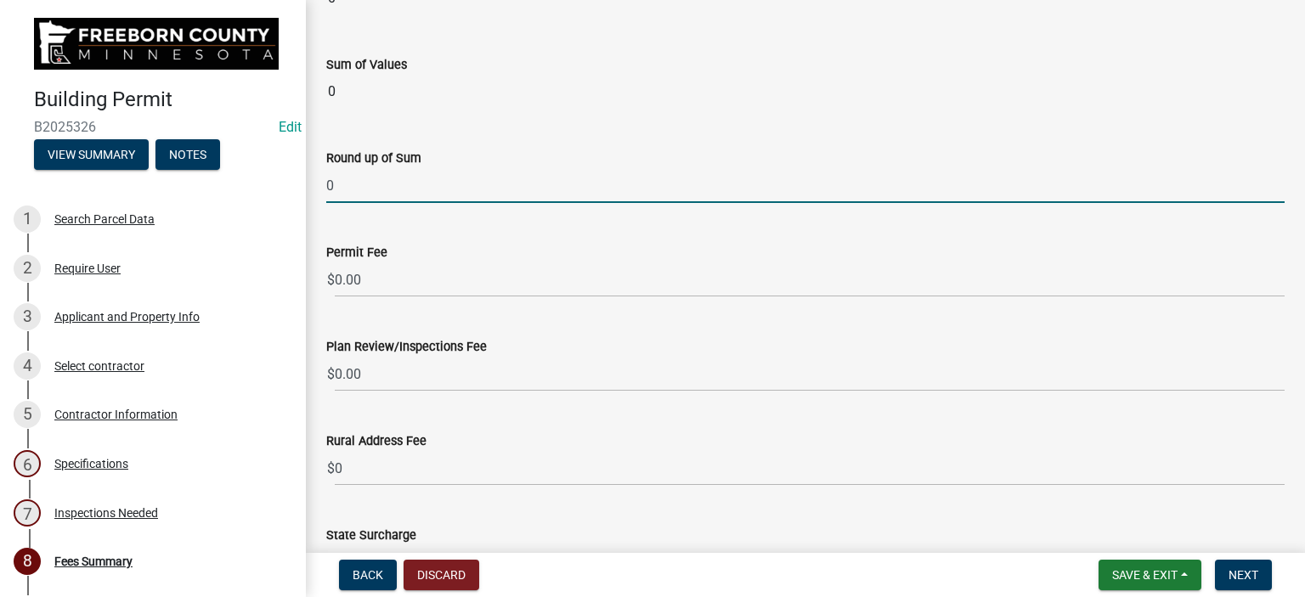
click at [360, 180] on input "0" at bounding box center [805, 185] width 958 height 35
click at [336, 178] on input "08000" at bounding box center [805, 185] width 958 height 35
type input "8000"
click at [396, 220] on wm-data-entity-input "Permit Fee $ 0.00" at bounding box center [805, 265] width 958 height 94
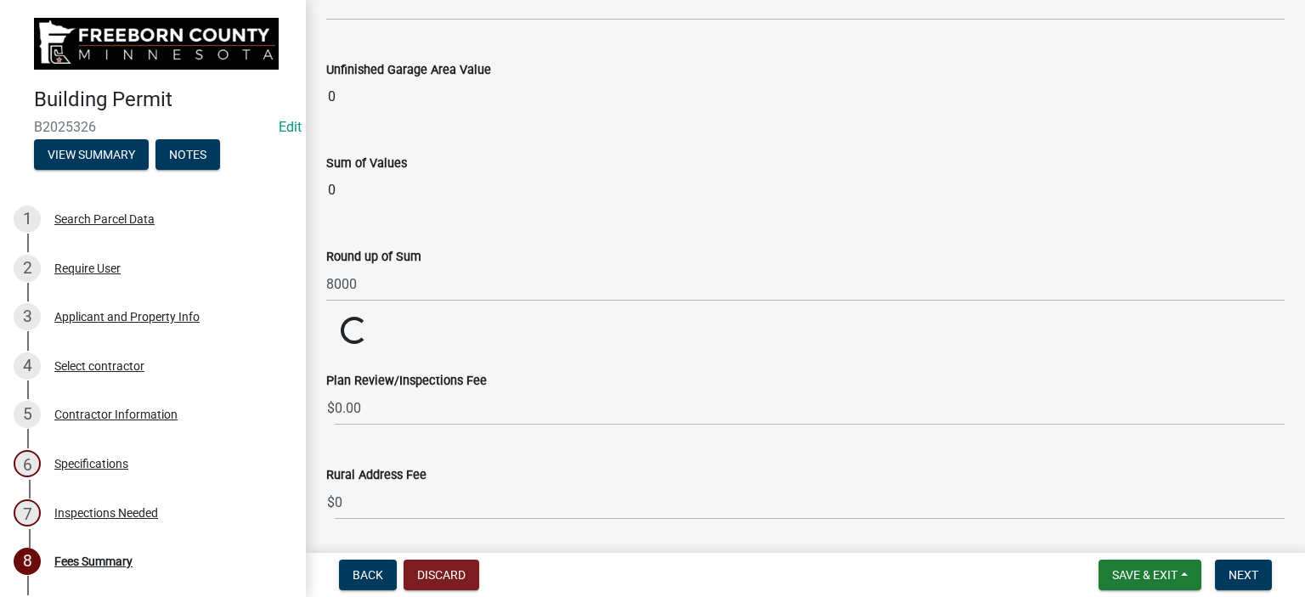
scroll to position [1869, 0]
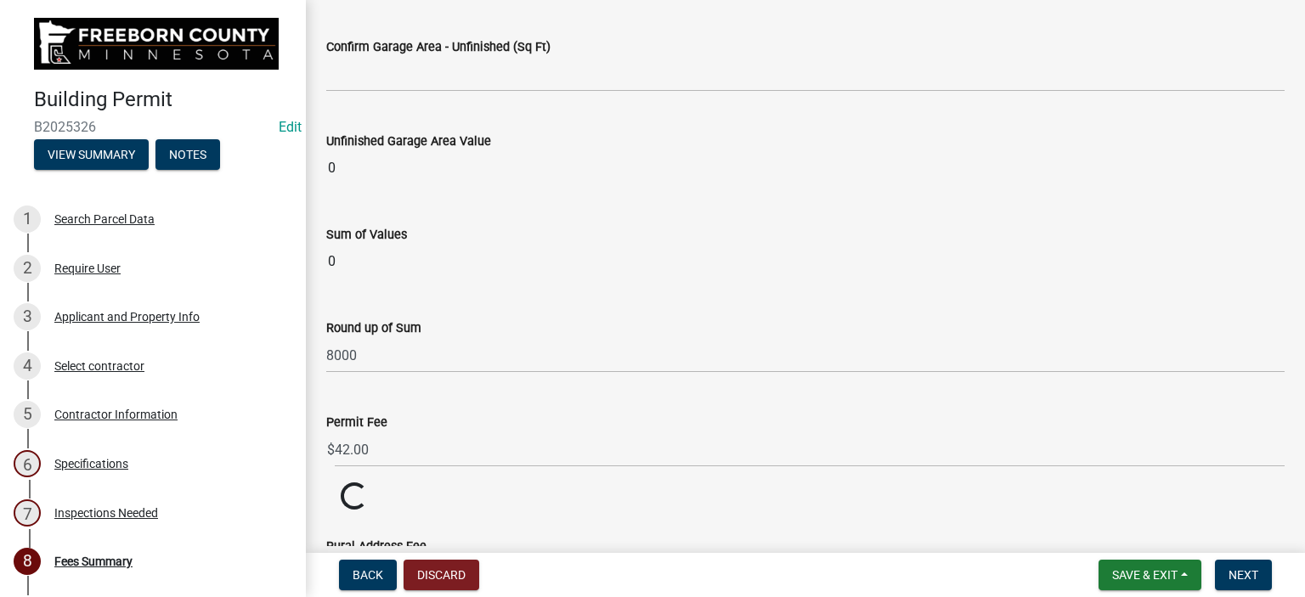
click at [367, 261] on input "0" at bounding box center [805, 262] width 958 height 34
click at [384, 281] on wm-data-entity-input "Sum of Values 0" at bounding box center [805, 246] width 958 height 93
click at [343, 254] on input "0" at bounding box center [805, 262] width 958 height 34
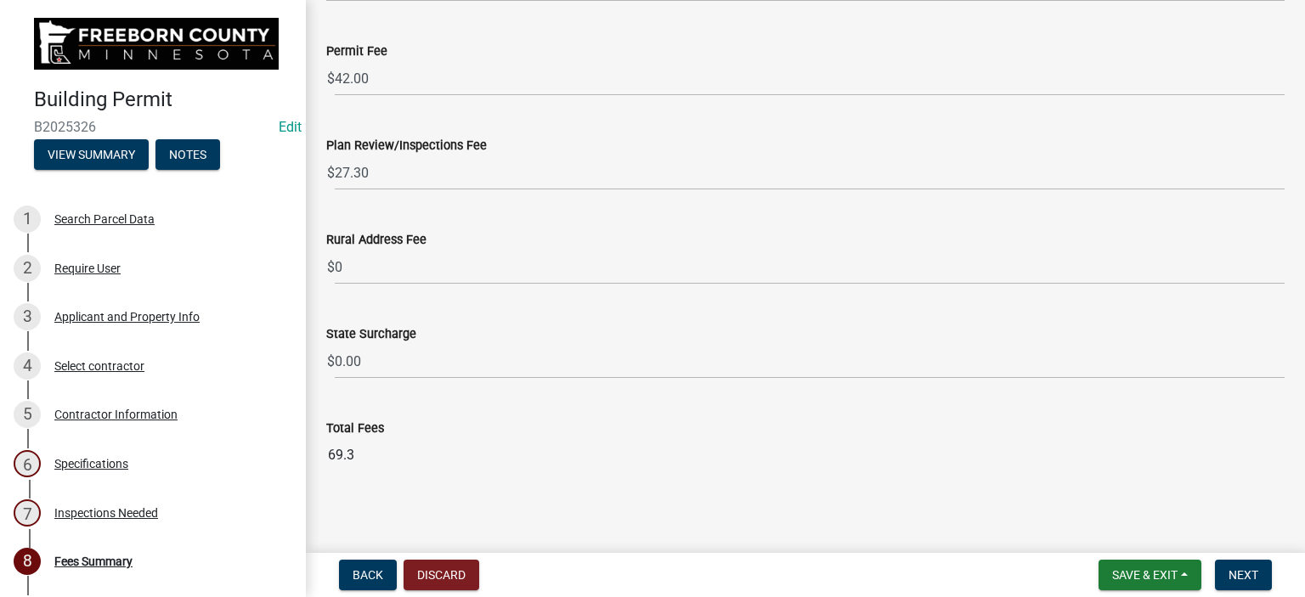
scroll to position [2242, 0]
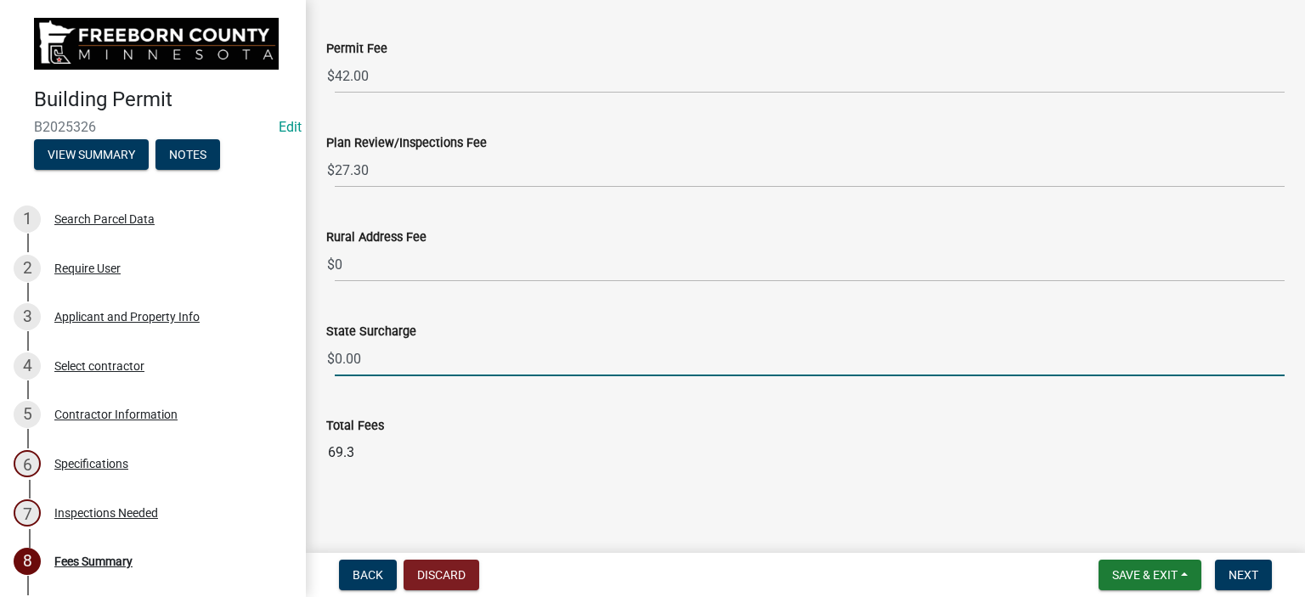
click at [375, 350] on input "0.00" at bounding box center [810, 358] width 950 height 35
type input "0"
type input "4.00"
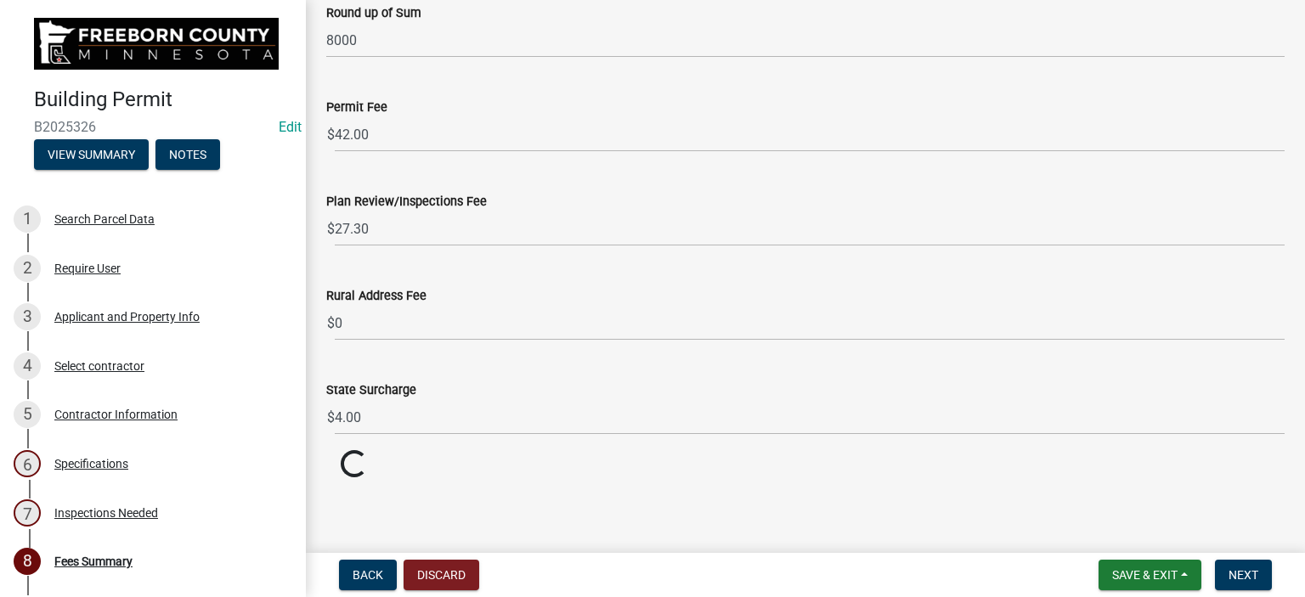
scroll to position [2179, 0]
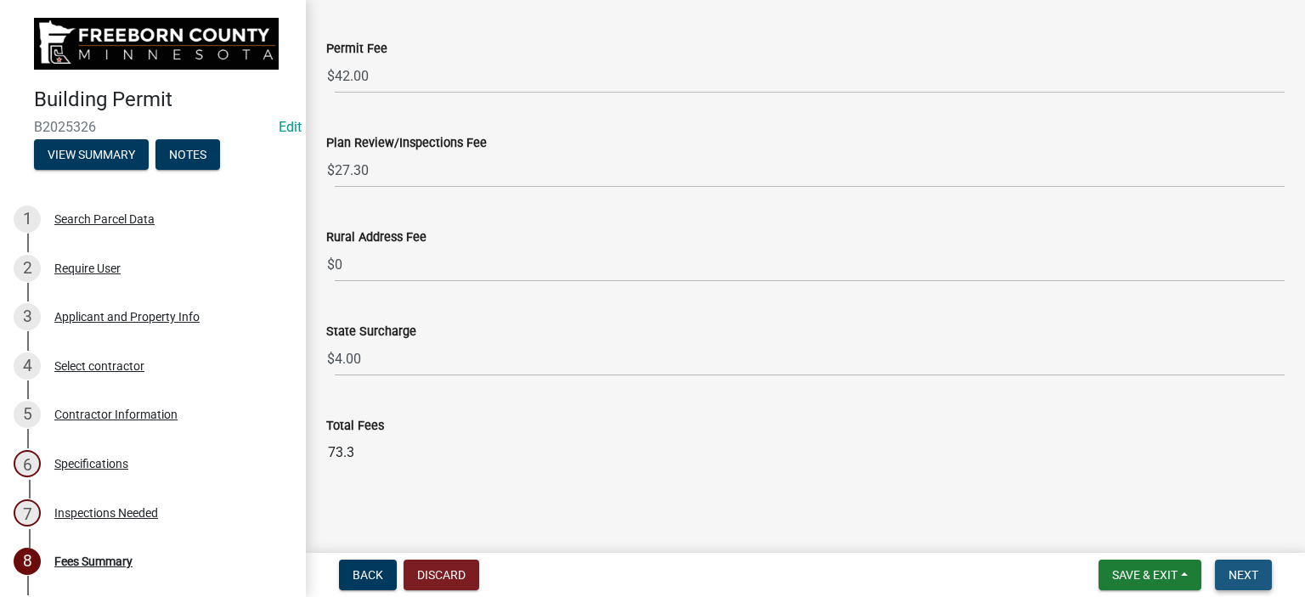
click at [1233, 583] on button "Next" at bounding box center [1243, 575] width 57 height 31
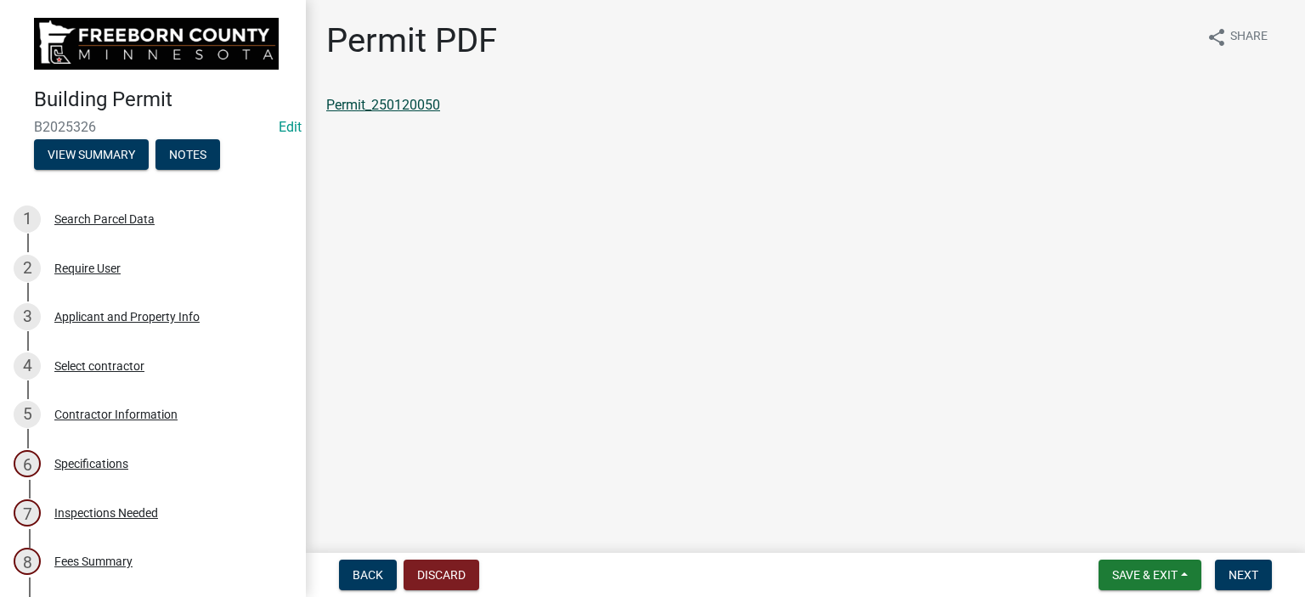
click at [423, 104] on link "Permit_250120050" at bounding box center [383, 105] width 114 height 16
click at [82, 271] on div "Require User" at bounding box center [87, 268] width 66 height 12
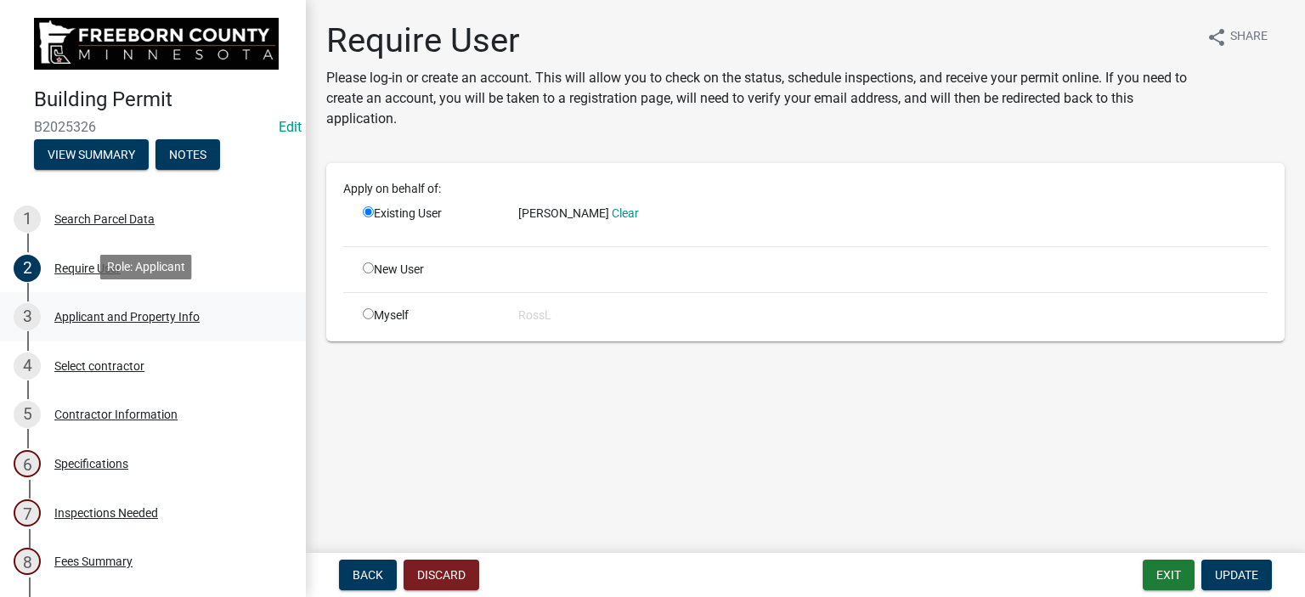
click at [146, 316] on div "Applicant and Property Info" at bounding box center [126, 317] width 145 height 12
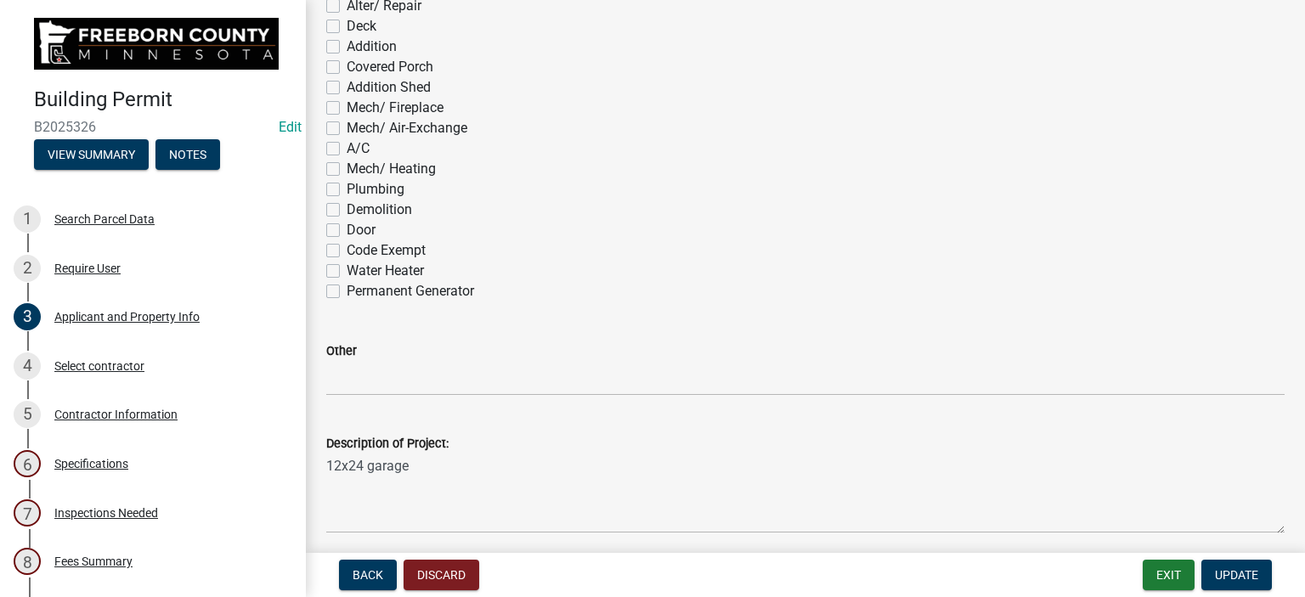
scroll to position [1189, 0]
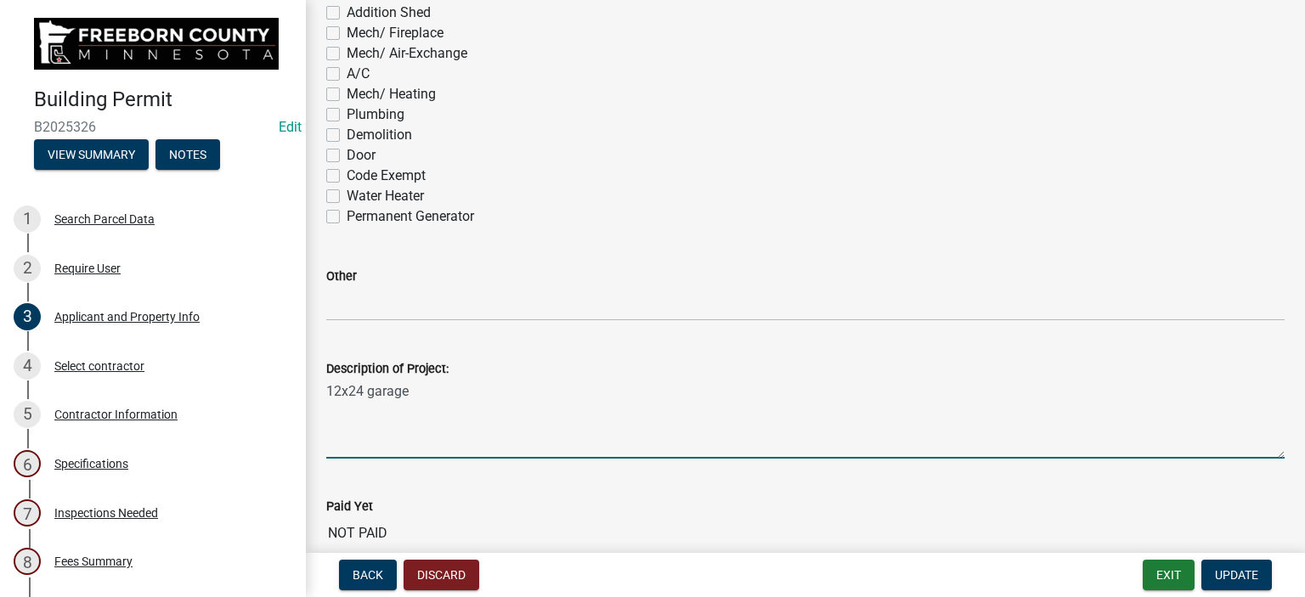
click at [371, 380] on textarea "12x24 garage" at bounding box center [805, 419] width 958 height 80
click at [386, 414] on textarea "garage" at bounding box center [805, 419] width 958 height 80
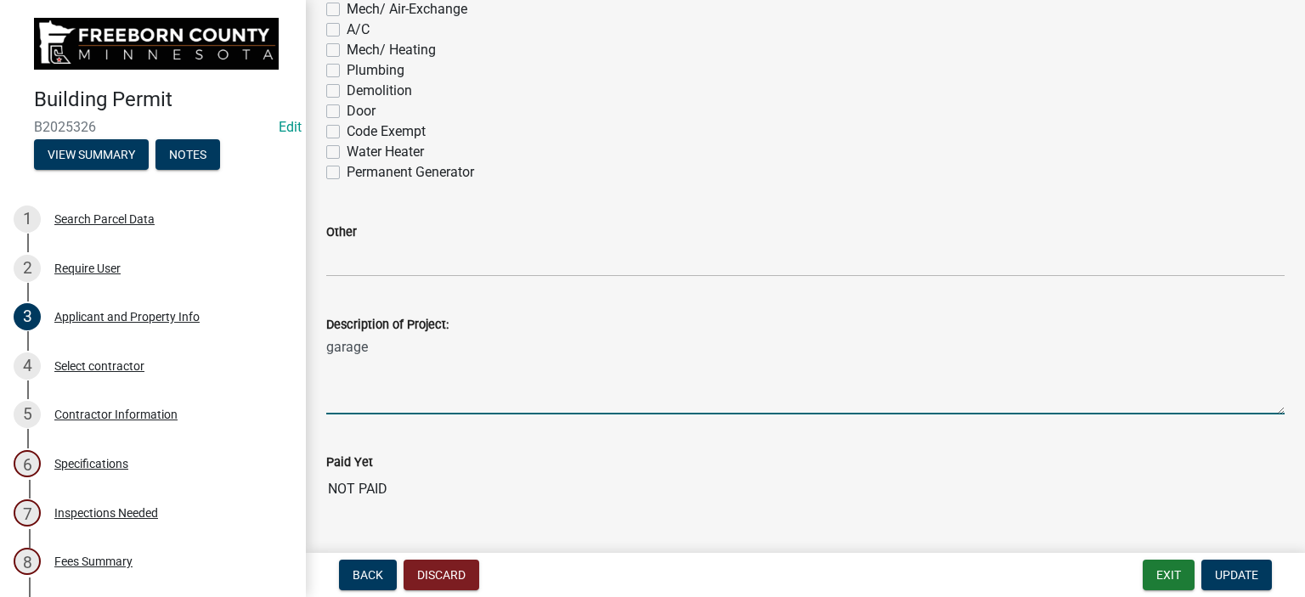
scroll to position [1274, 0]
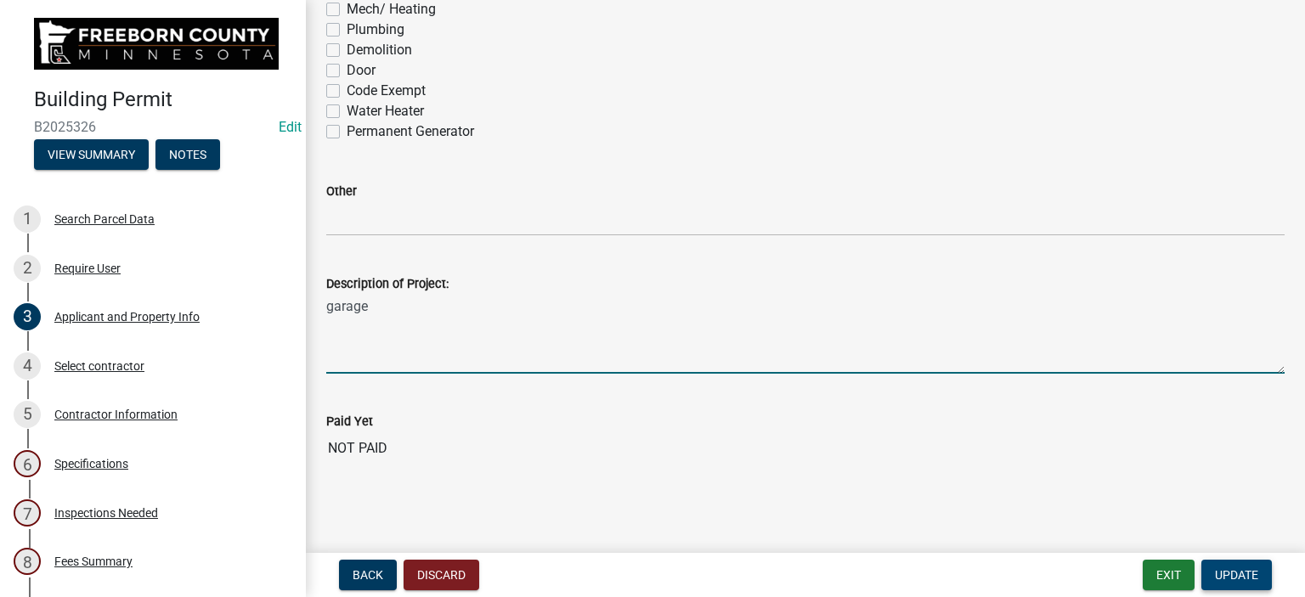
type textarea "garage"
click at [1217, 572] on span "Update" at bounding box center [1236, 575] width 43 height 14
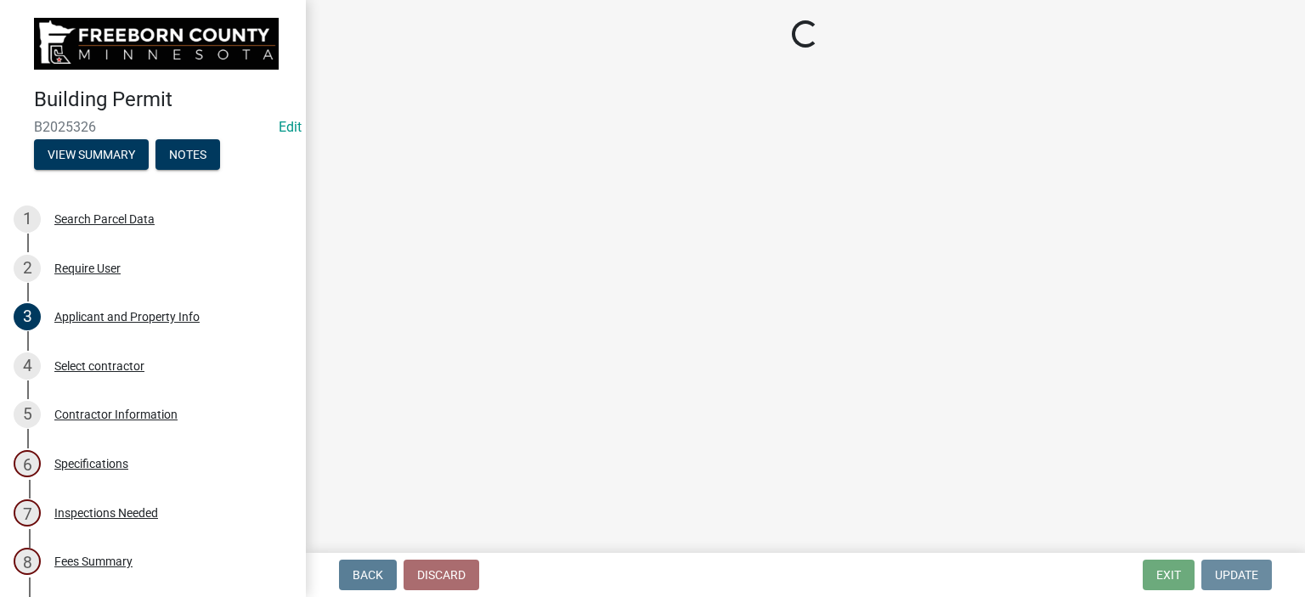
scroll to position [0, 0]
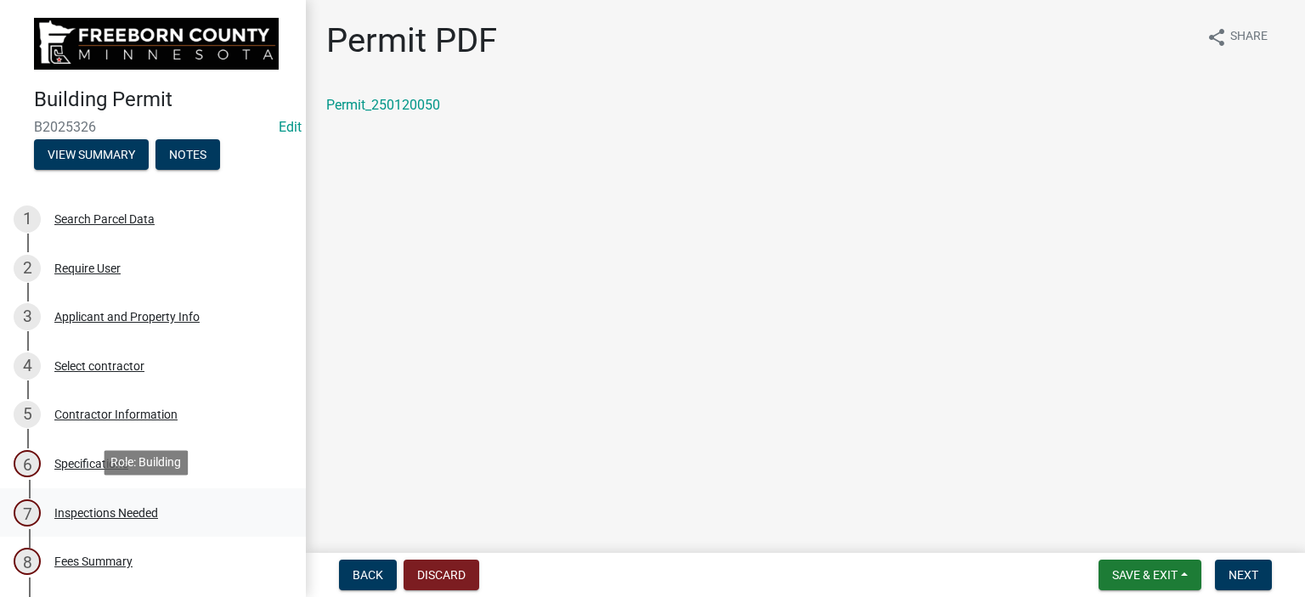
click at [86, 512] on div "Inspections Needed" at bounding box center [106, 513] width 104 height 12
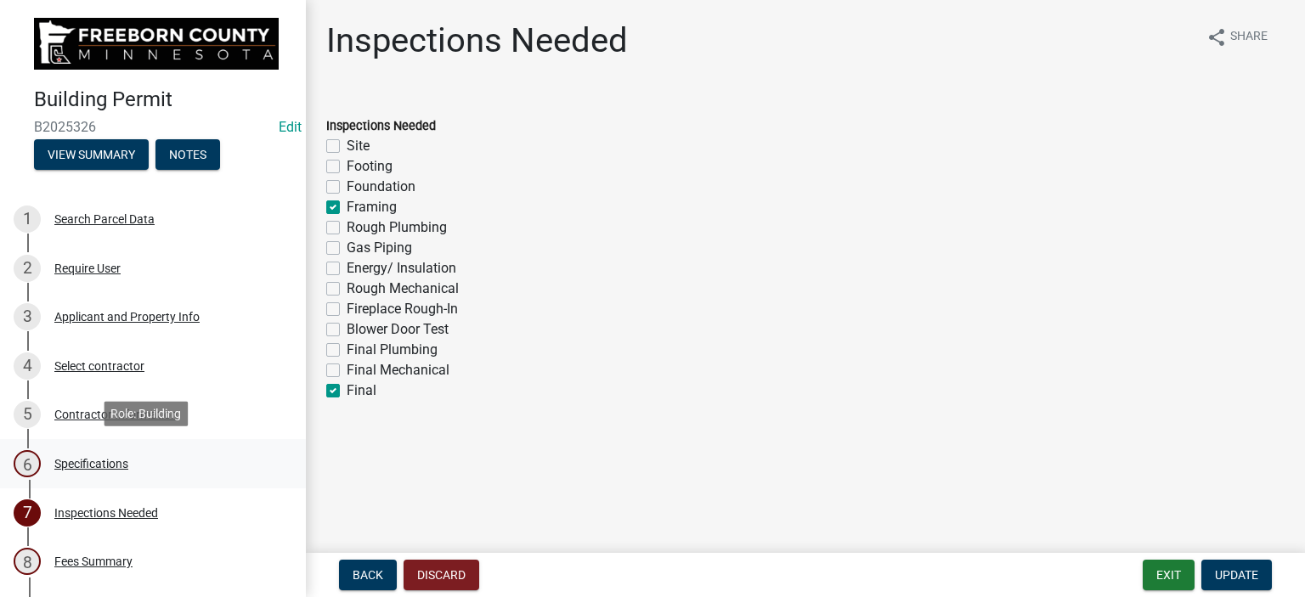
click at [87, 458] on div "Specifications" at bounding box center [91, 464] width 74 height 12
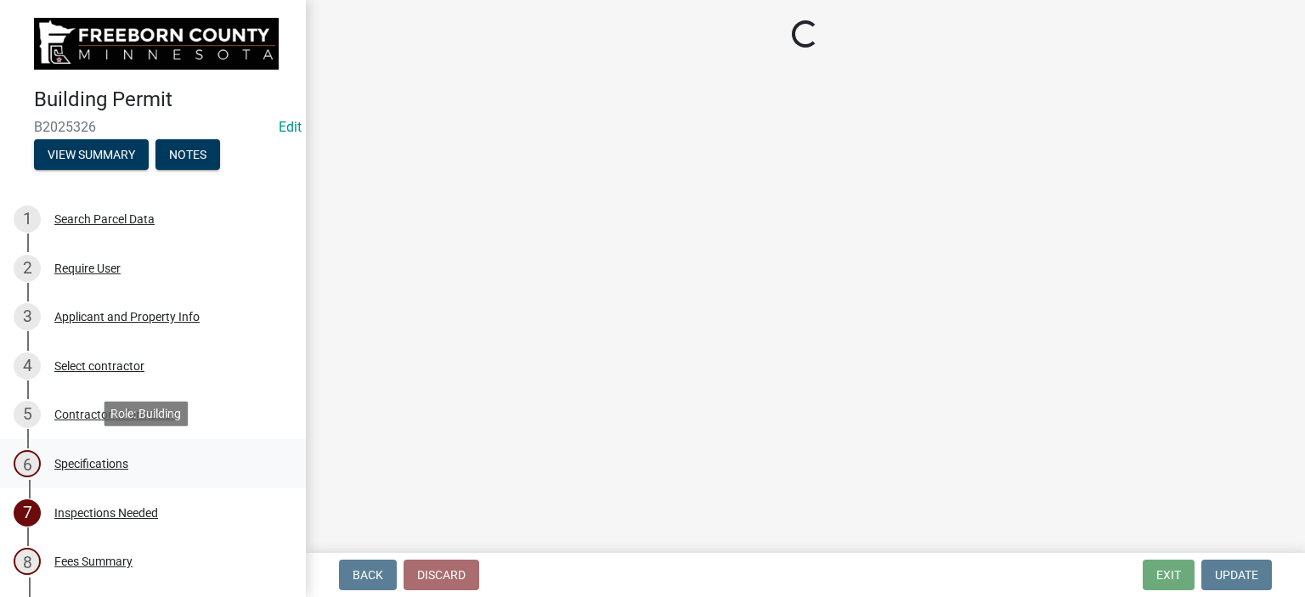
select select "cf5e982a-8fde-449d-bcd8-be8cdfb99374"
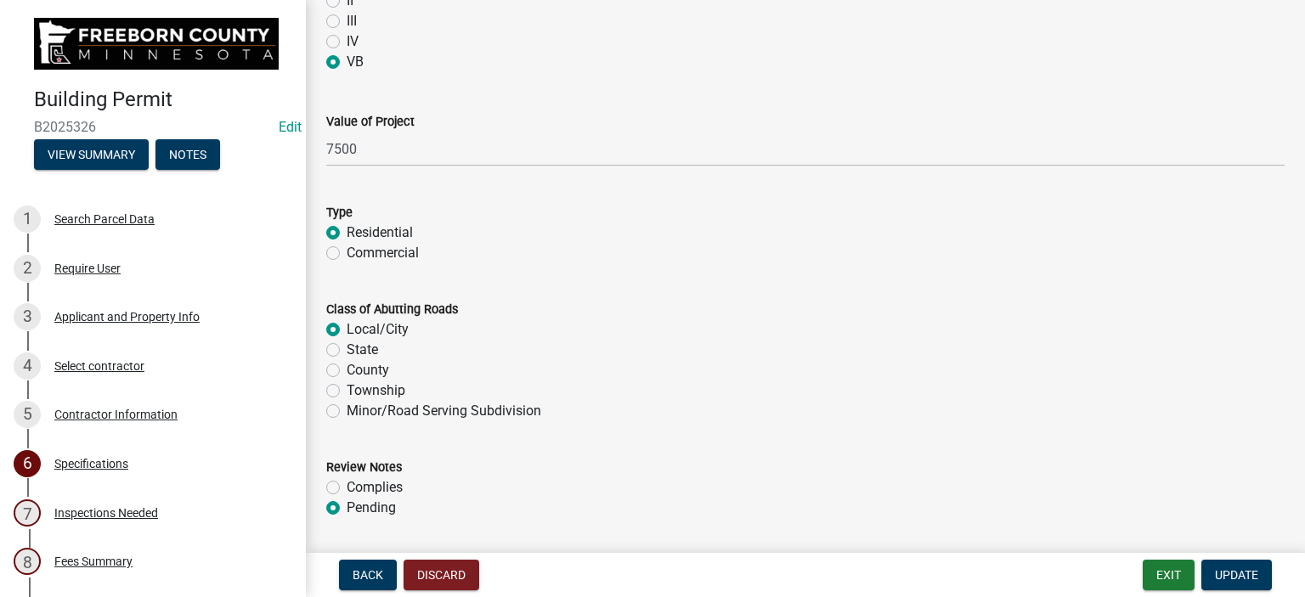
scroll to position [1311, 0]
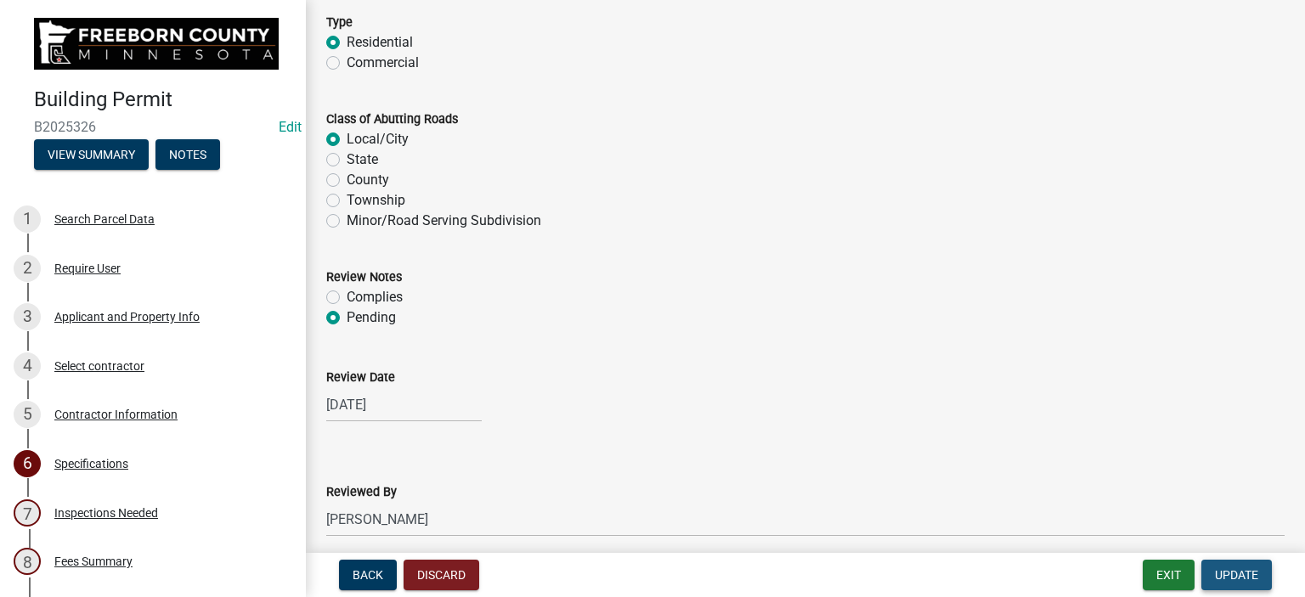
click at [1263, 567] on button "Update" at bounding box center [1236, 575] width 70 height 31
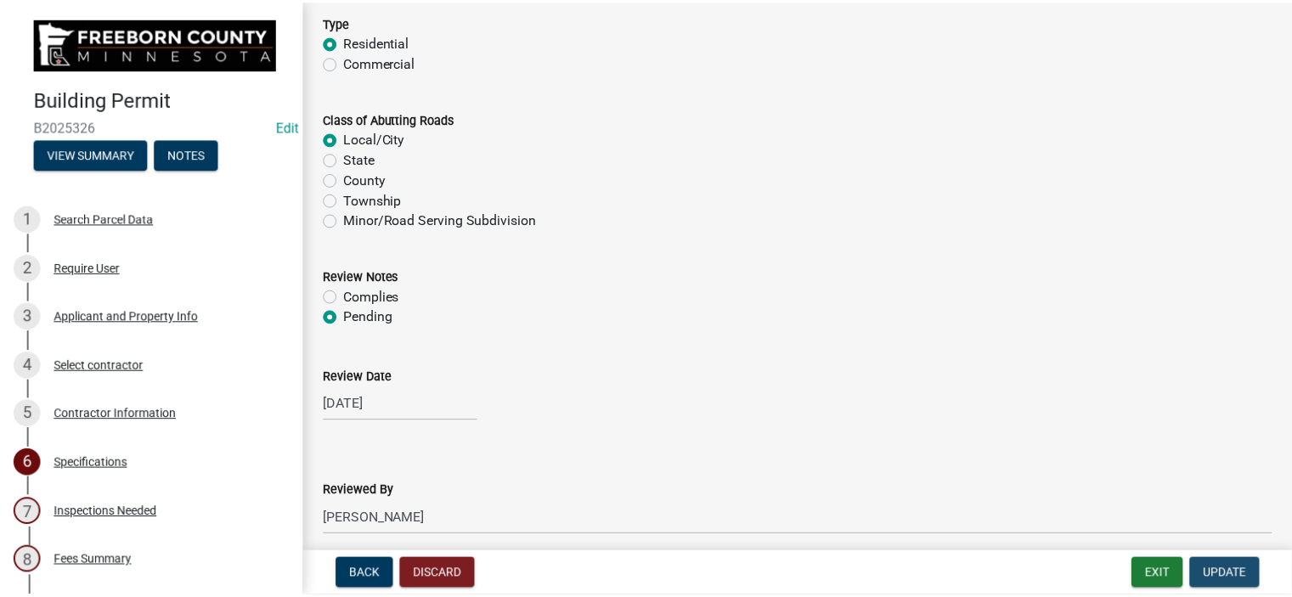
scroll to position [0, 0]
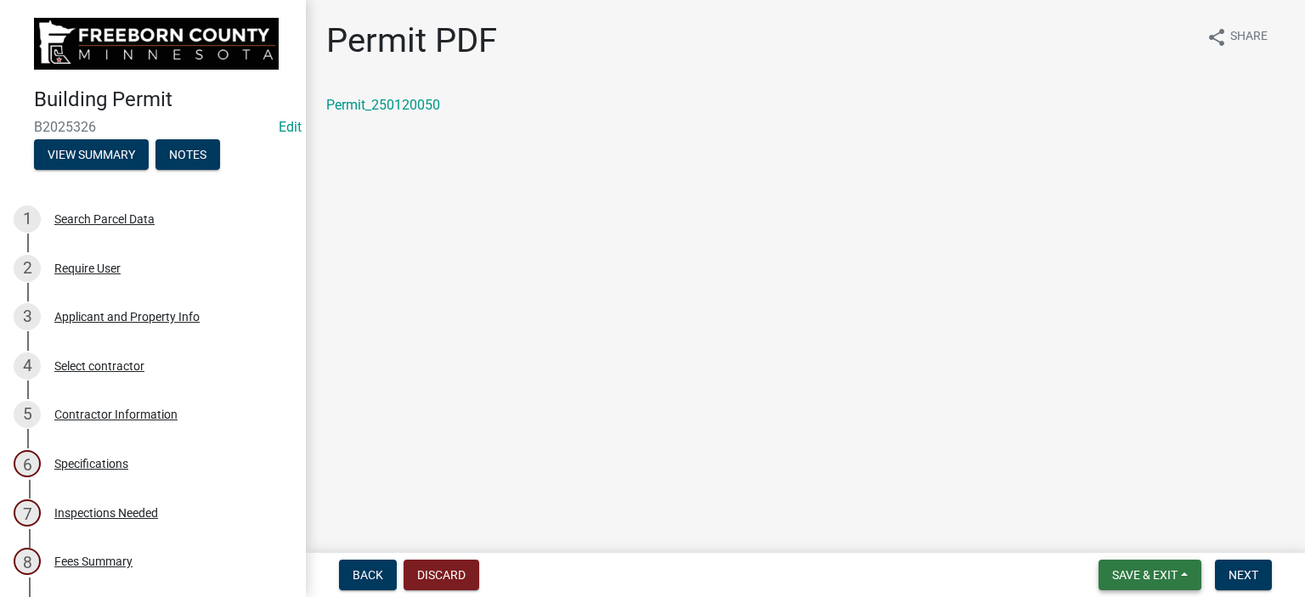
click at [1166, 571] on span "Save & Exit" at bounding box center [1144, 575] width 65 height 14
click at [1152, 533] on button "Save & Exit" at bounding box center [1133, 530] width 136 height 41
